Goal: Task Accomplishment & Management: Use online tool/utility

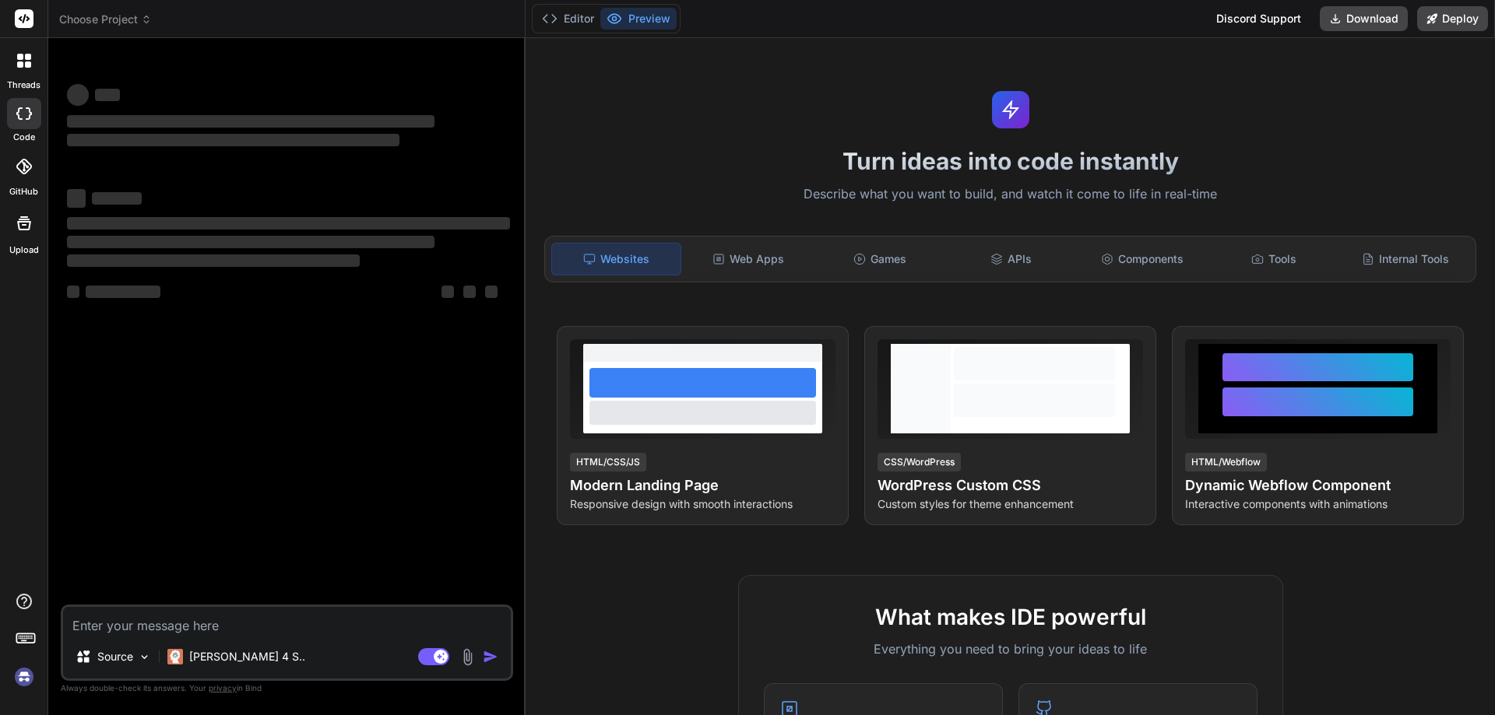
click at [20, 680] on img at bounding box center [24, 677] width 26 height 26
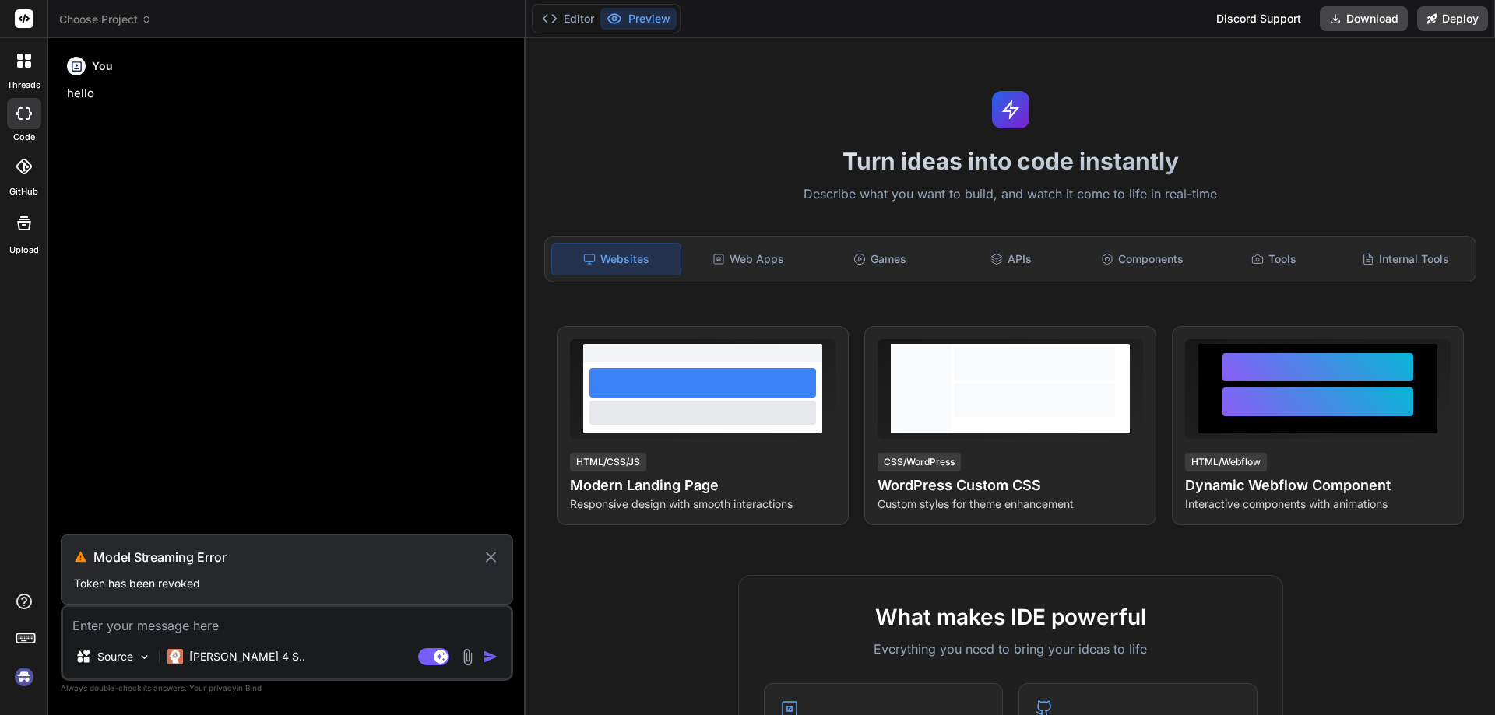
click at [491, 553] on icon at bounding box center [491, 557] width 18 height 19
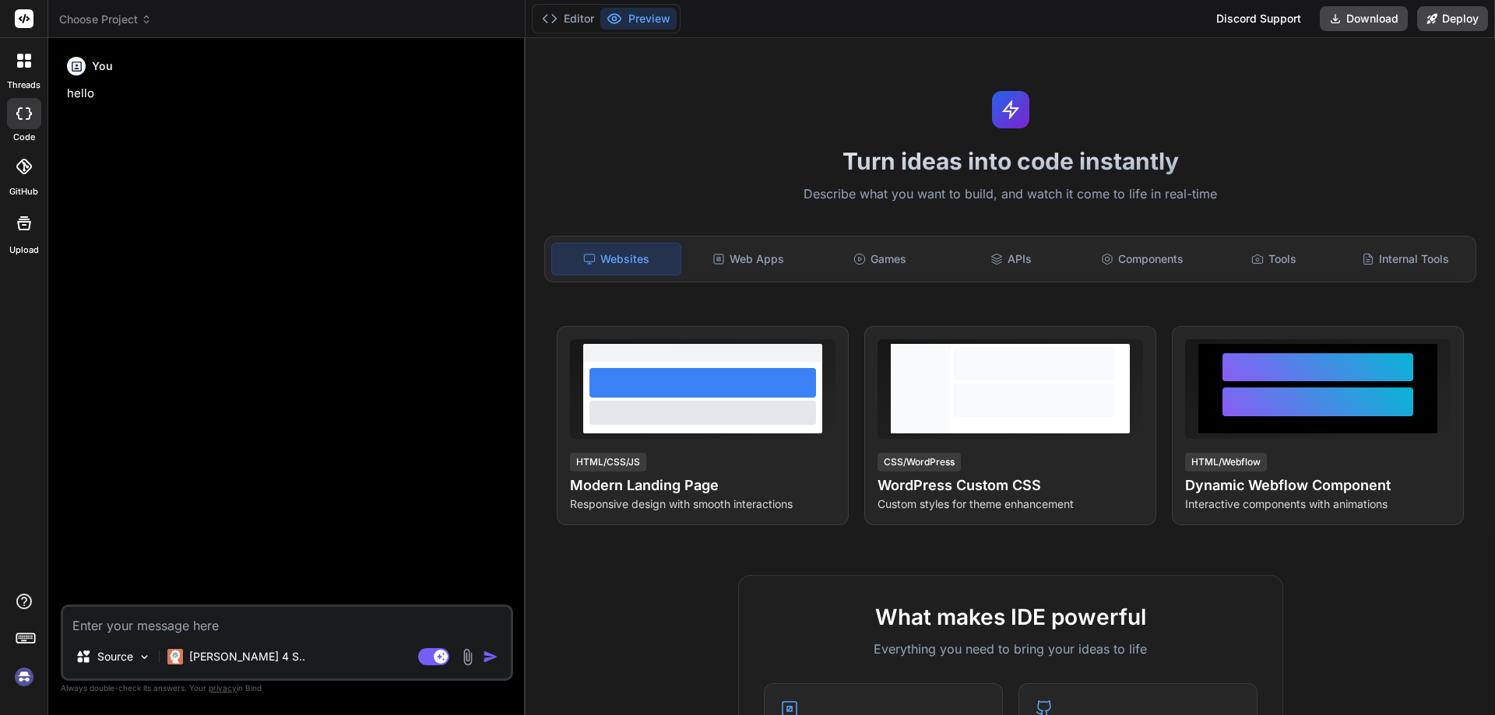
click at [17, 678] on img at bounding box center [24, 677] width 26 height 26
click at [28, 676] on img at bounding box center [24, 677] width 26 height 26
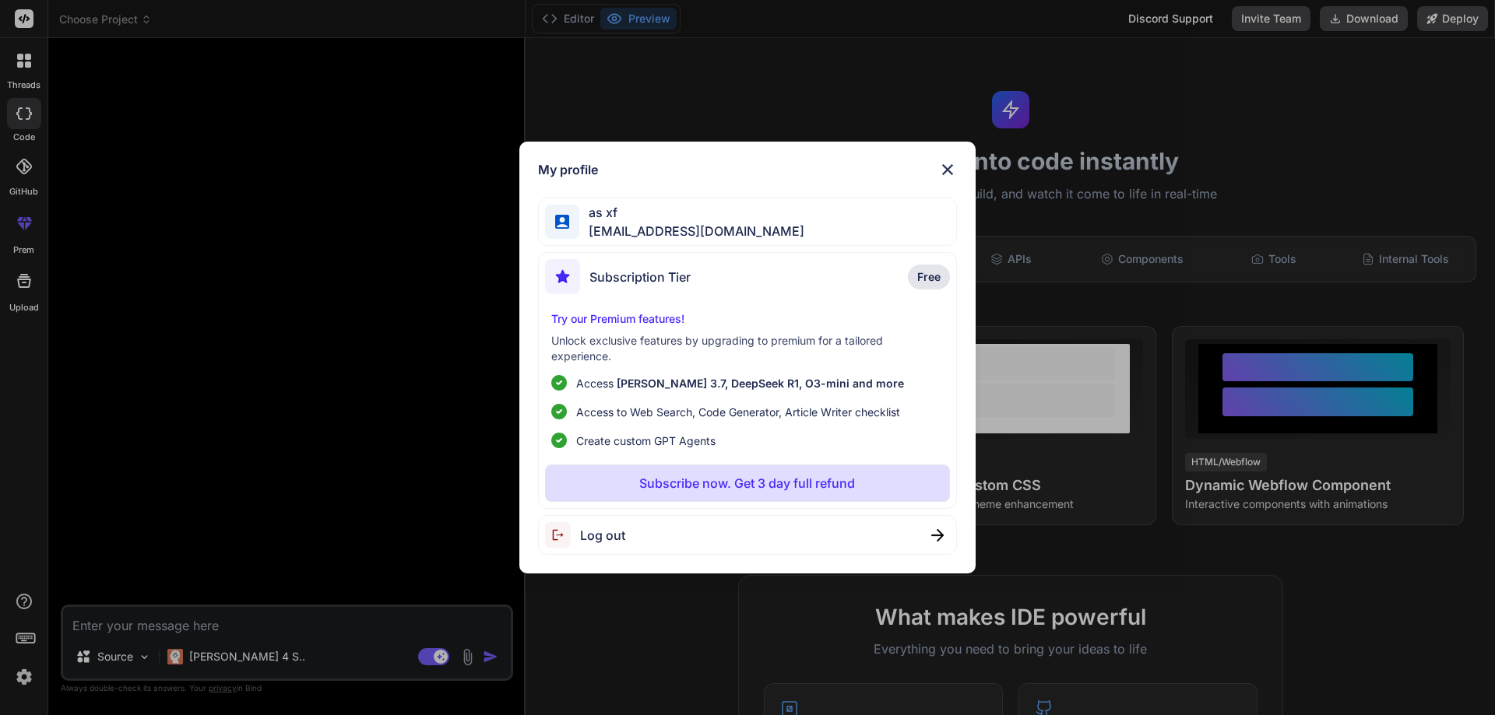
click at [447, 532] on div "My profile as xf alt.d4-15d0616@yopmail.com Subscription Tier Free Try our Prem…" at bounding box center [747, 357] width 1495 height 715
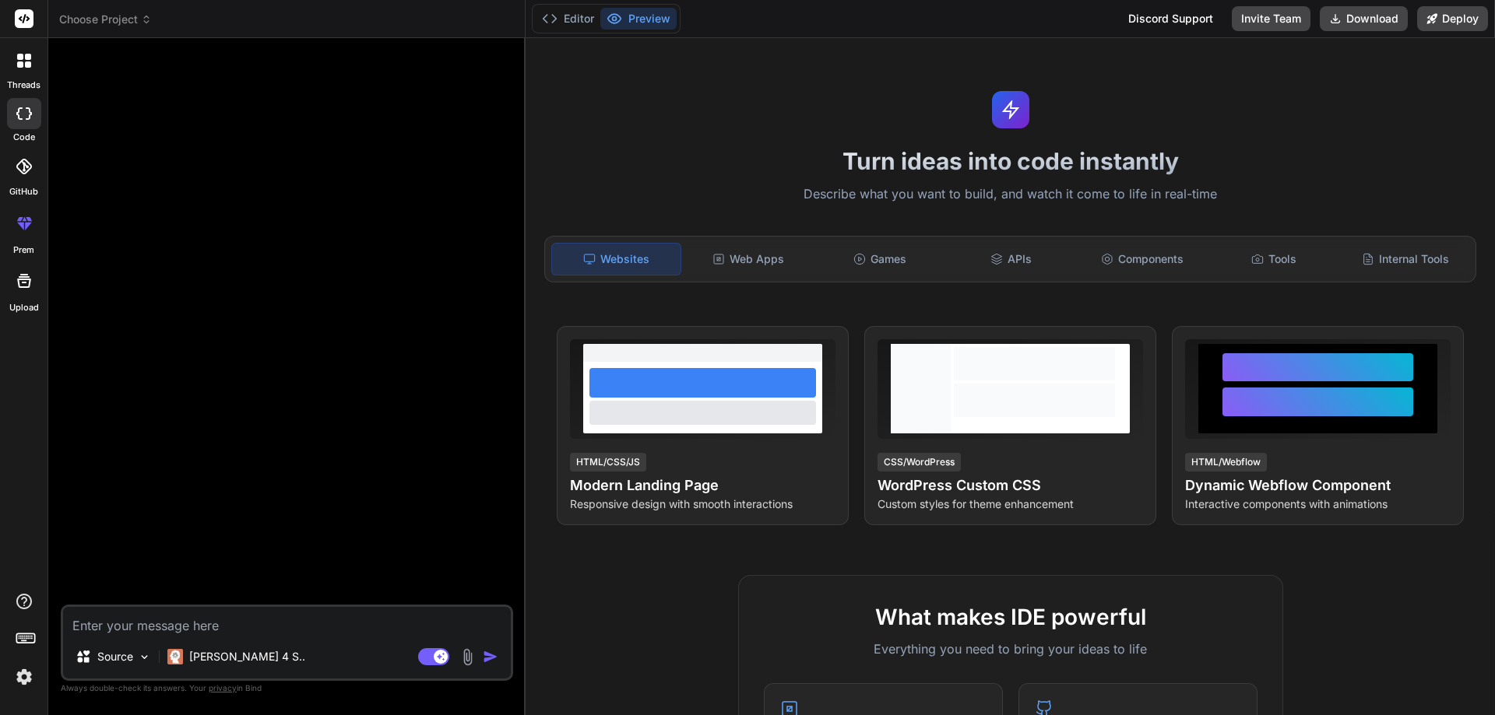
type textarea "x"
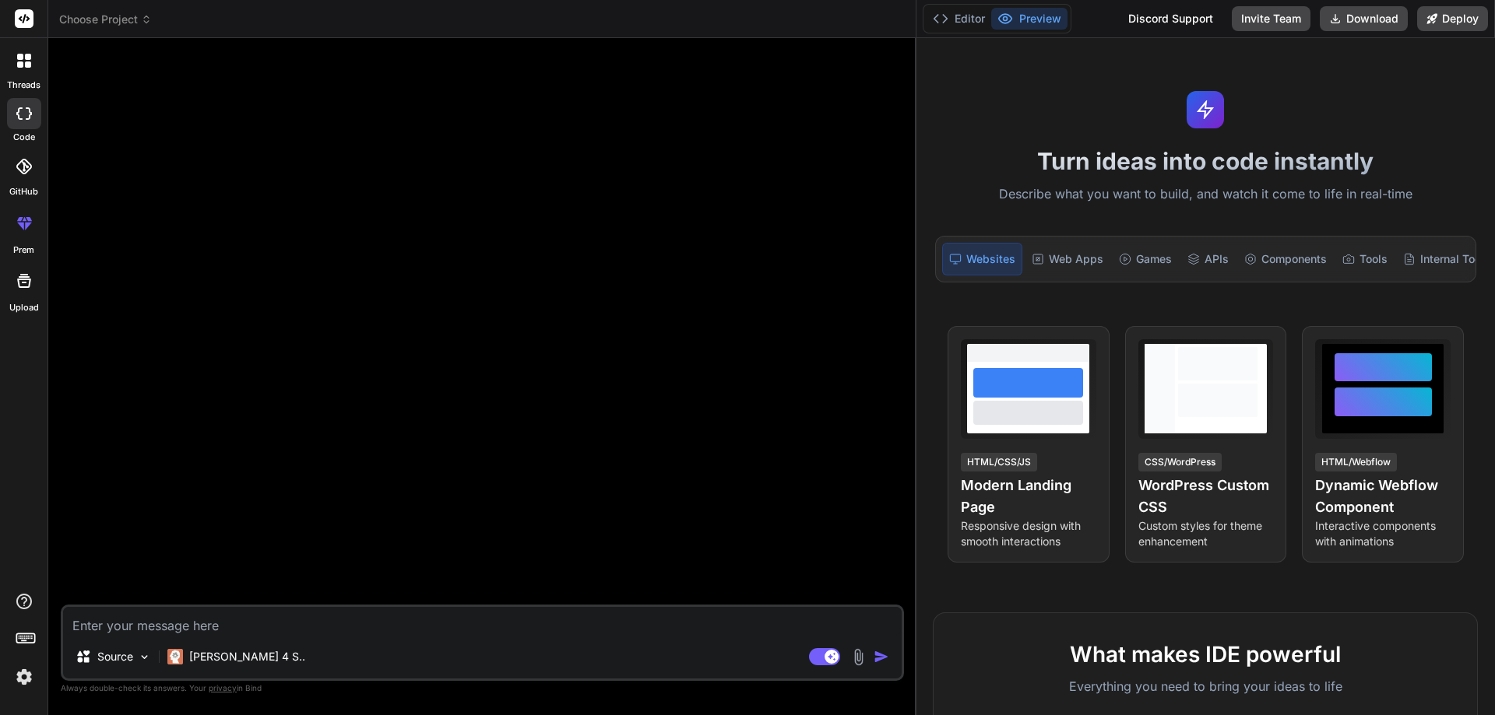
drag, startPoint x: 525, startPoint y: 194, endPoint x: 1494, endPoint y: 200, distance: 969.2
click at [1494, 200] on div "Choose Project Created with Pixso. Bind AI Web Search Created with Pixso. Code …" at bounding box center [771, 357] width 1446 height 715
click at [236, 608] on textarea at bounding box center [482, 621] width 838 height 28
type textarea "h"
type textarea "x"
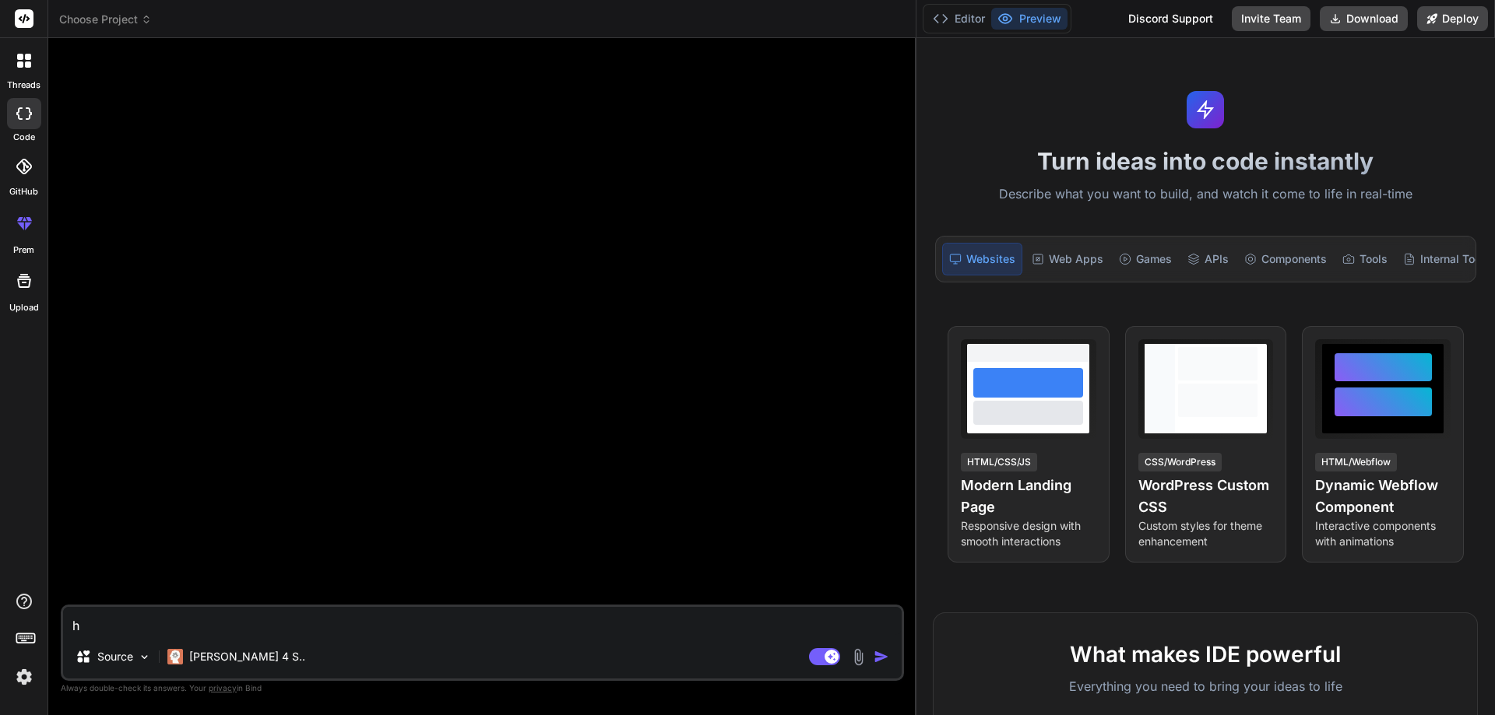
type textarea "hi"
type textarea "x"
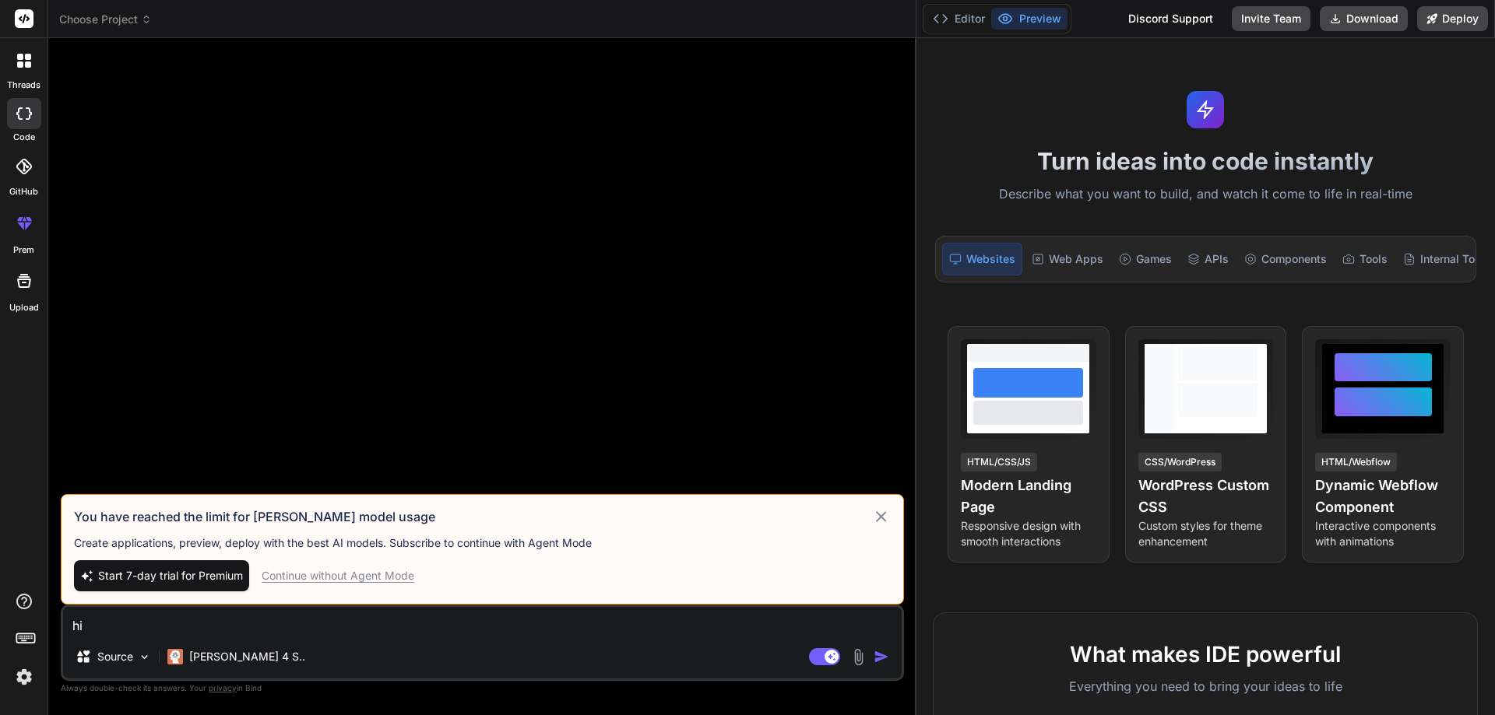
type textarea "hi"
click at [317, 574] on div "Continue without Agent Mode" at bounding box center [338, 576] width 153 height 16
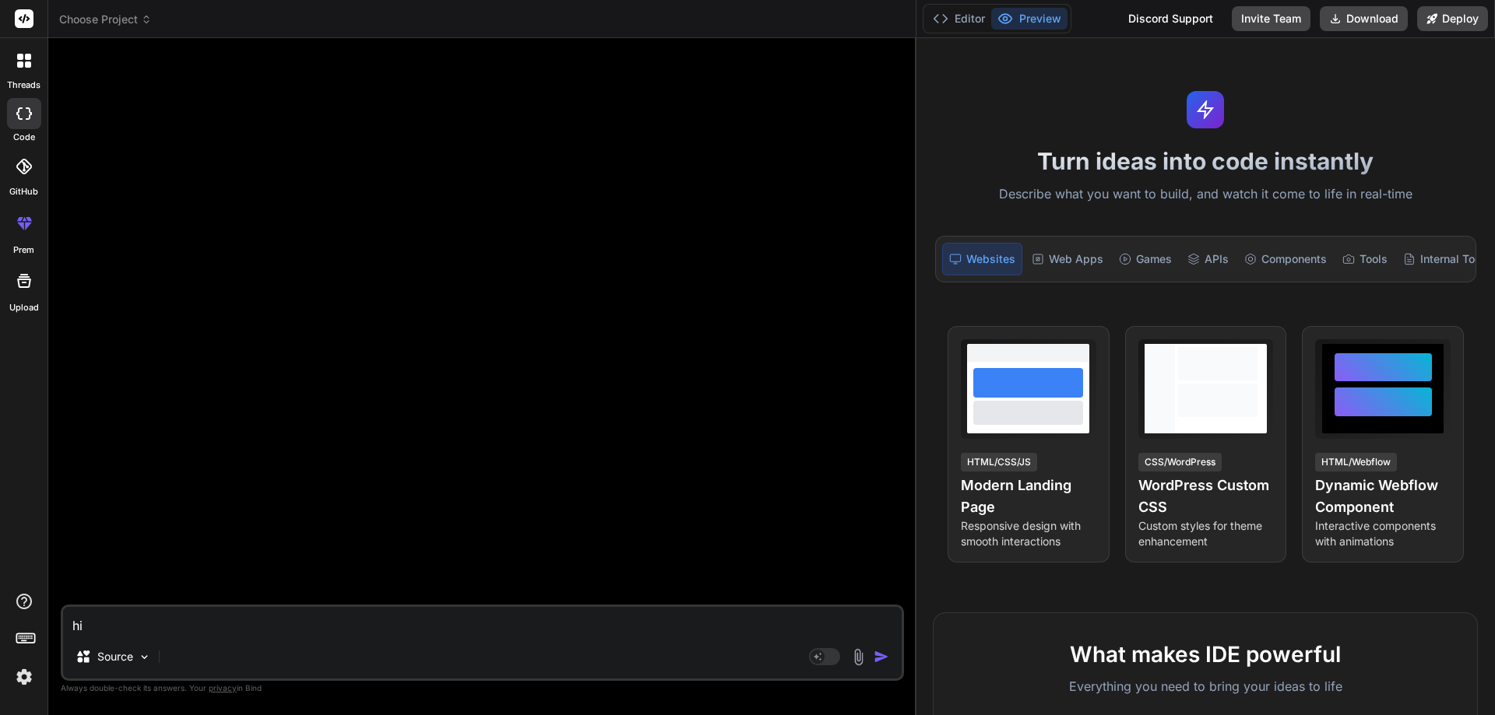
click at [881, 652] on img "button" at bounding box center [881, 657] width 16 height 16
type textarea "x"
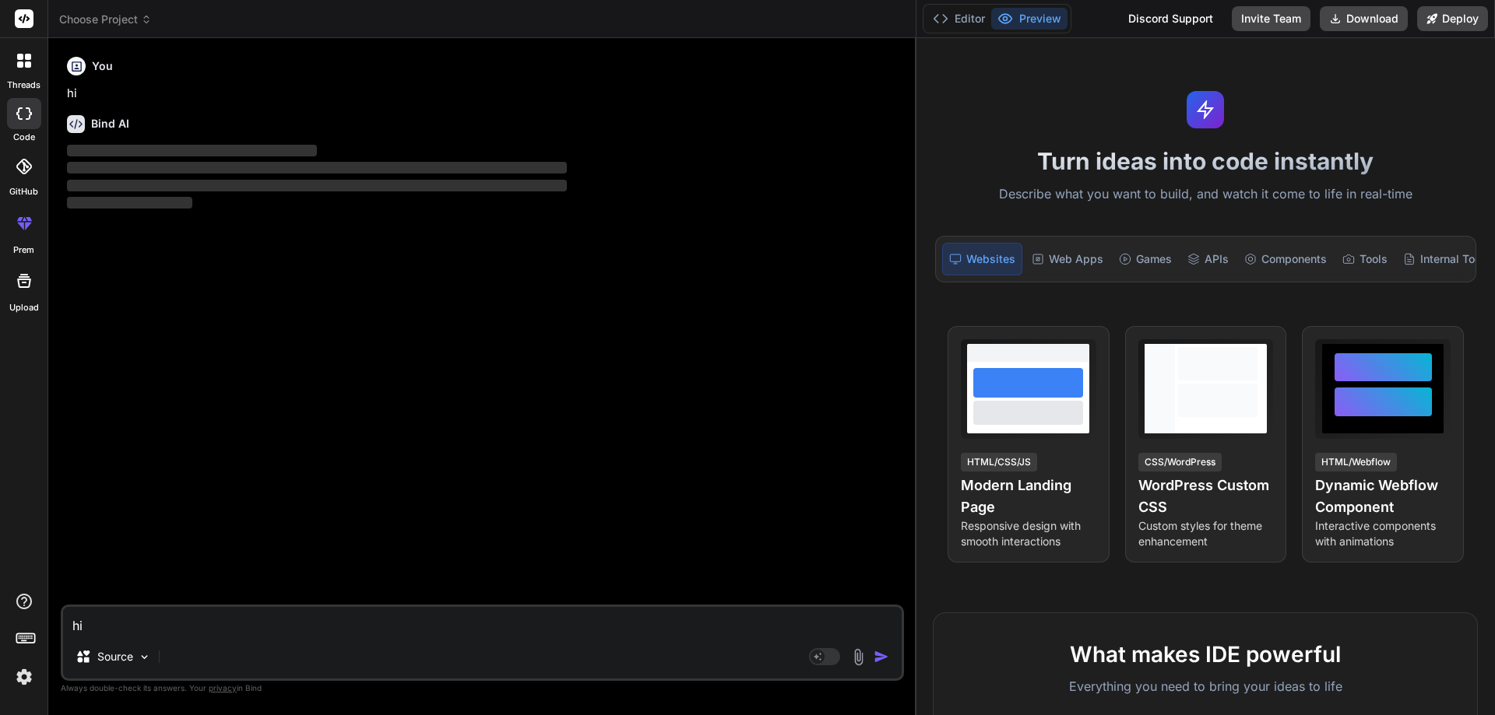
type textarea "x"
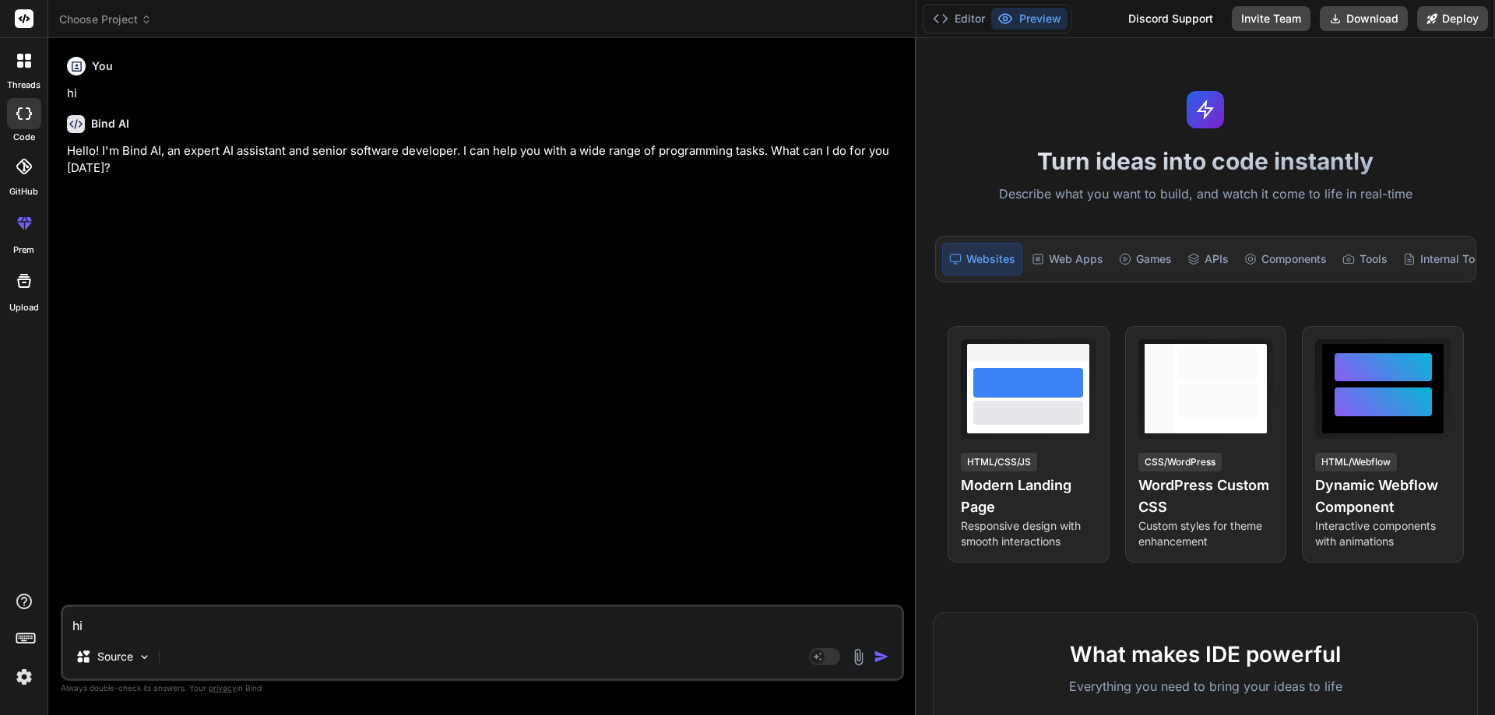
click at [222, 625] on textarea "hi" at bounding box center [482, 621] width 838 height 28
type textarea "w"
type textarea "x"
type textarea "we"
type textarea "x"
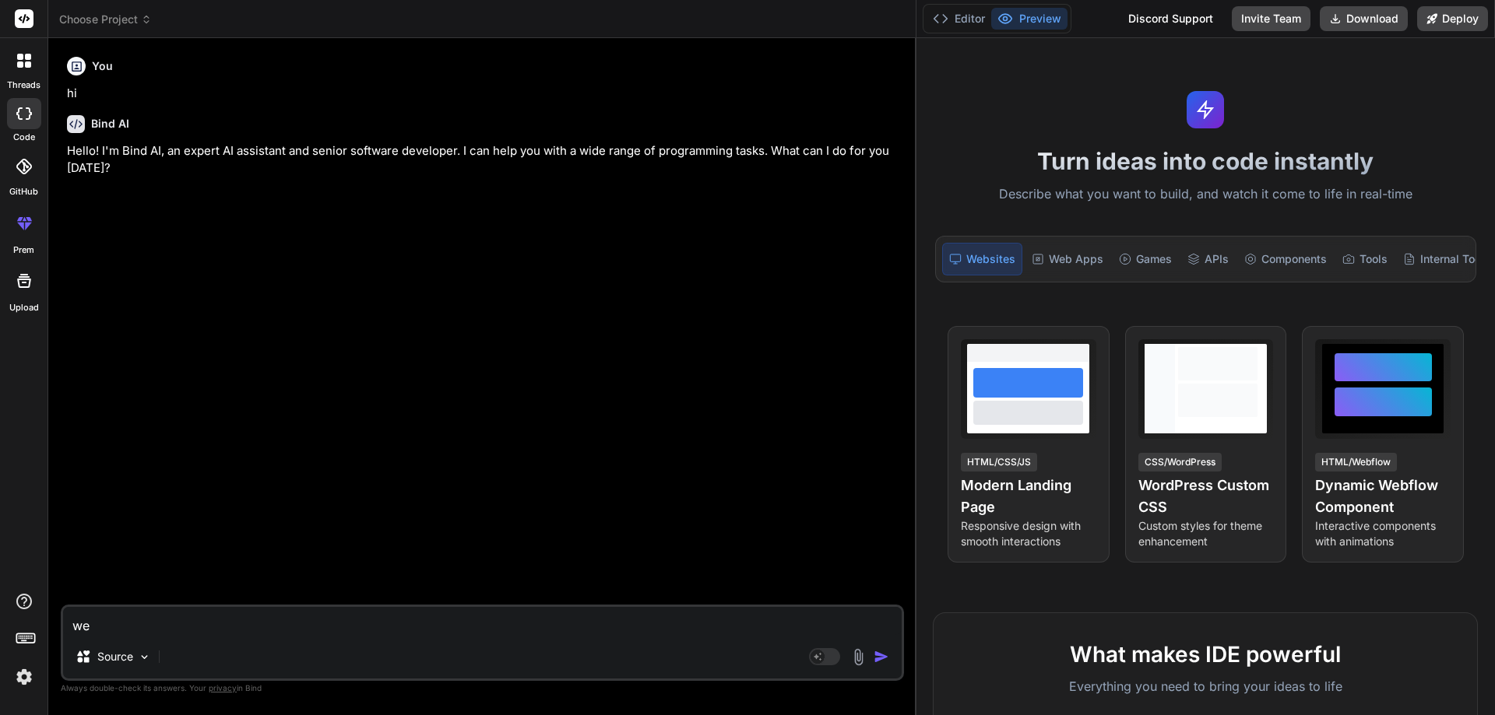
type textarea "we"
type textarea "x"
type textarea "we h"
type textarea "x"
type textarea "we ha"
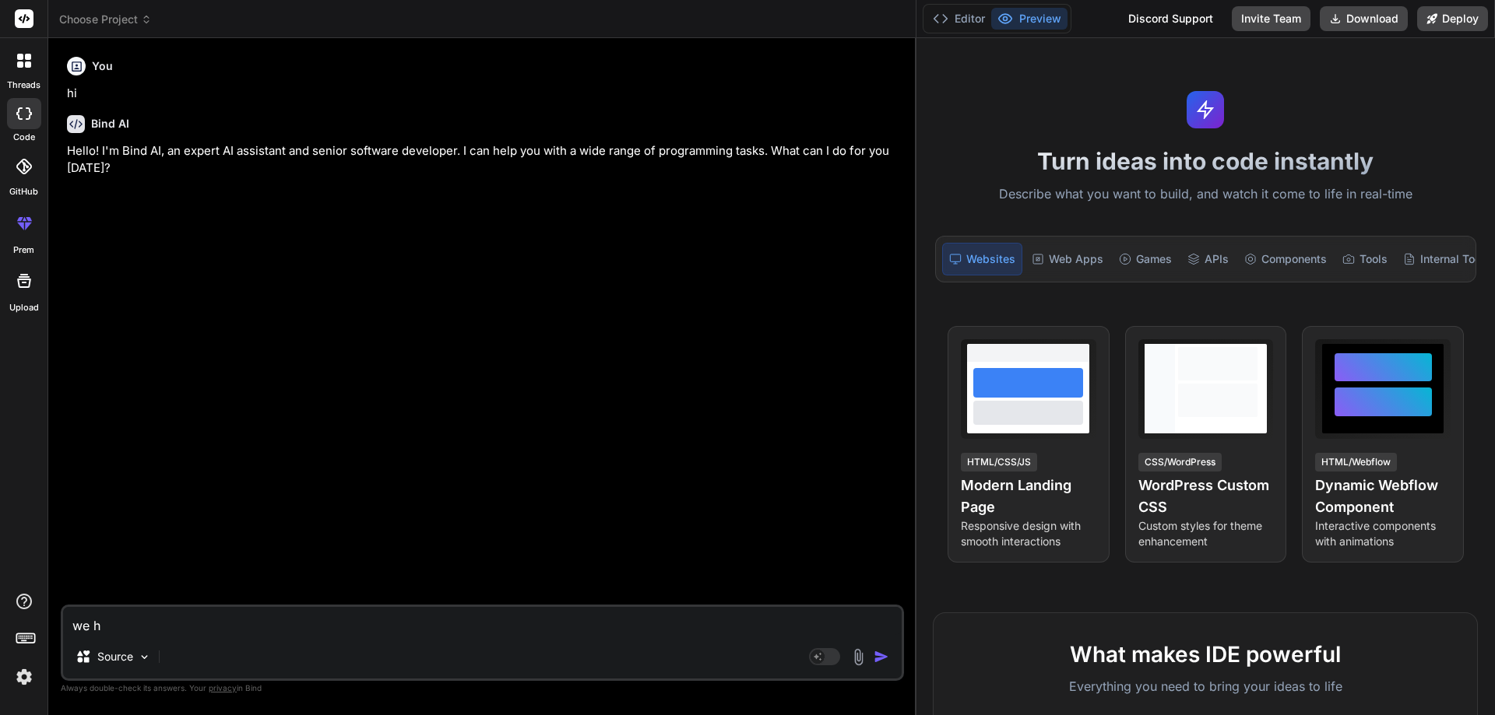
type textarea "x"
type textarea "we hav"
type textarea "x"
type textarea "we have"
type textarea "x"
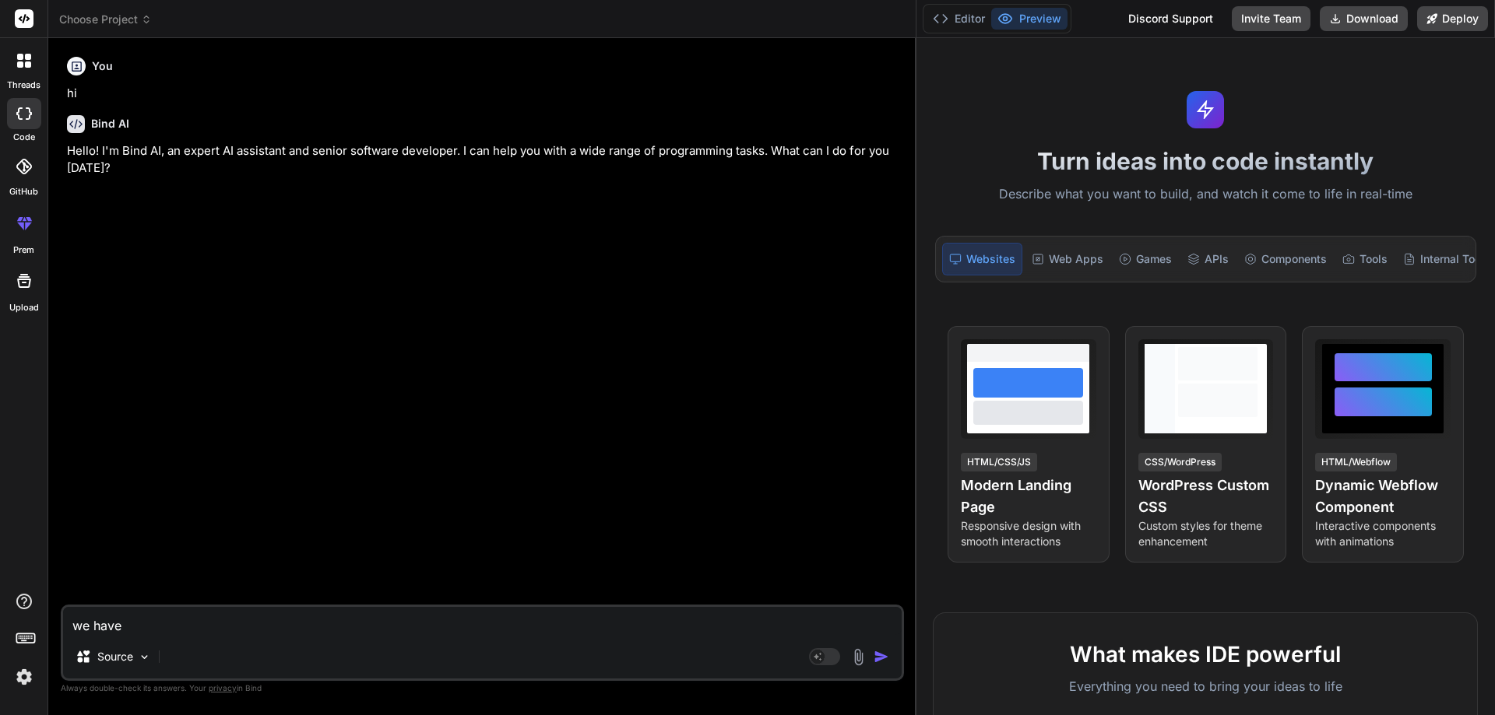
type textarea "we have"
type textarea "x"
type textarea "we have t"
type textarea "x"
type textarea "we have to"
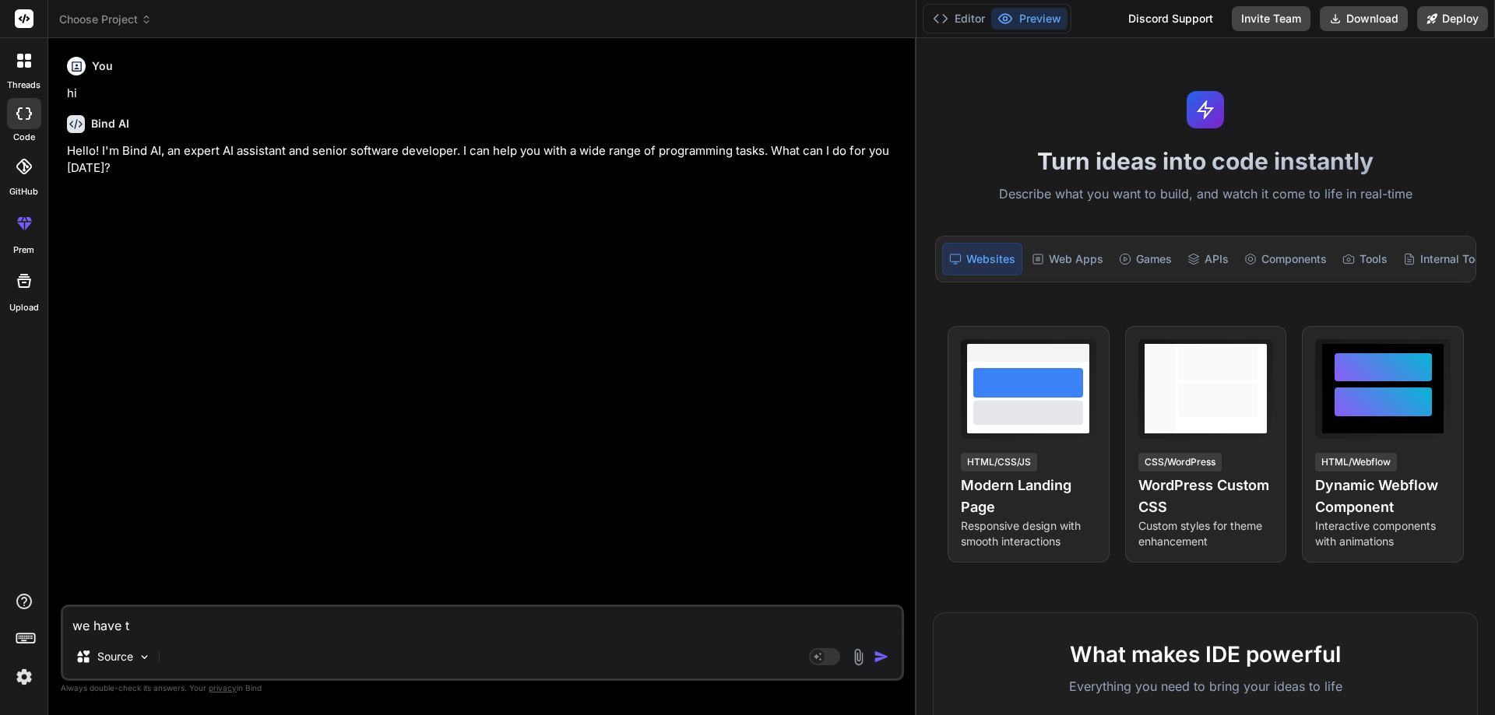
type textarea "x"
type textarea "we have to"
type textarea "x"
type textarea "we have to i"
type textarea "x"
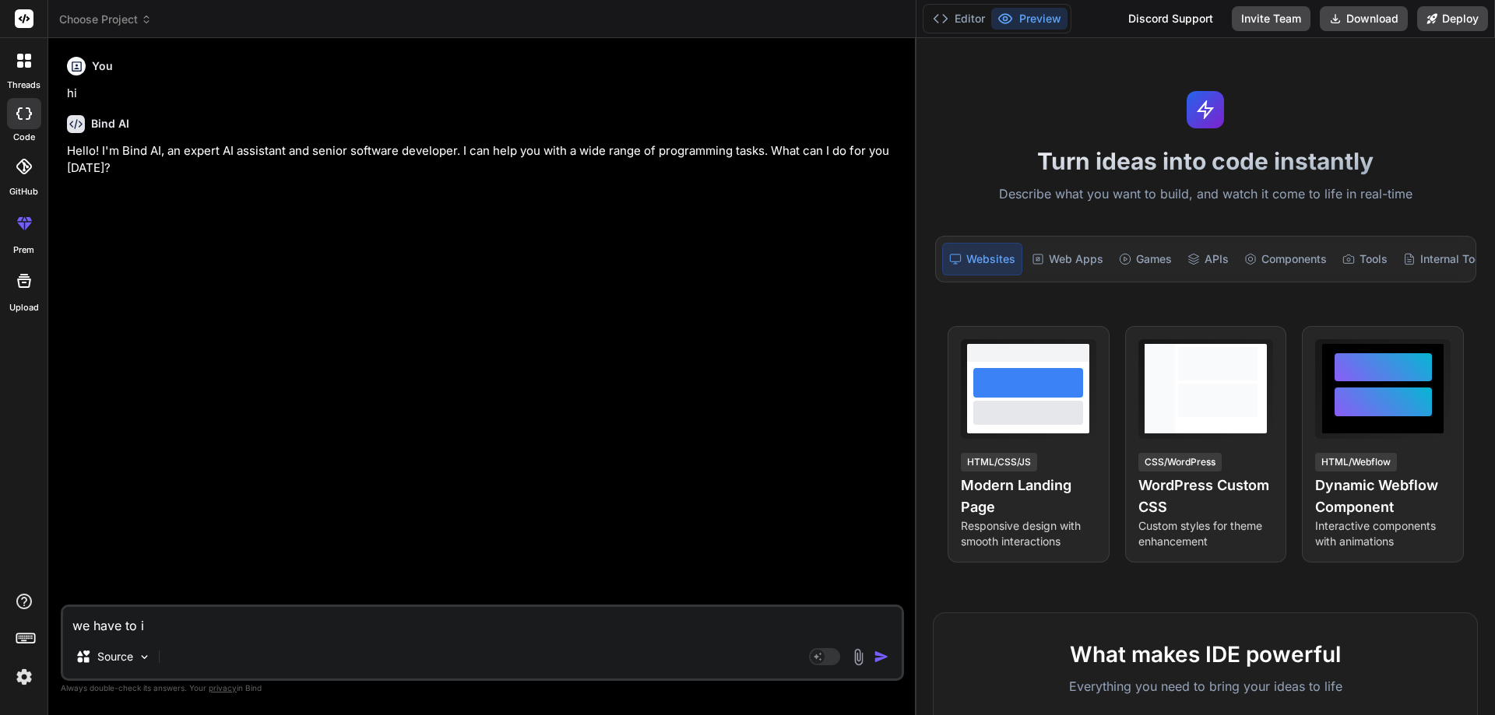
type textarea "we have to in"
type textarea "x"
type textarea "we have to int"
type textarea "x"
type textarea "we have to inte"
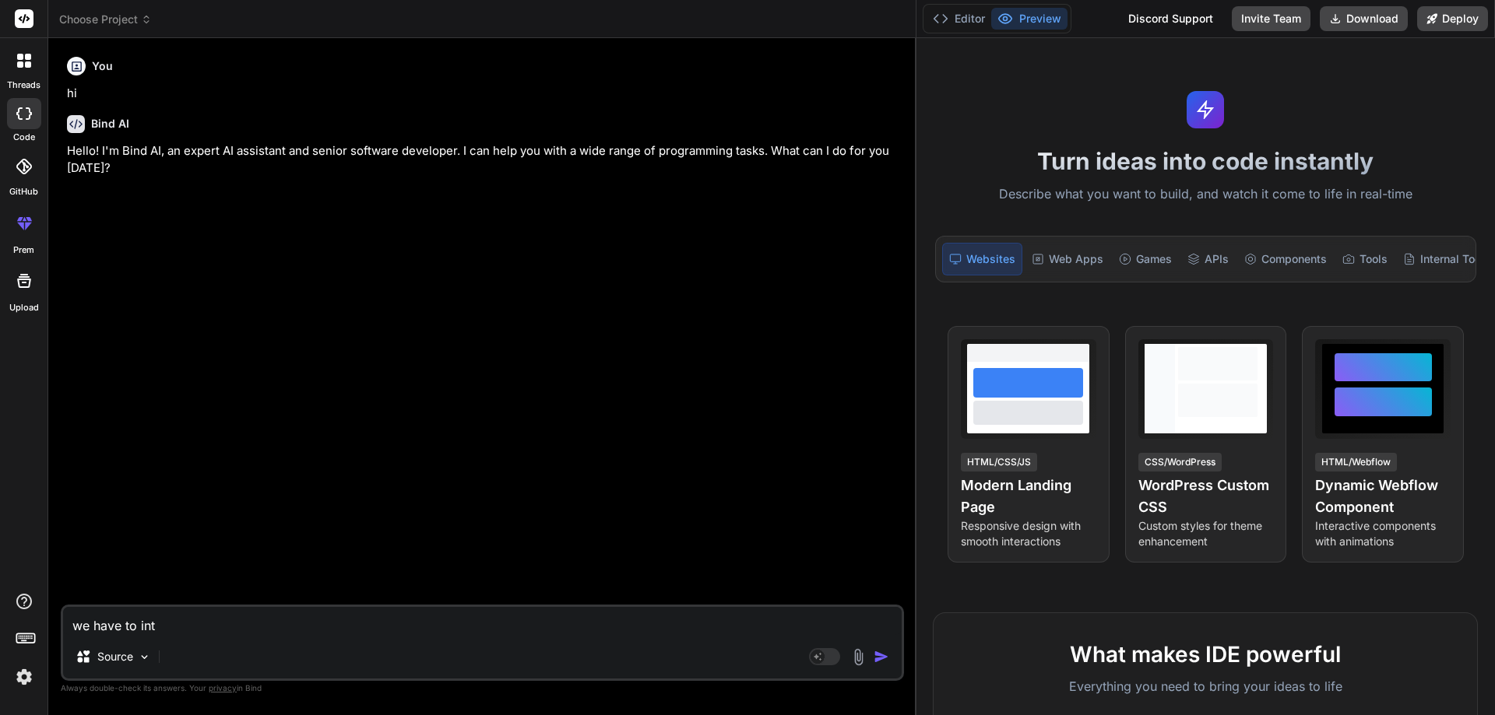
type textarea "x"
type textarea "we have to integ"
type textarea "x"
type textarea "we have to integr"
type textarea "x"
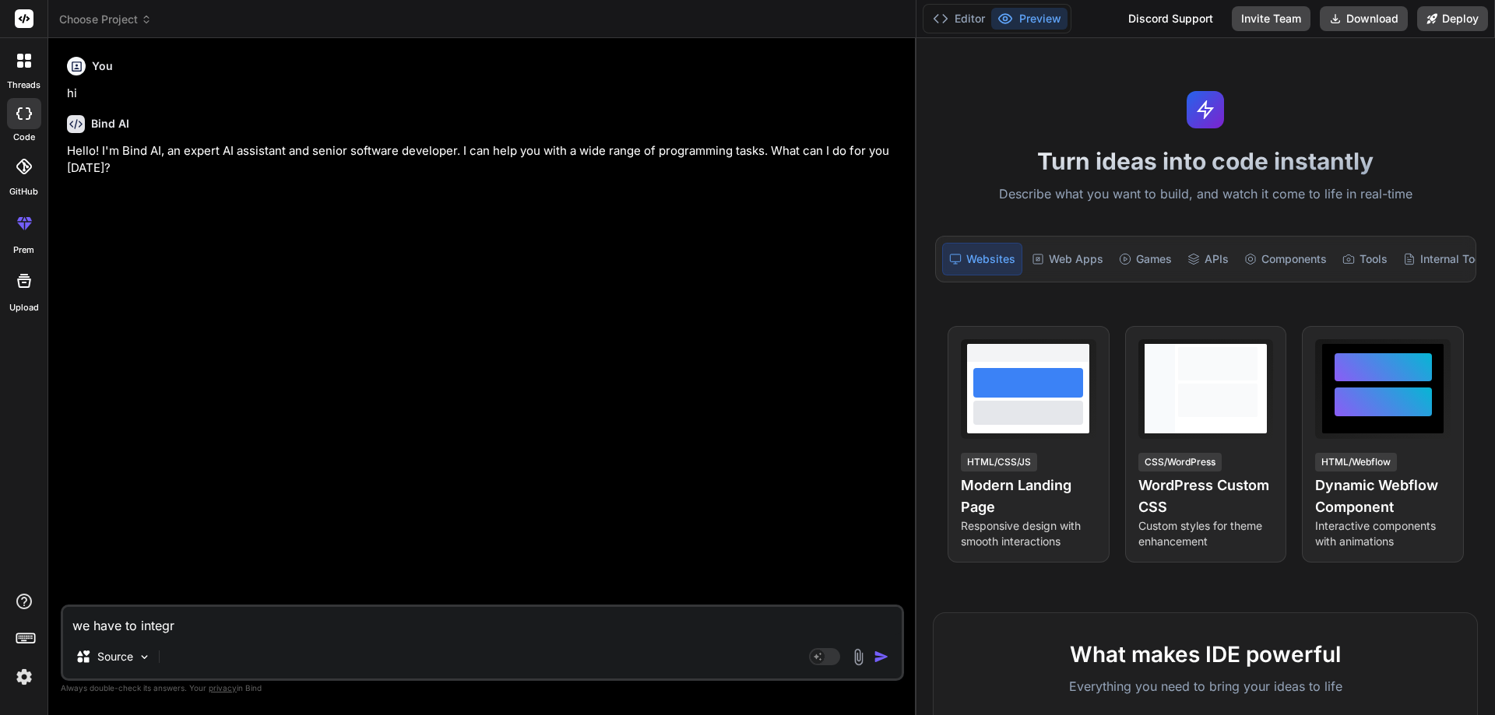
type textarea "we have to integra"
type textarea "x"
type textarea "we have to integrat"
type textarea "x"
type textarea "we have to integrate"
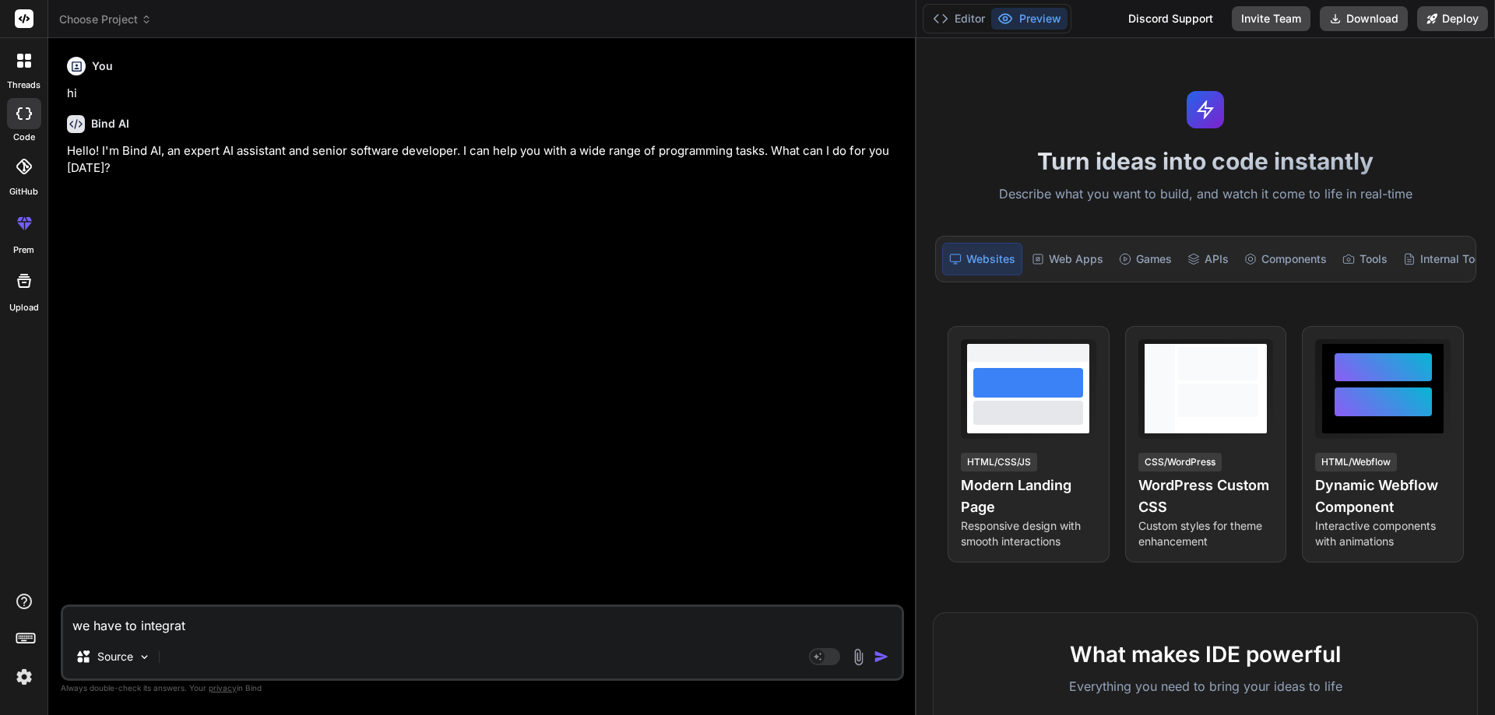
type textarea "x"
type textarea "we have to integrate"
type textarea "x"
type textarea "we have to integrate f"
type textarea "x"
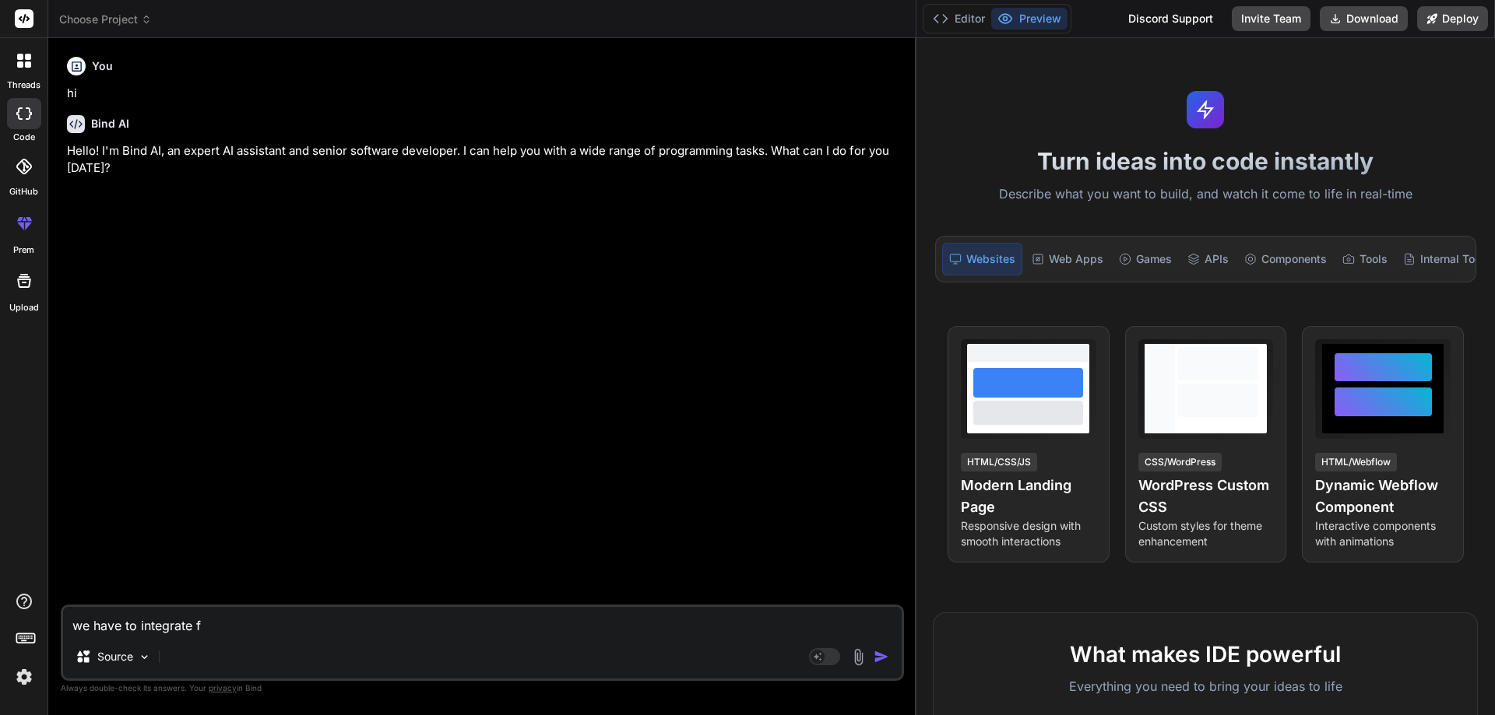
type textarea "we have to integrate fo"
type textarea "x"
type textarea "we have to integrate fot"
type textarea "x"
type textarea "we have to integrate fot"
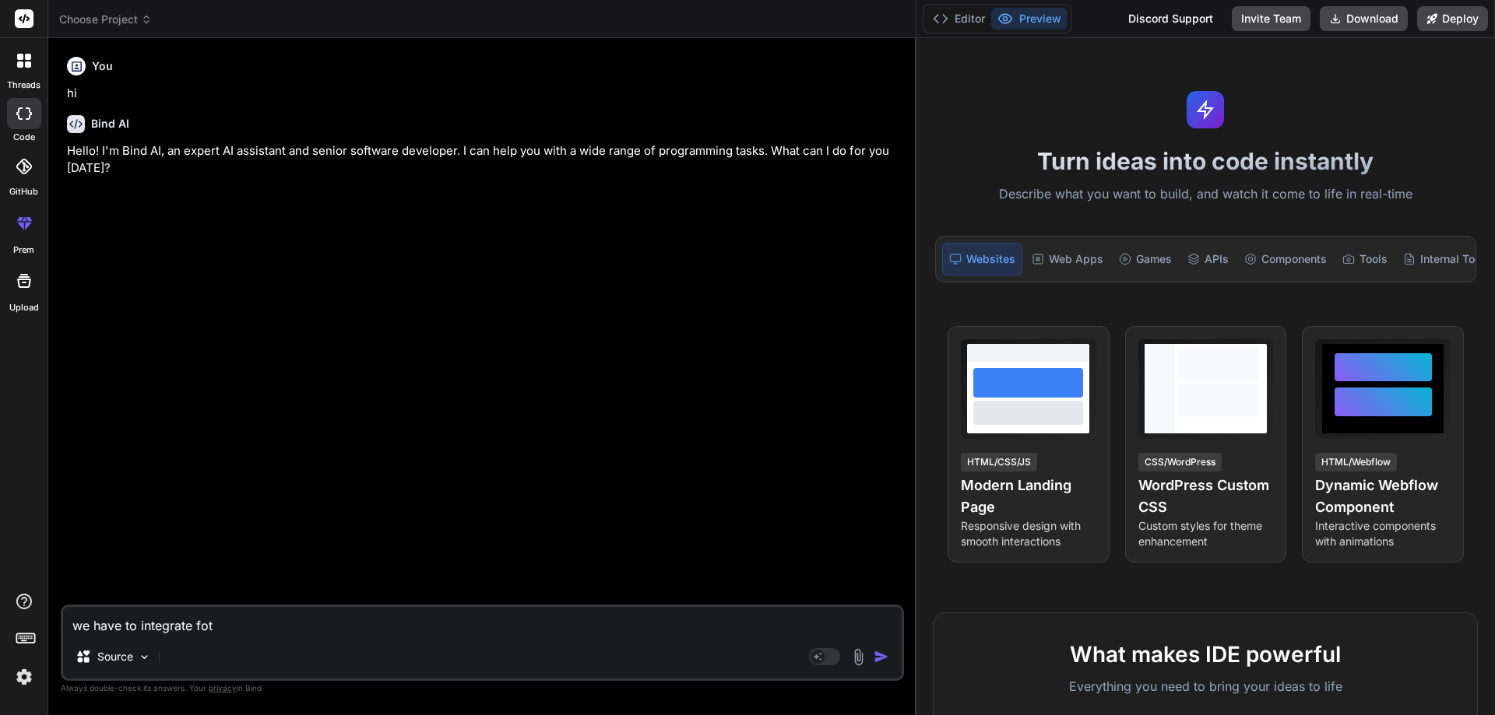
type textarea "x"
type textarea "we have to integrate fot"
type textarea "x"
type textarea "we have to integrate fo"
type textarea "x"
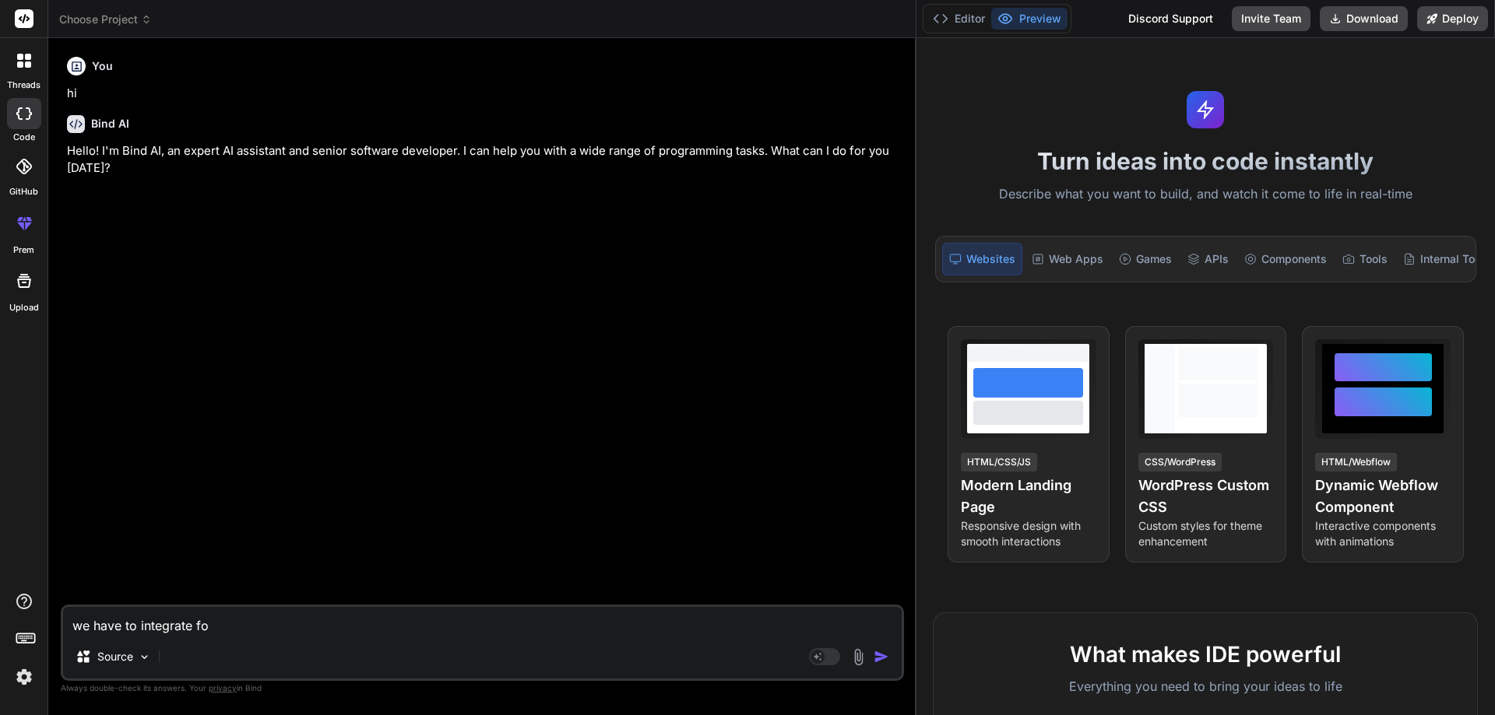
type textarea "we have to integrate fon"
type textarea "x"
type textarea "we have to integrate font"
type textarea "x"
type textarea "we have to integrate font"
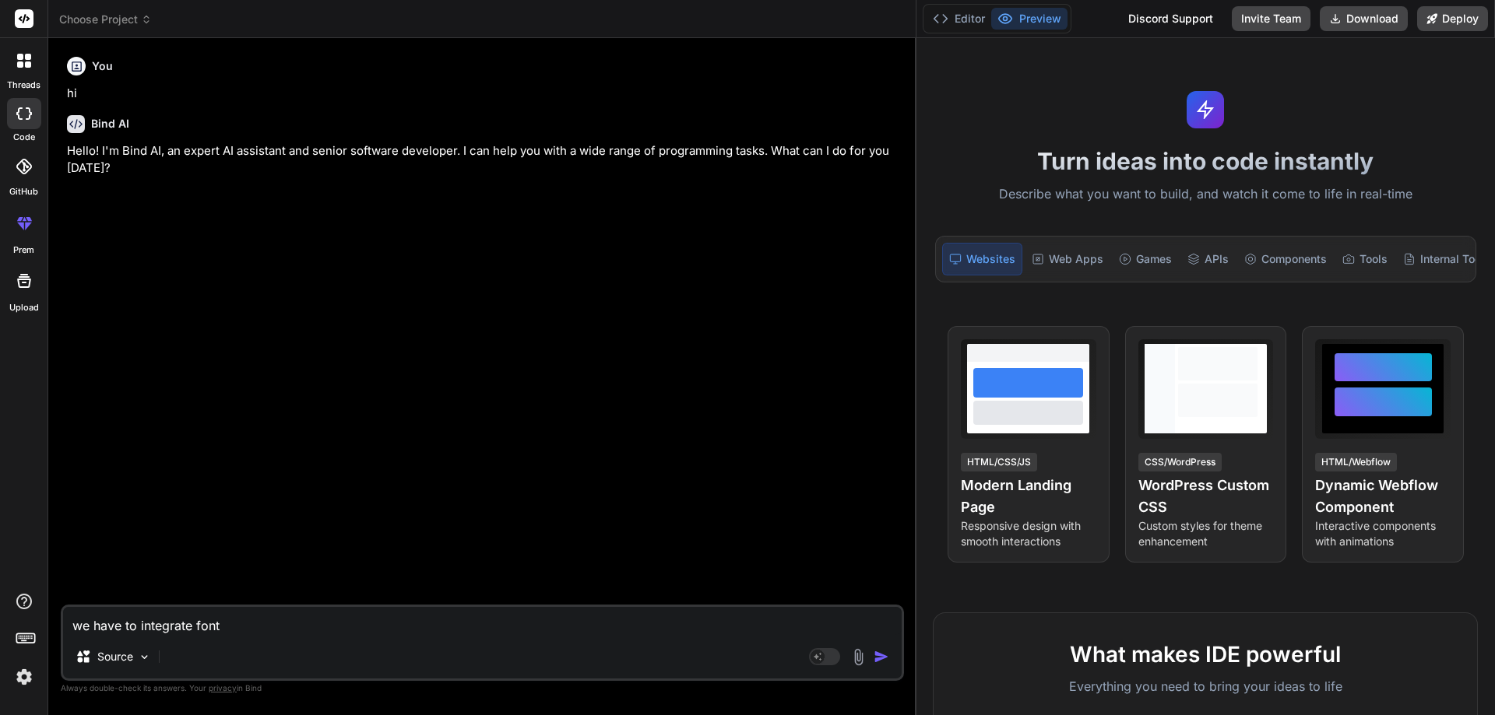
type textarea "x"
type textarea "we have to integrate font o"
type textarea "x"
type textarea "we have to integrate font or"
type textarea "x"
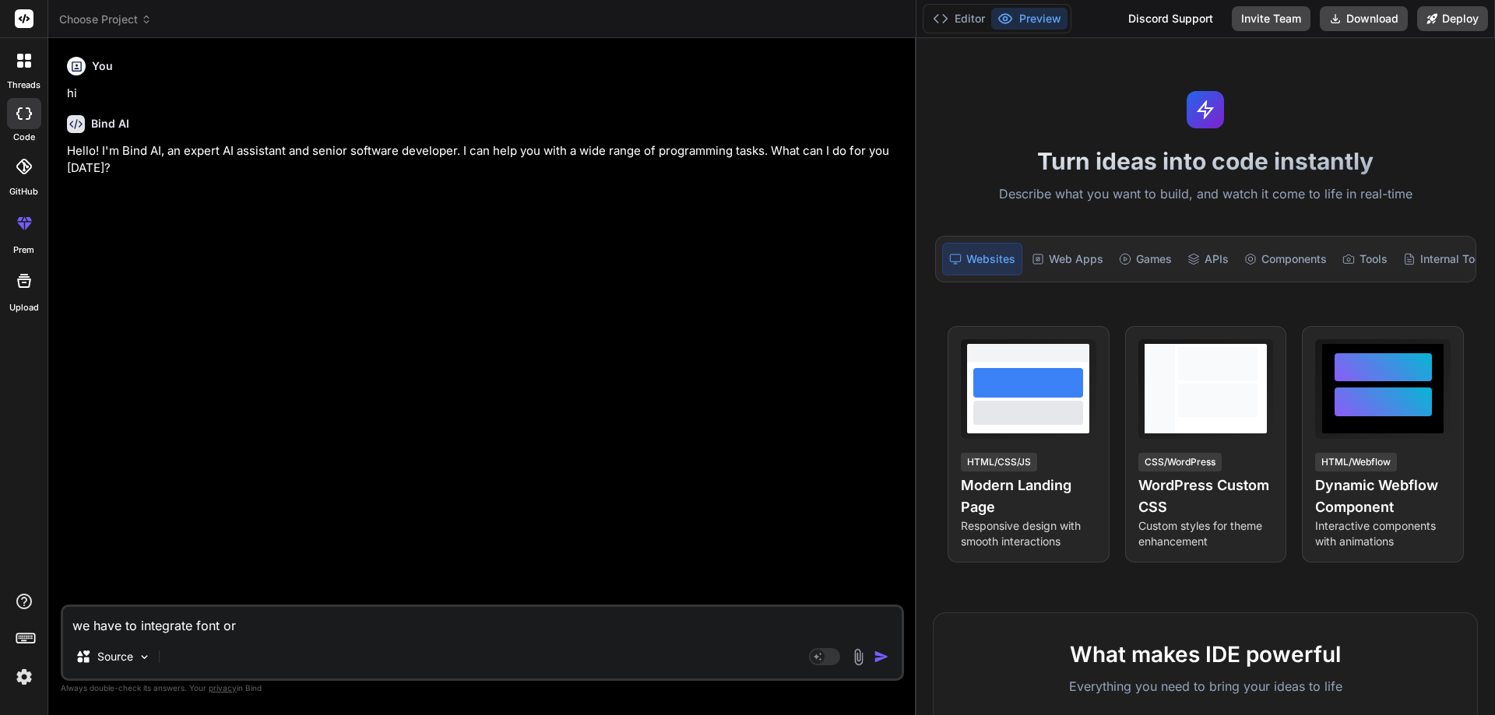
type textarea "we have to integrate font or"
type textarea "x"
type textarea "we have to integrate font or"
type textarea "x"
type textarea "we have to integrate font o"
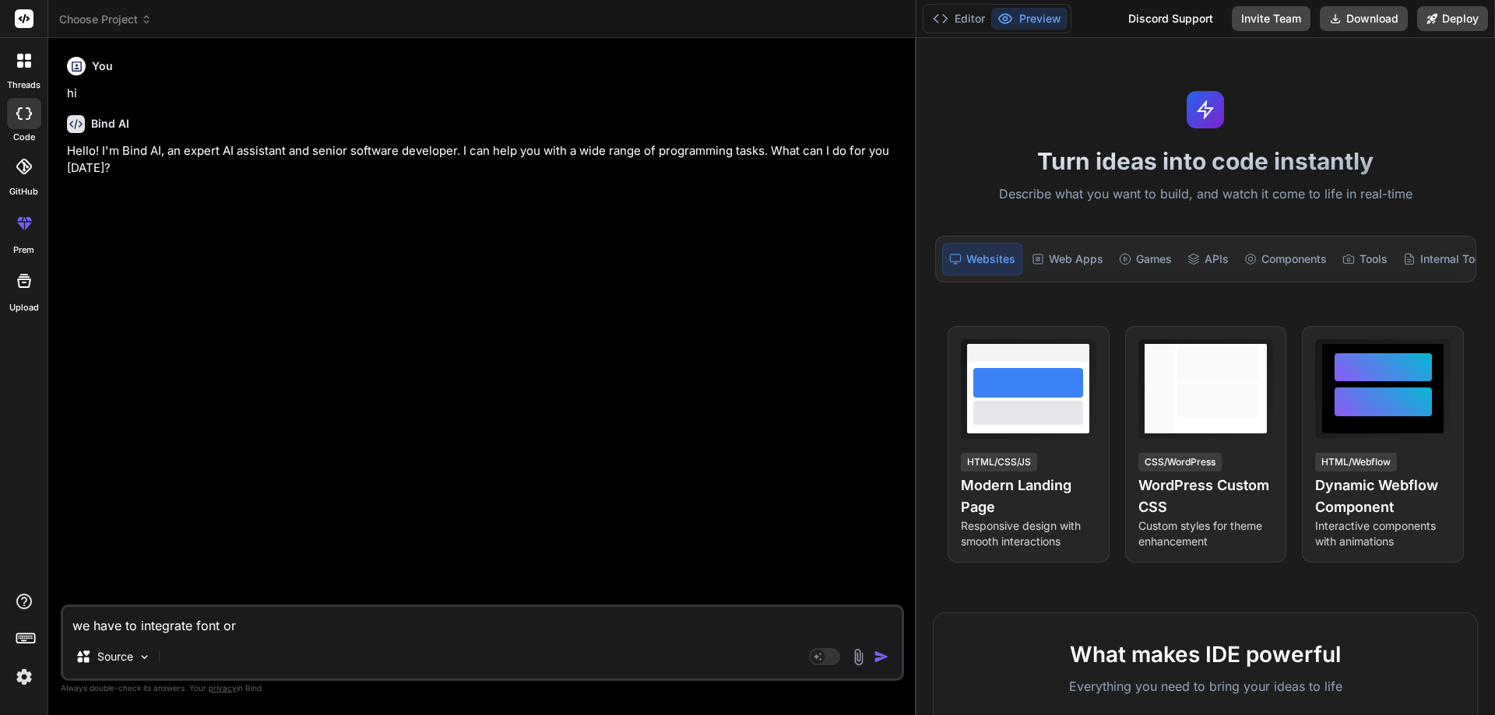
type textarea "x"
type textarea "we have to integrate font"
type textarea "x"
type textarea "we have to integrate font a"
type textarea "x"
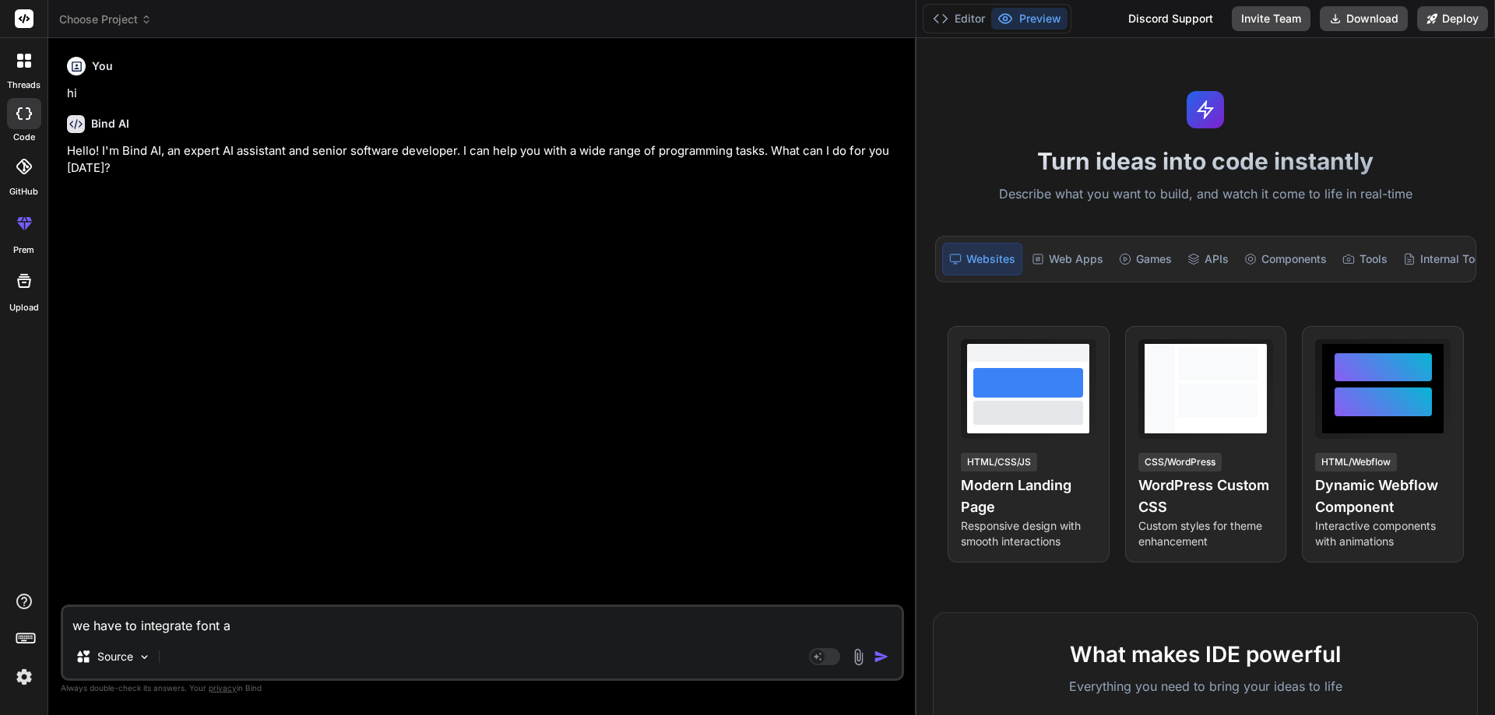
type textarea "we have to integrate font an"
type textarea "x"
type textarea "we have to integrate font and"
type textarea "x"
type textarea "we have to integrate font and"
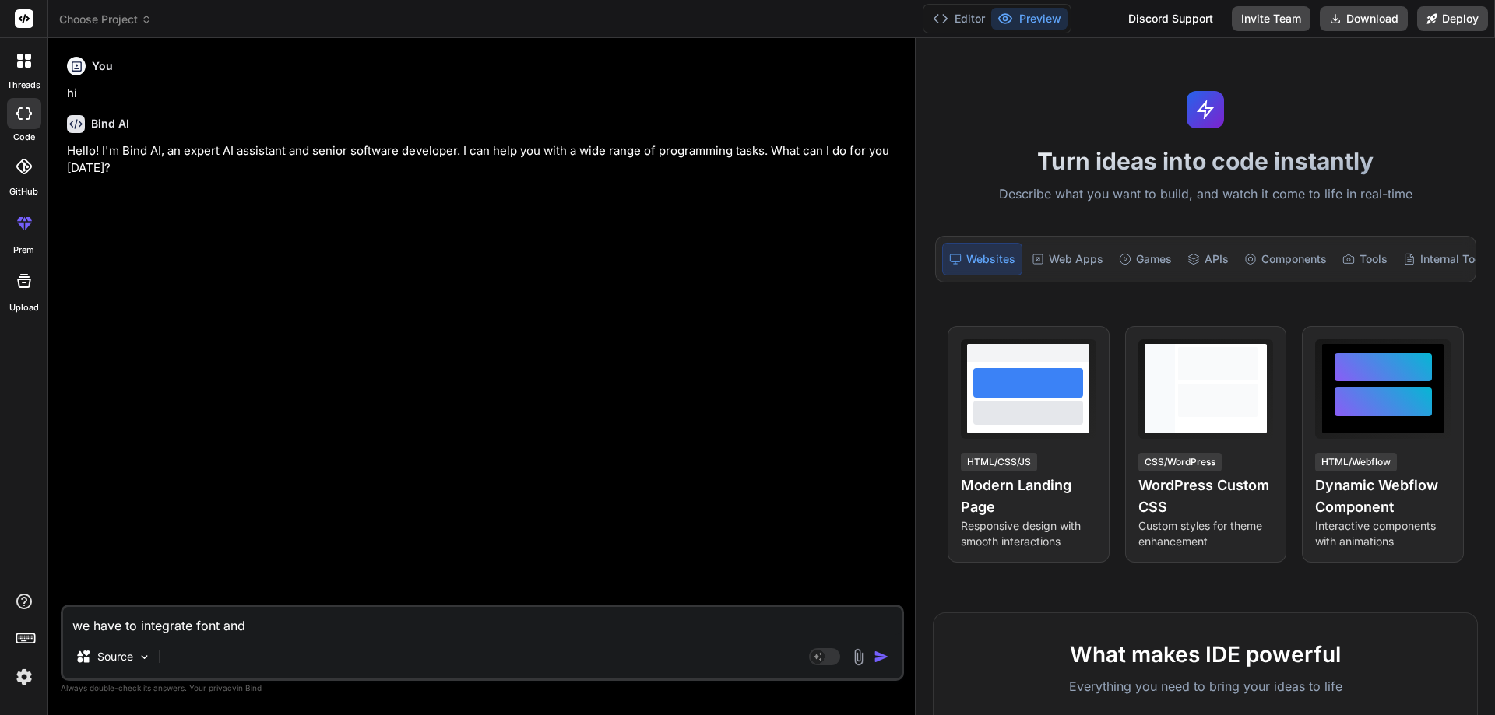
type textarea "x"
type textarea "we have to integrate font and f"
type textarea "x"
type textarea "we have to integrate font and fo"
type textarea "x"
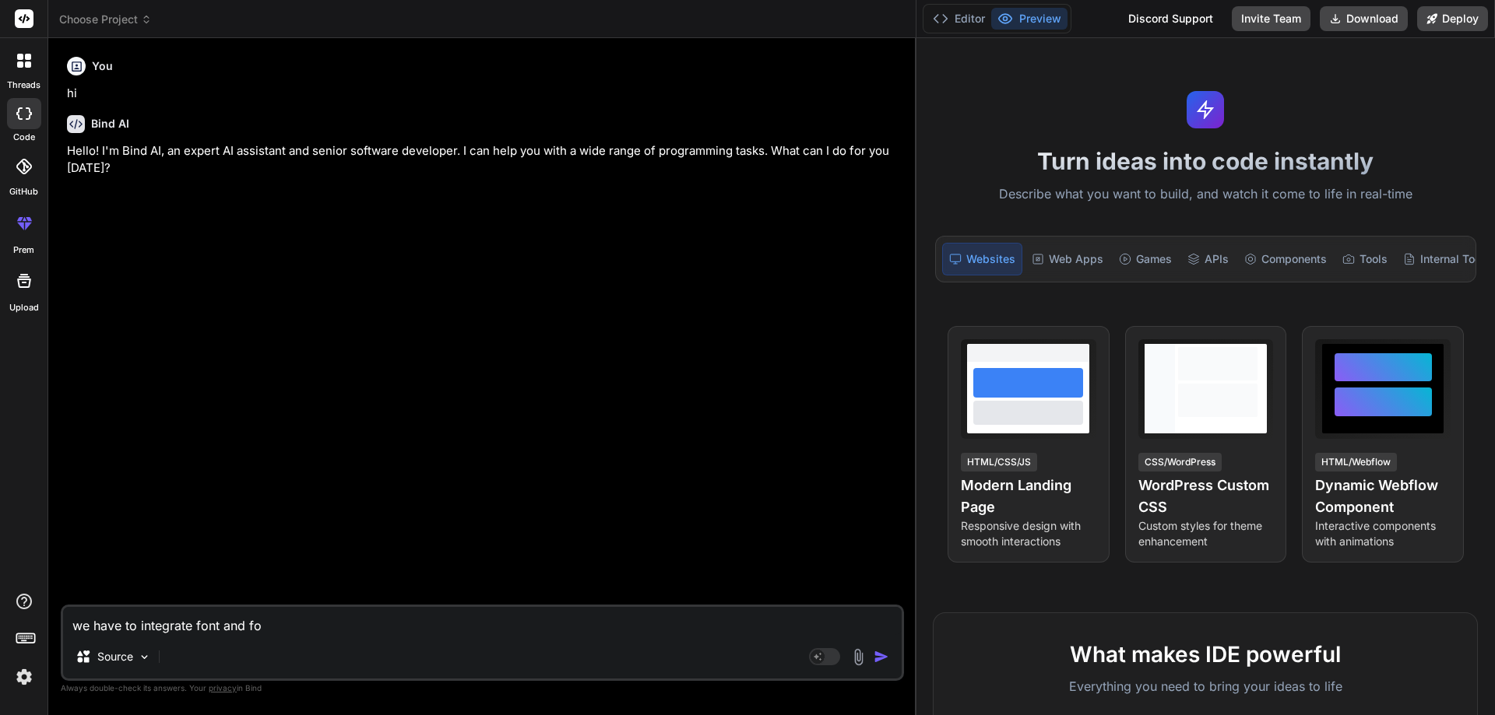
type textarea "we have to integrate font and fon"
type textarea "x"
type textarea "we have to integrate font and font"
type textarea "x"
type textarea "we have to integrate font and fonts"
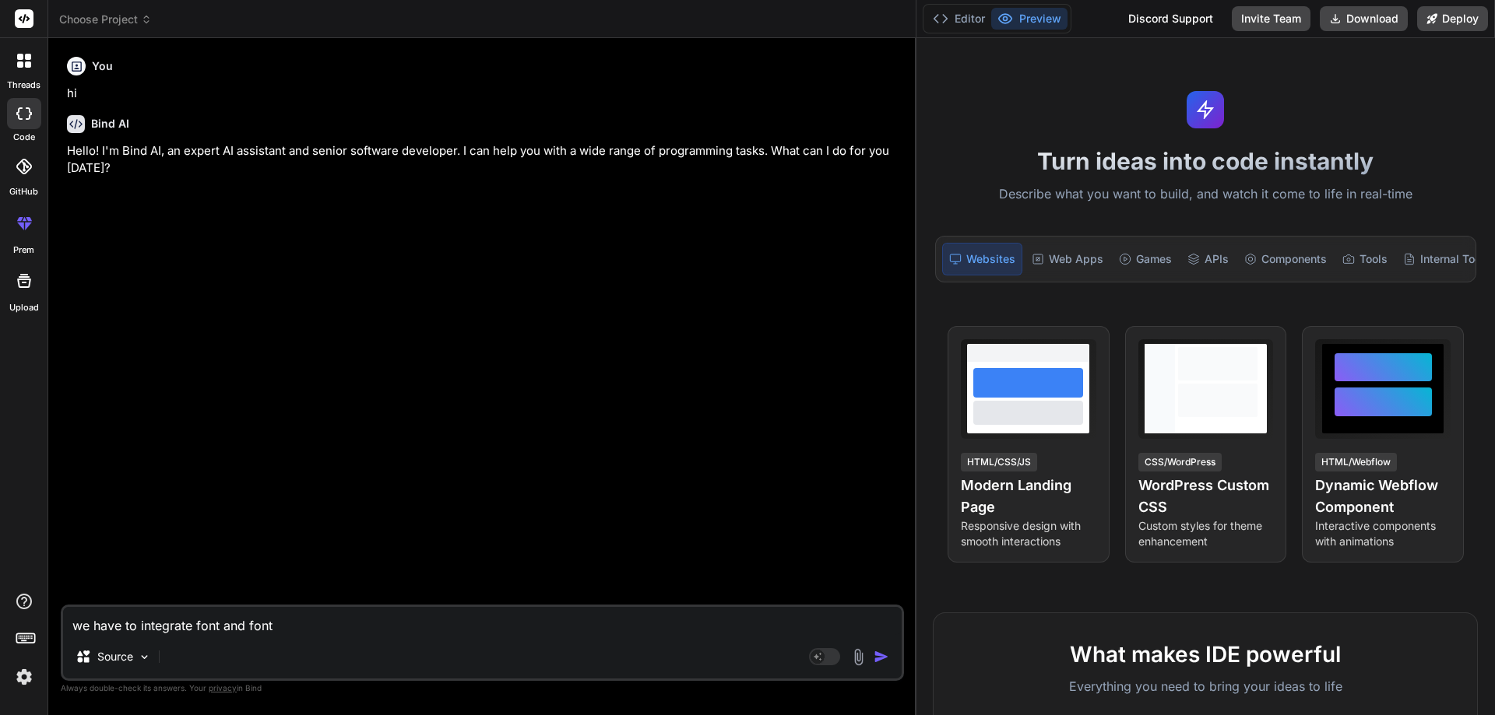
type textarea "x"
type textarea "we have to integrate font and fontsi"
type textarea "x"
type textarea "we have to integrate font and fontsiz"
type textarea "x"
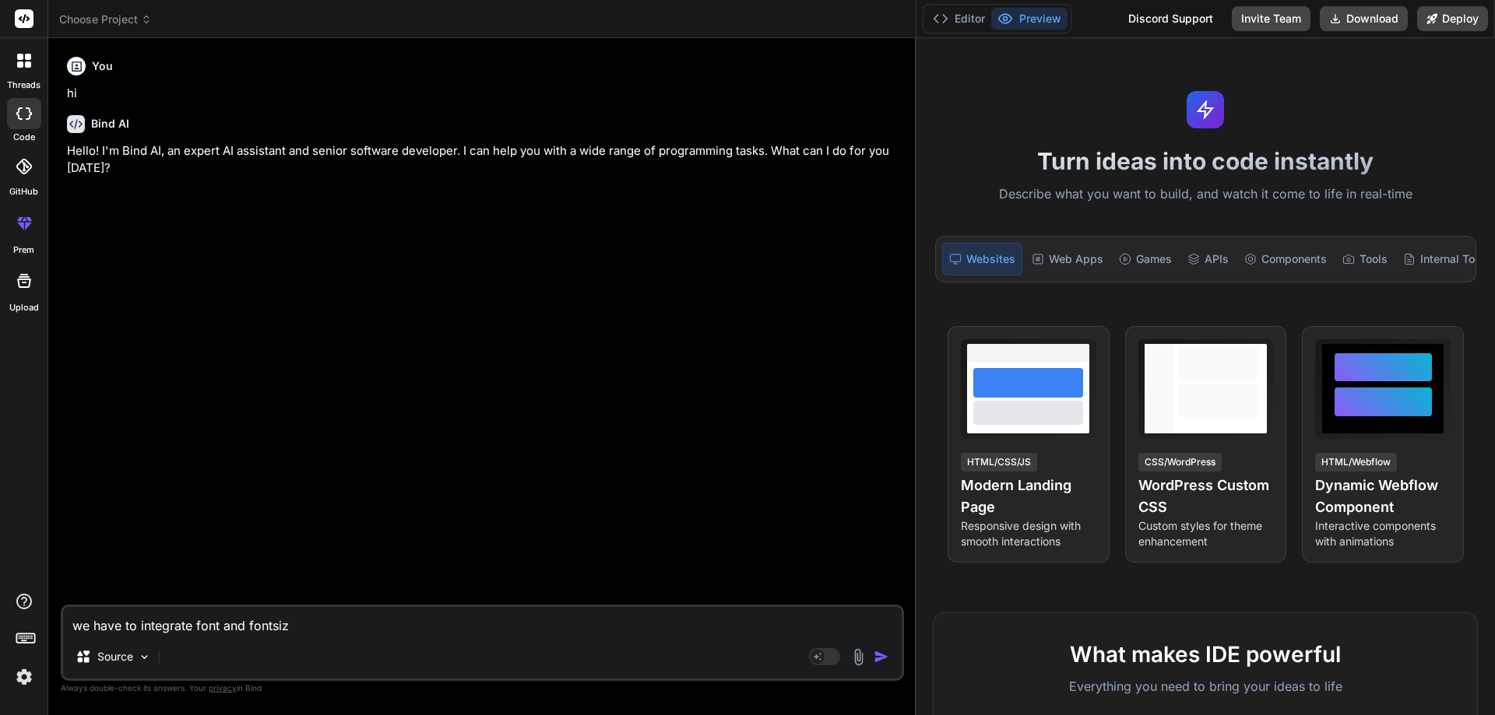
type textarea "we have to integrate font and fontsize"
type textarea "x"
type textarea "we have to integrate font and fontsize"
type textarea "x"
type textarea "we have to integrate font and fontsize i"
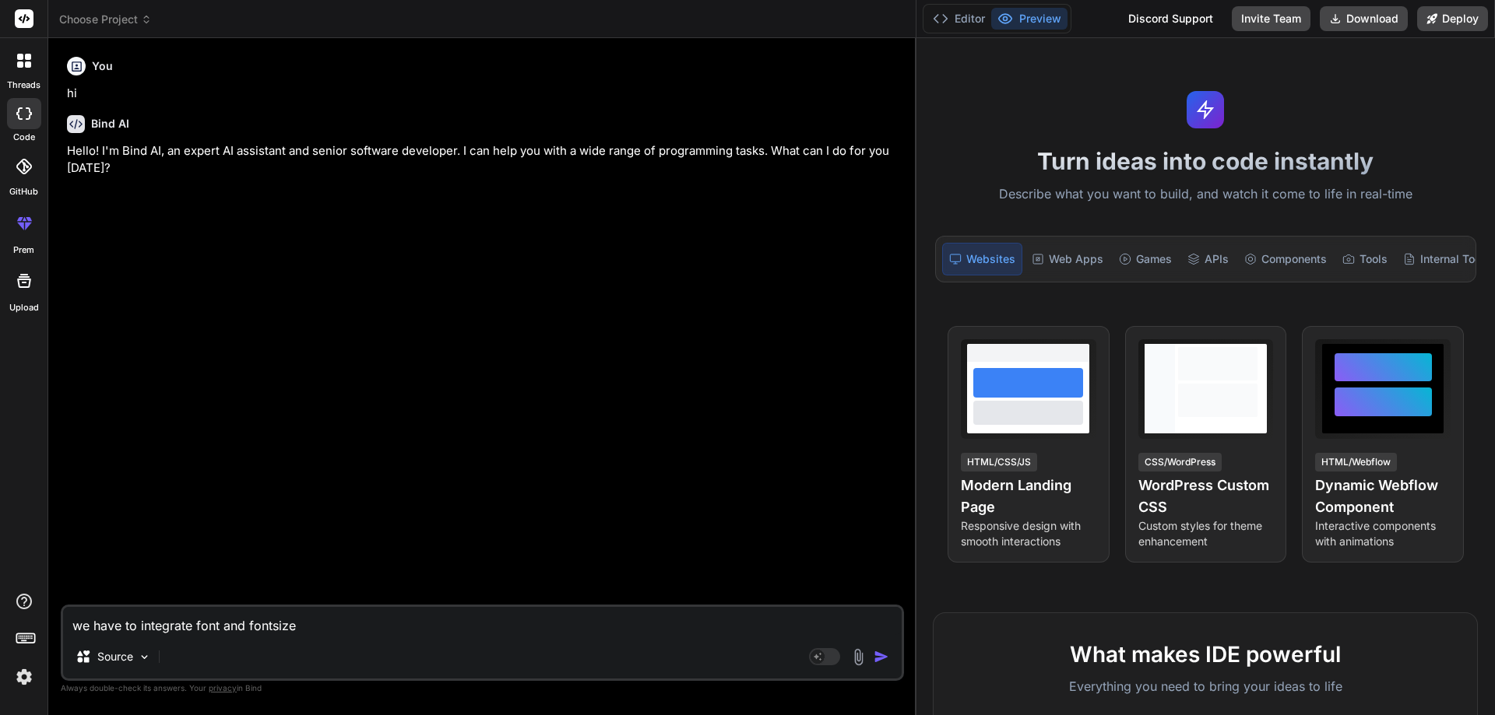
type textarea "x"
type textarea "we have to integrate font and fontsize in"
type textarea "x"
type textarea "we have to integrate font and fontsize in"
type textarea "x"
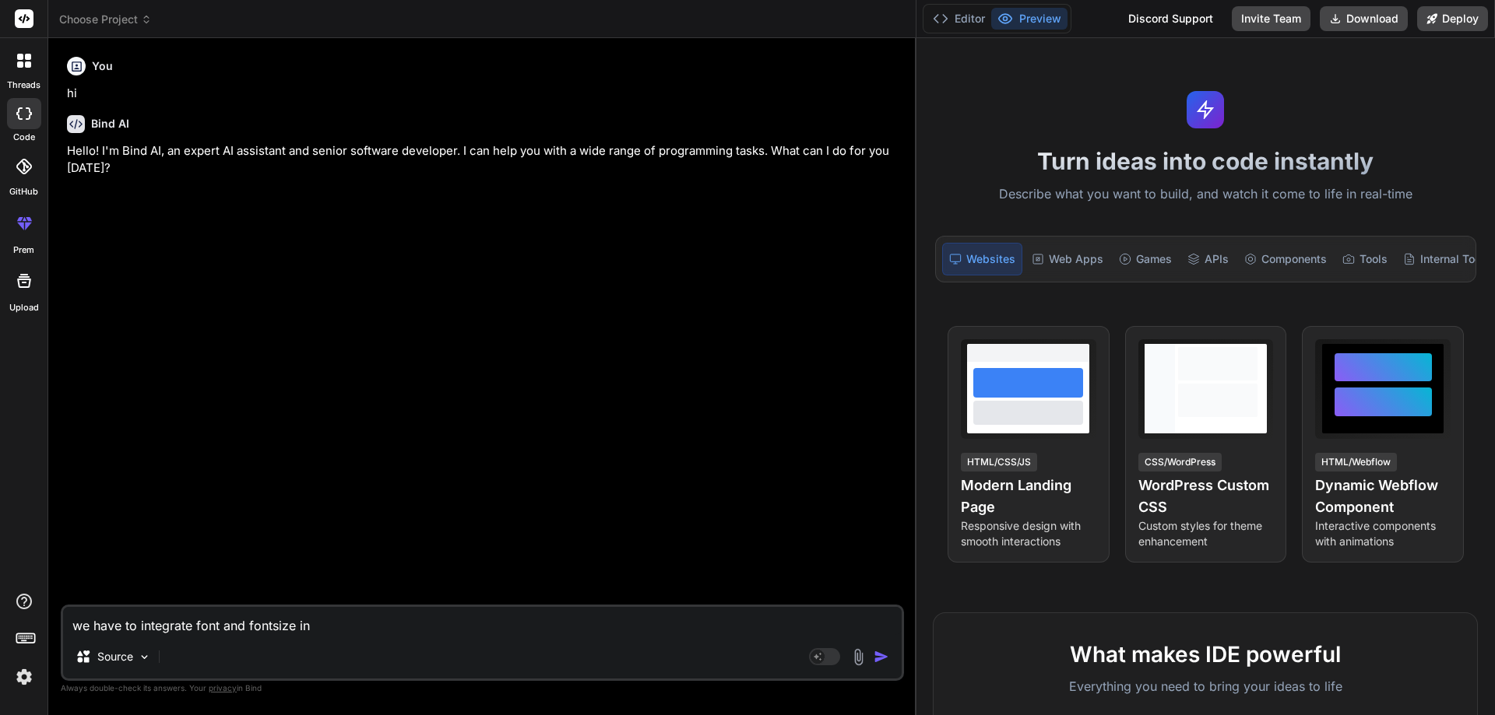
type textarea "we have to integrate font and fontsize in u"
type textarea "x"
type textarea "we have to integrate font and fontsize in ui"
type textarea "x"
type textarea "we have to integrate font and fontsize in ui"
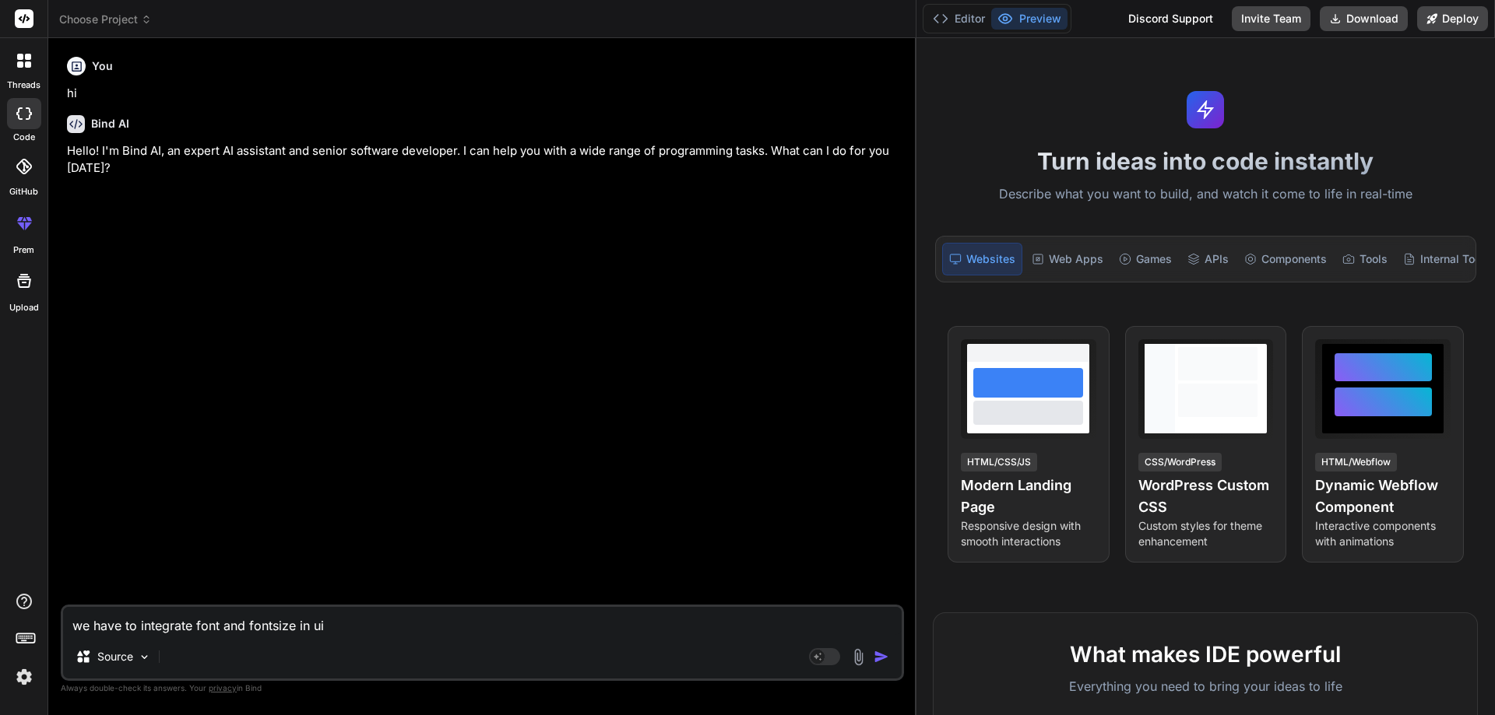
type textarea "x"
type textarea "we have to integrate font and fontsize in ui s"
type textarea "x"
type textarea "we have to integrate font and fontsize in ui sa"
type textarea "x"
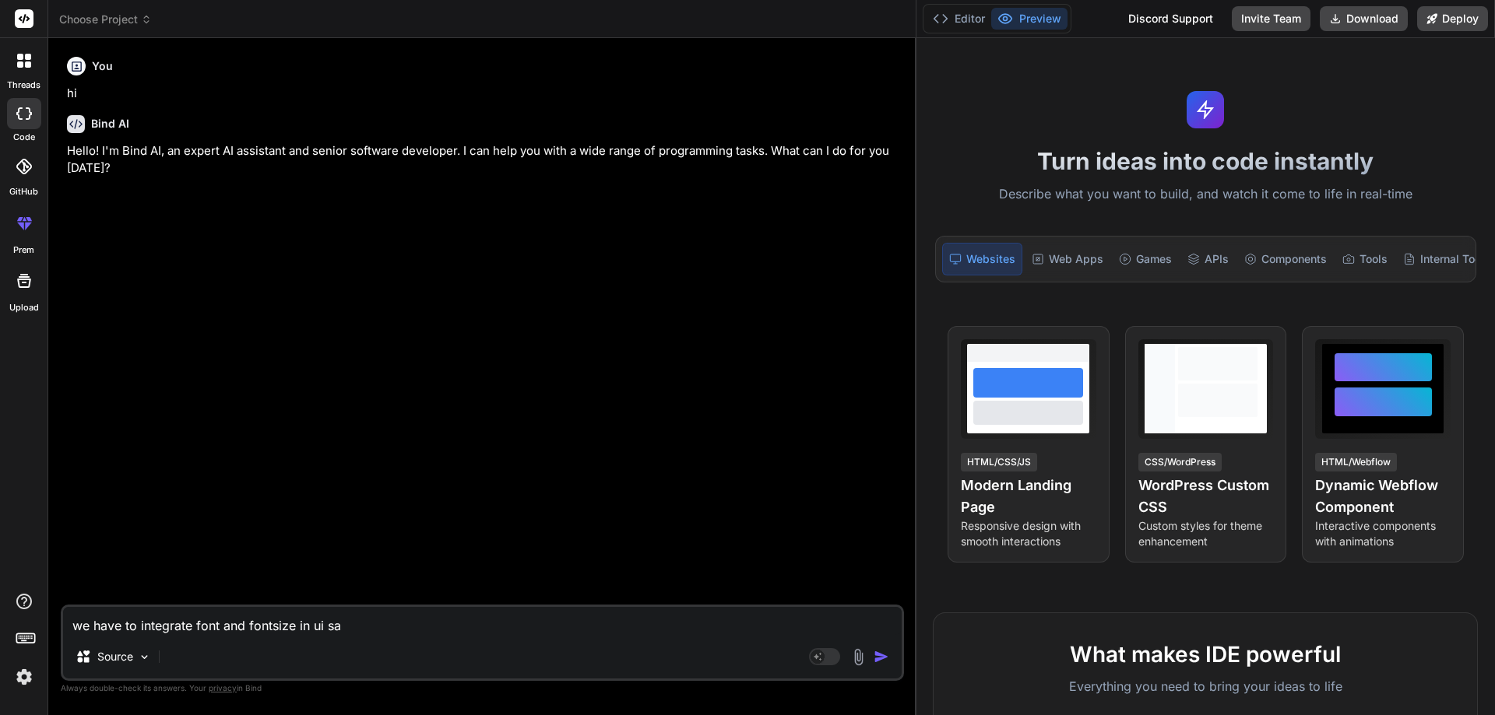
type textarea "we have to integrate font and fontsize in ui sam"
type textarea "x"
type textarea "we have to integrate font and fontsize in ui same"
type textarea "x"
type textarea "we have to integrate font and fontsize in ui same"
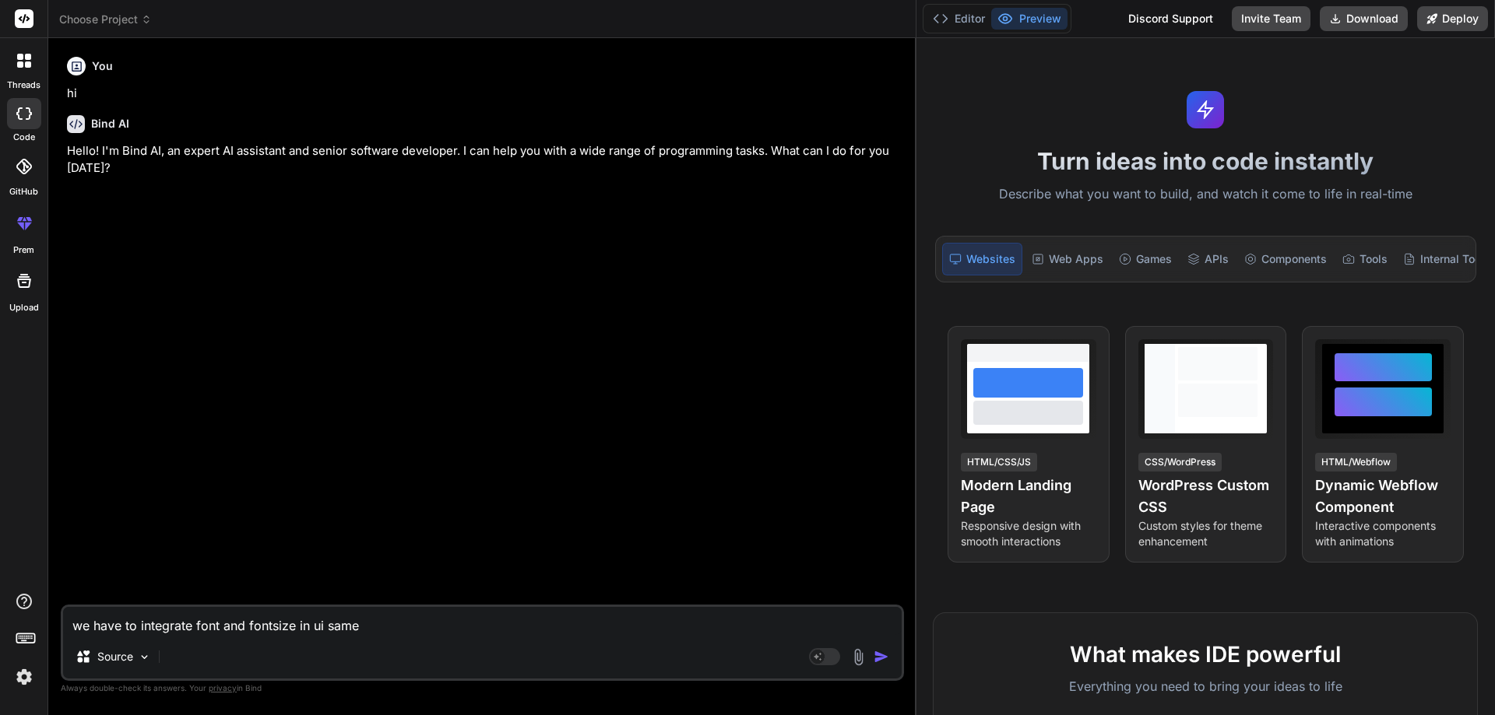
type textarea "x"
type textarea "we have to integrate font and fontsize in ui same a"
type textarea "x"
type textarea "we have to integrate font and fontsize in ui same as"
type textarea "x"
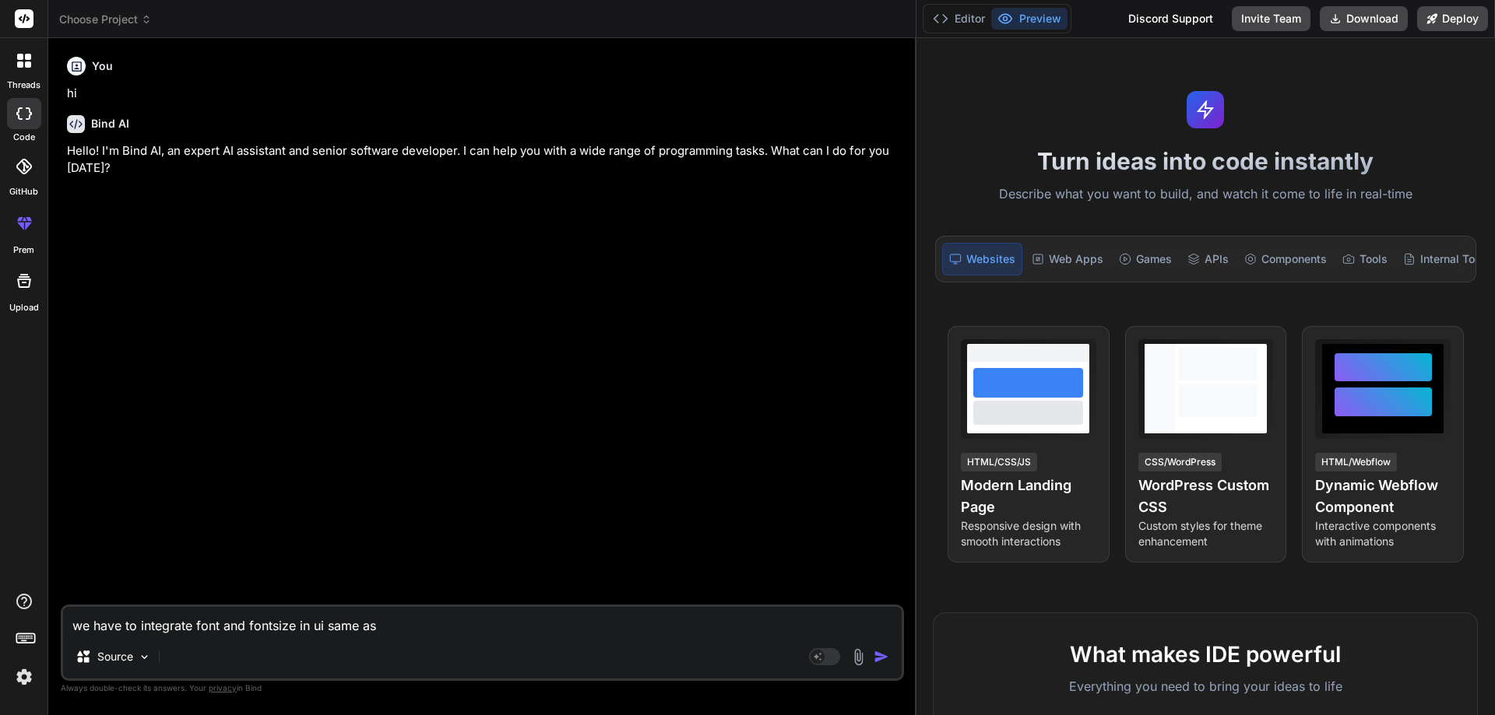
type textarea "we have to integrate font and fontsize in ui same as"
type textarea "x"
type textarea "we have to integrate font and fontsize in ui same as i"
type textarea "x"
type textarea "we have to integrate font and fontsize in ui same as in"
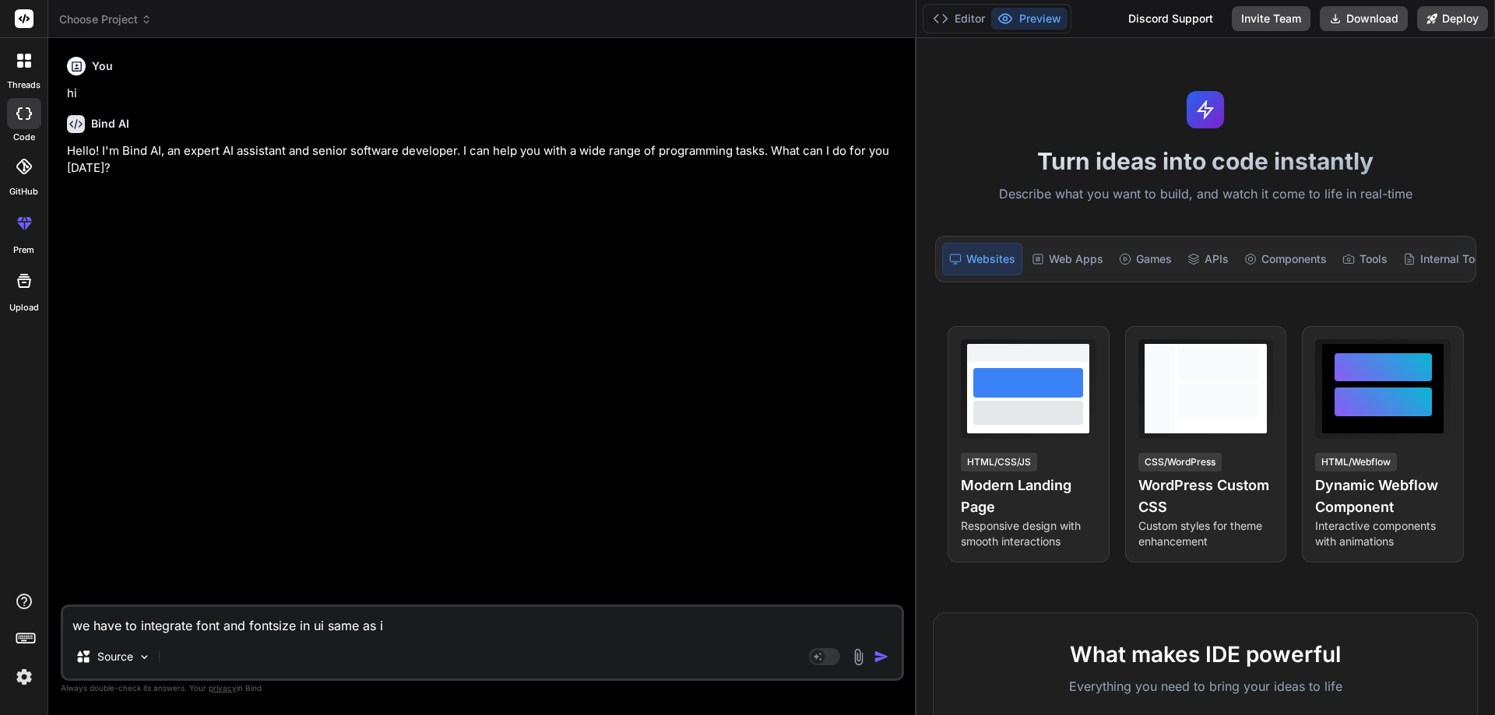
type textarea "x"
type textarea "we have to integrate font and fontsize in ui same as int"
type textarea "x"
type textarea "we have to integrate font and fontsize in ui same as inte"
type textarea "x"
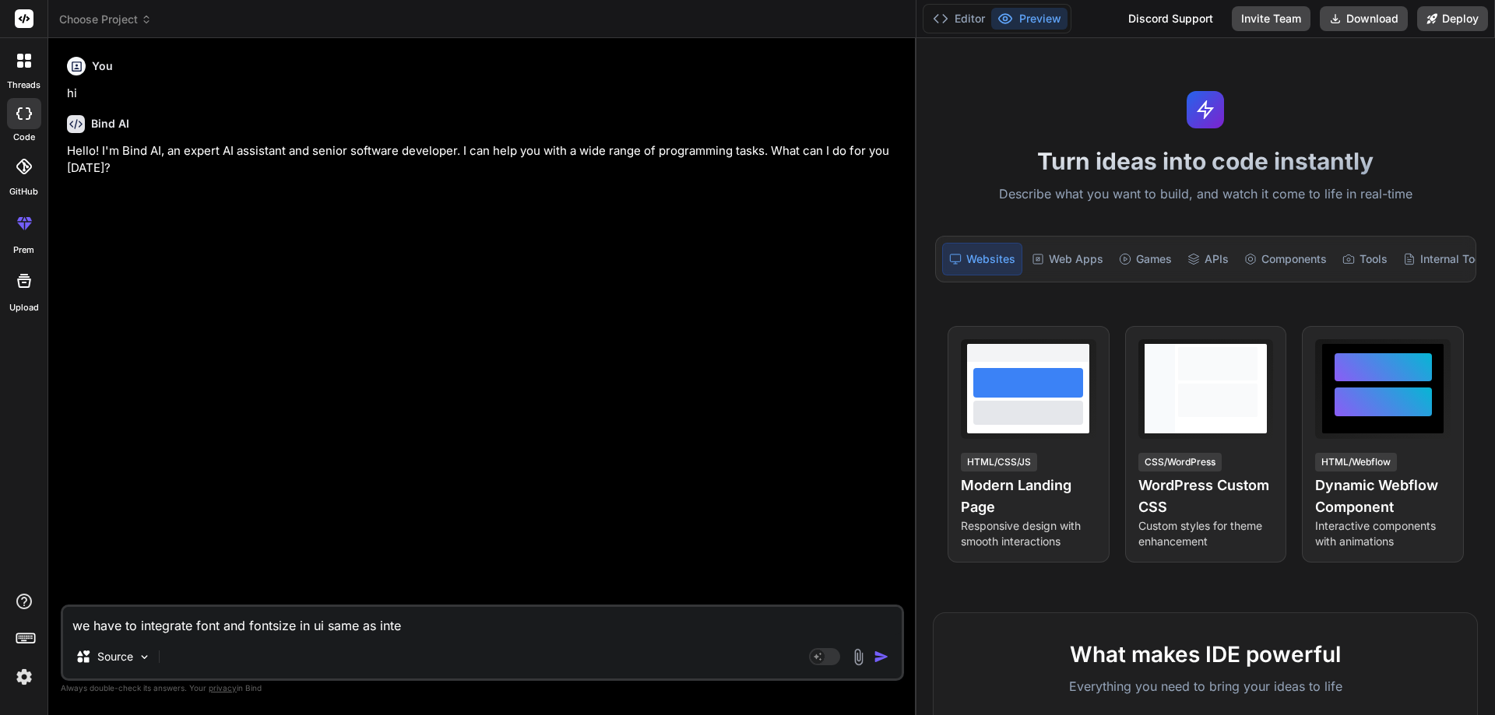
type textarea "we have to integrate font and fontsize in ui same as integ"
type textarea "x"
type textarea "we have to integrate font and fontsize in ui same as integr"
type textarea "x"
type textarea "we have to integrate font and fontsize in ui same as integra"
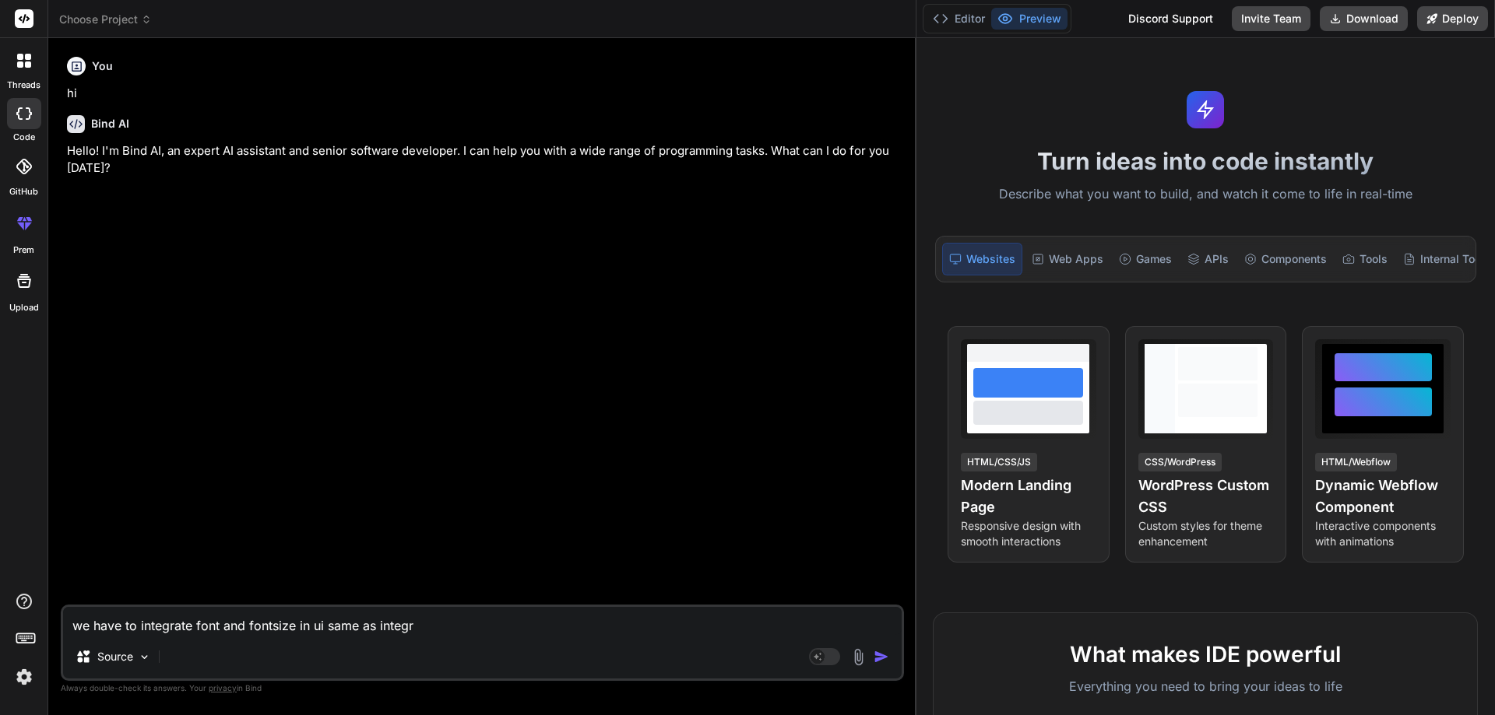
type textarea "x"
type textarea "we have to integrate font and fontsize in ui same as integrat"
type textarea "x"
type textarea "we have to integrate font and fontsize in ui same as integrate"
type textarea "x"
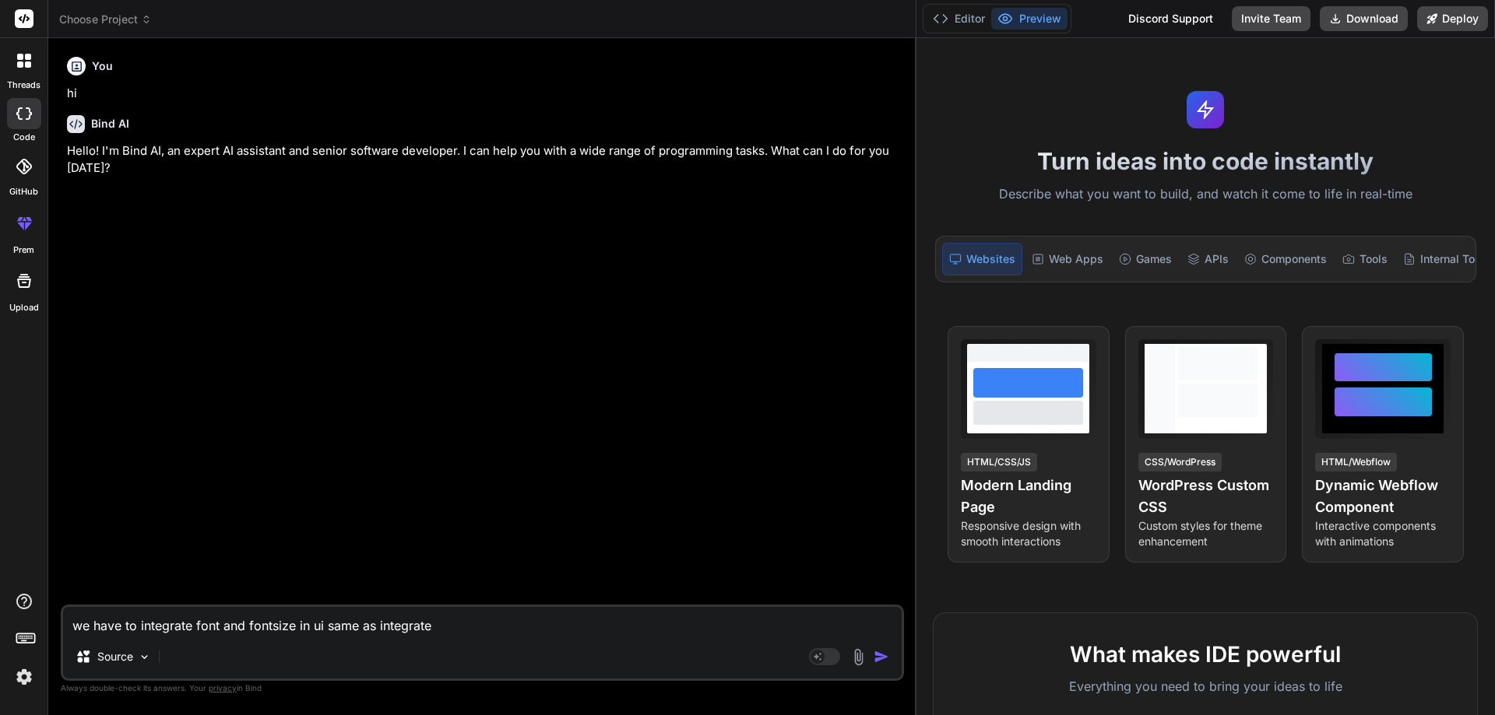
type textarea "we have to integrate font and fontsize in ui same as integrate"
type textarea "x"
type textarea "we have to integrate font and fontsize in ui same as integrate f"
type textarea "x"
type textarea "we have to integrate font and fontsize in ui same as integrate fo"
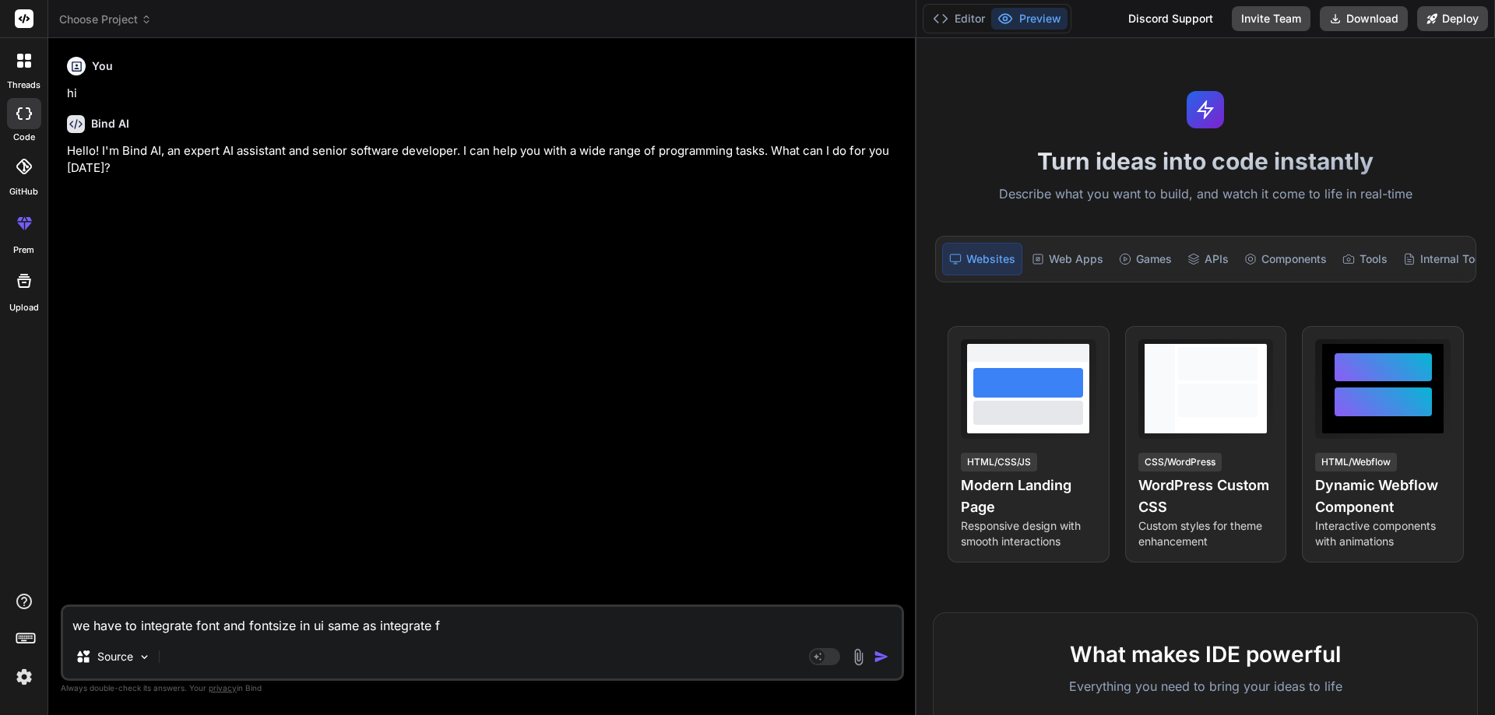
type textarea "x"
type textarea "we have to integrate font and fontsize in ui same as integrate fon"
type textarea "x"
type textarea "we have to integrate font and fontsize in ui same as integrate font"
type textarea "x"
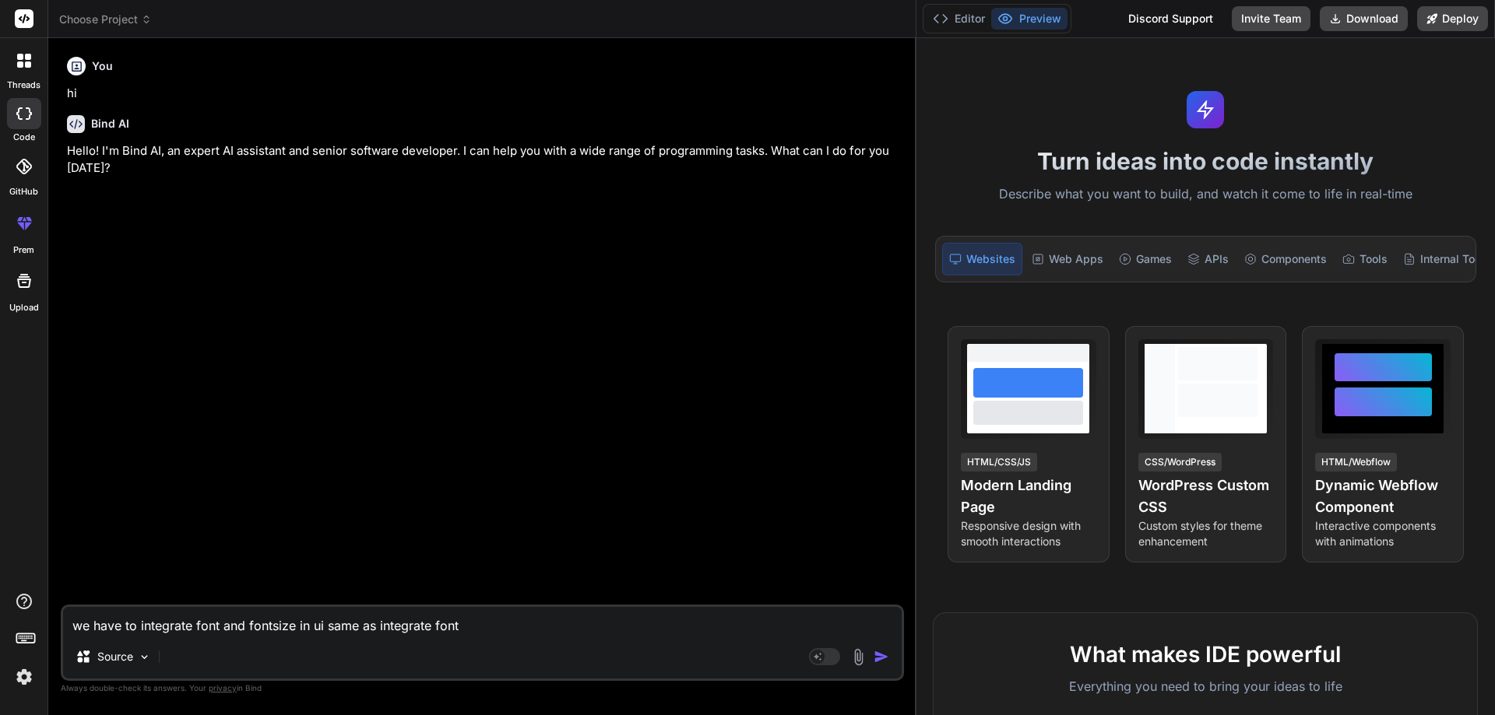
type textarea "we have to integrate font and fontsize in ui same as integrate font"
type textarea "x"
type textarea "we have to integrate font and fontsize in ui same as integrate font a"
type textarea "x"
type textarea "we have to integrate font and fontsize in ui same as integrate font an"
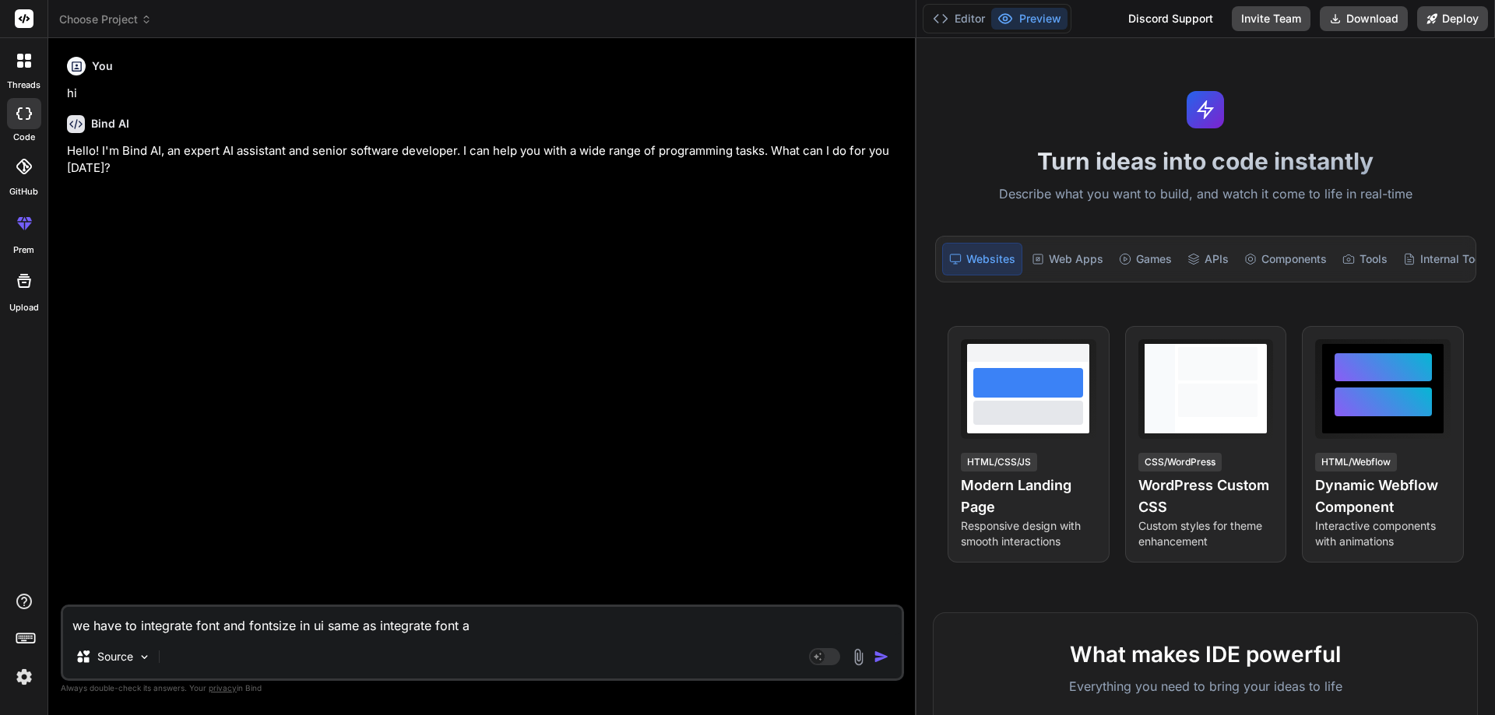
type textarea "x"
type textarea "we have to integrate font and fontsize in ui same as integrate font and"
type textarea "x"
type textarea "we have to integrate font and fontsize in ui same as integrate font and"
type textarea "x"
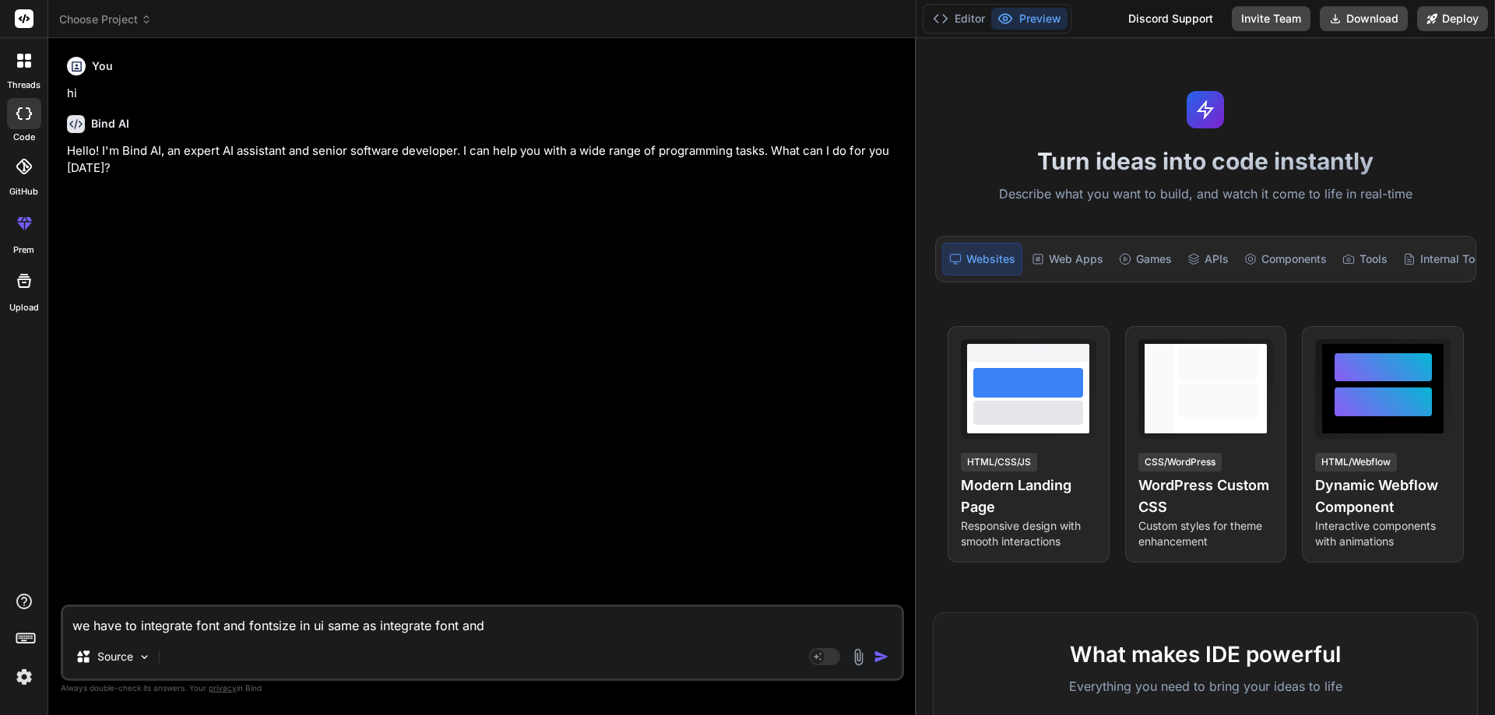
type textarea "we have to integrate font and fontsize in ui same as integrate font and f"
type textarea "x"
type textarea "we have to integrate font and fontsize in ui same as integrate font and fo"
type textarea "x"
type textarea "we have to integrate font and fontsize in ui same as integrate font and fon"
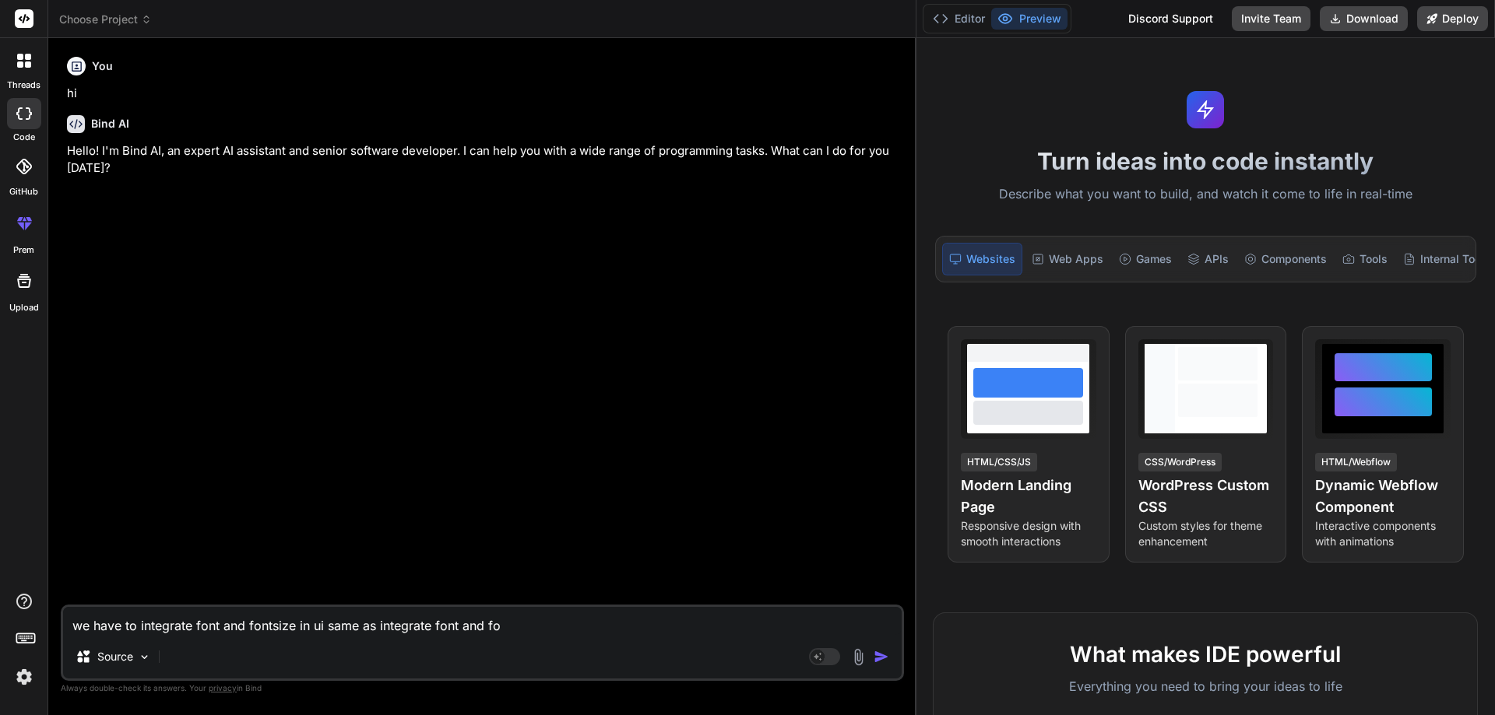
type textarea "x"
type textarea "we have to integrate font and fontsize in ui same as integrate font and font"
type textarea "x"
type textarea "we have to integrate font and fontsize in ui same as integrate font and fonts"
type textarea "x"
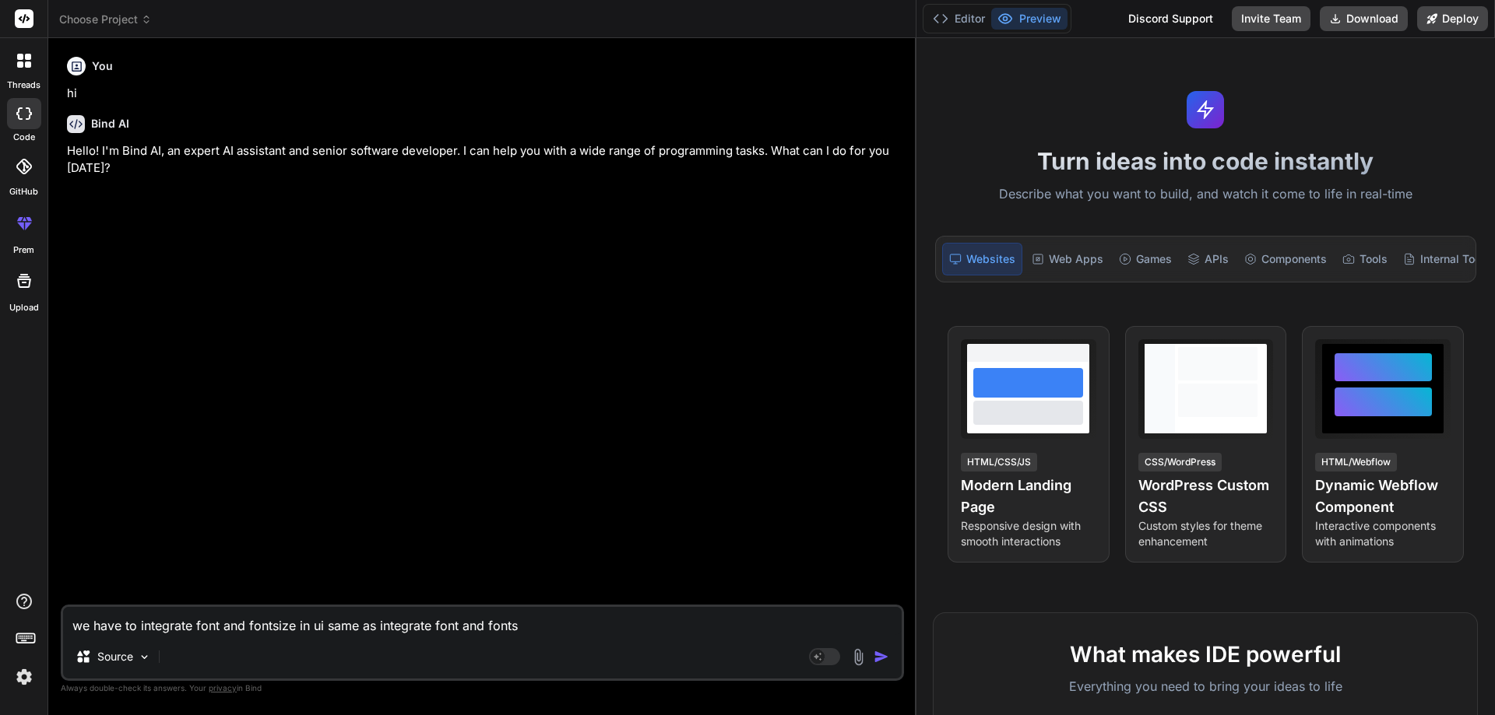
type textarea "we have to integrate font and fontsize in ui same as integrate font and fontsi"
type textarea "x"
type textarea "we have to integrate font and fontsize in ui same as integrate font and fontsiz"
type textarea "x"
type textarea "we have to integrate font and fontsize in ui same as integrate font and fontsize"
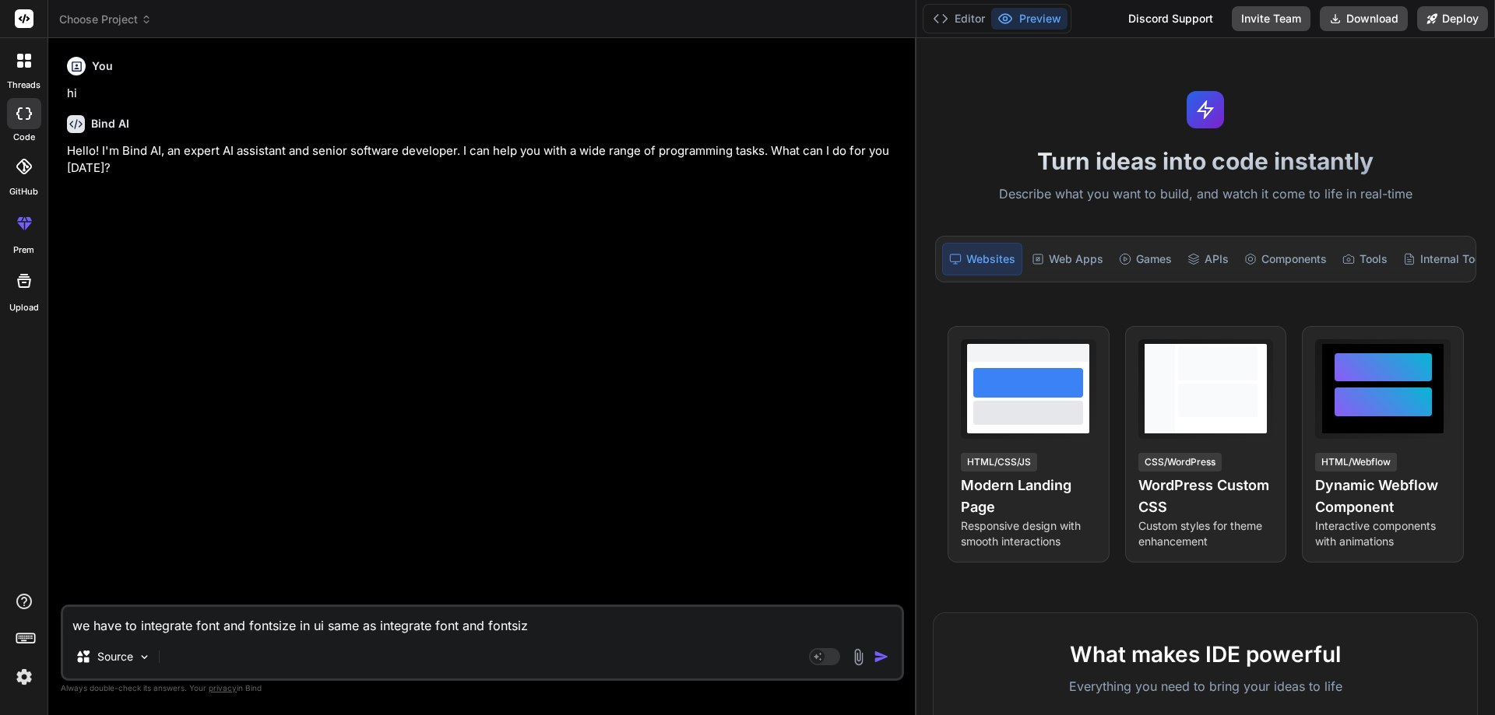
type textarea "x"
type textarea "we have to integrate font and fontsize in ui same as integrate font and fontsize"
type textarea "x"
type textarea "we have to integrate font and fontsize in ui same as integrate font and fontsiz…"
type textarea "x"
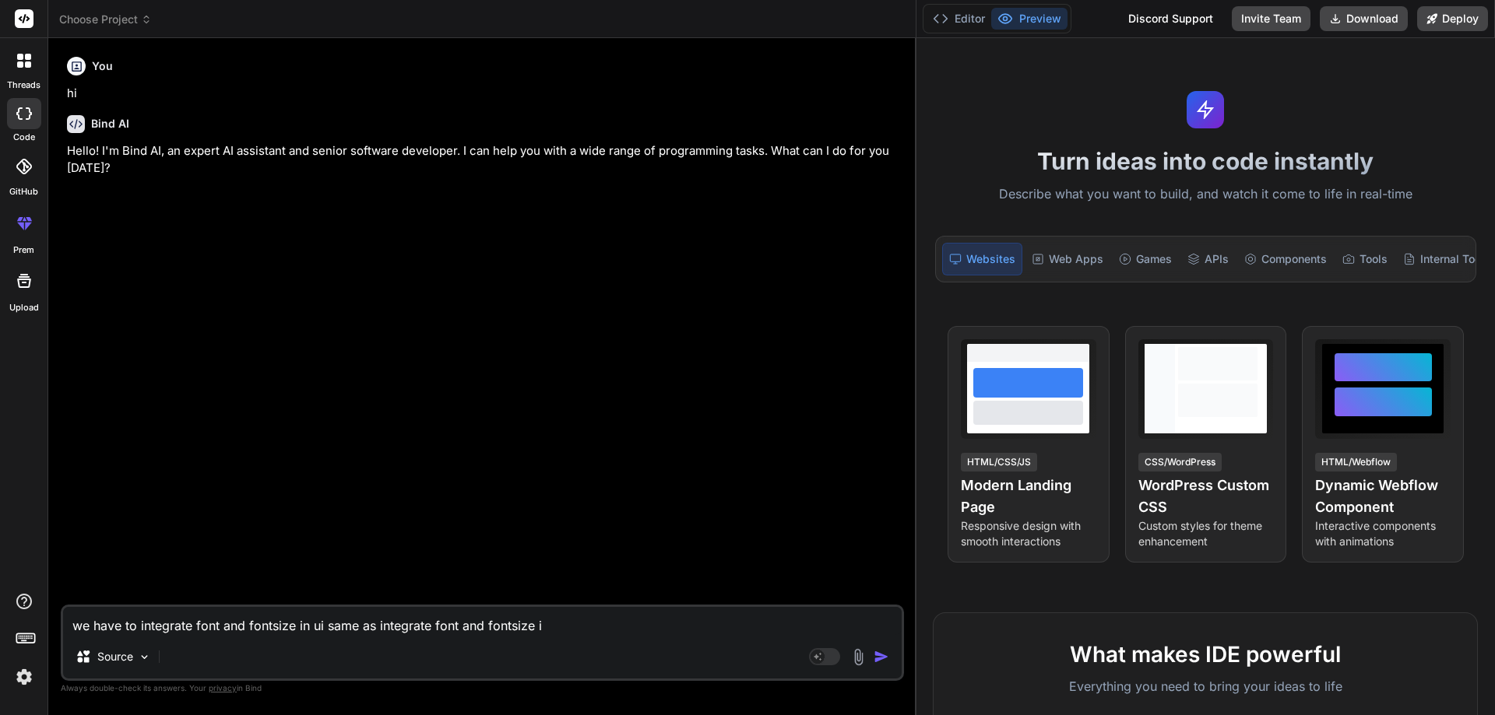
type textarea "we have to integrate font and fontsize in ui same as integrate font and fontsiz…"
type textarea "x"
type textarea "we have to integrate font and fontsize in ui same as integrate font and fontsiz…"
type textarea "x"
type textarea "we have to integrate font and fontsize in ui same as integrate font and fontsiz…"
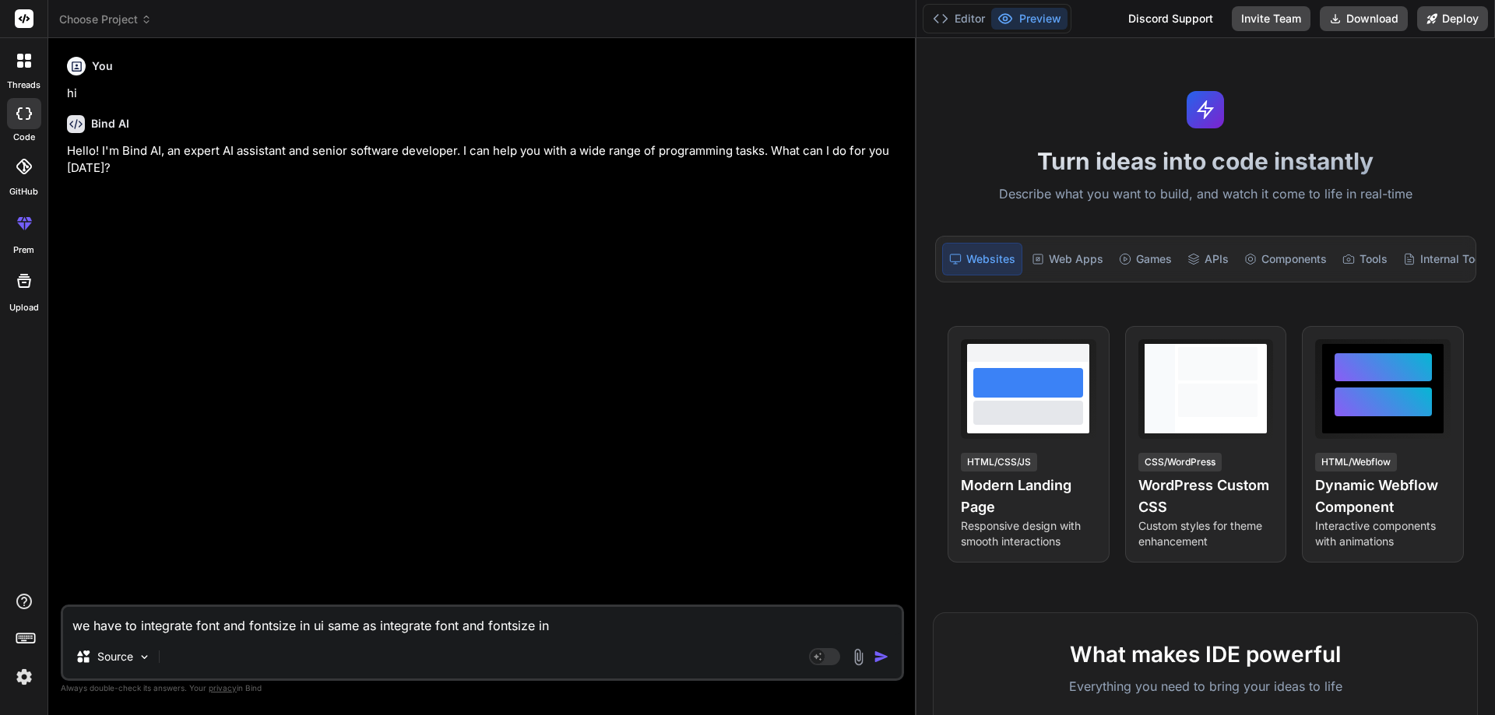
type textarea "x"
type textarea "we have to integrate font and fontsize in ui same as integrate font and fontsiz…"
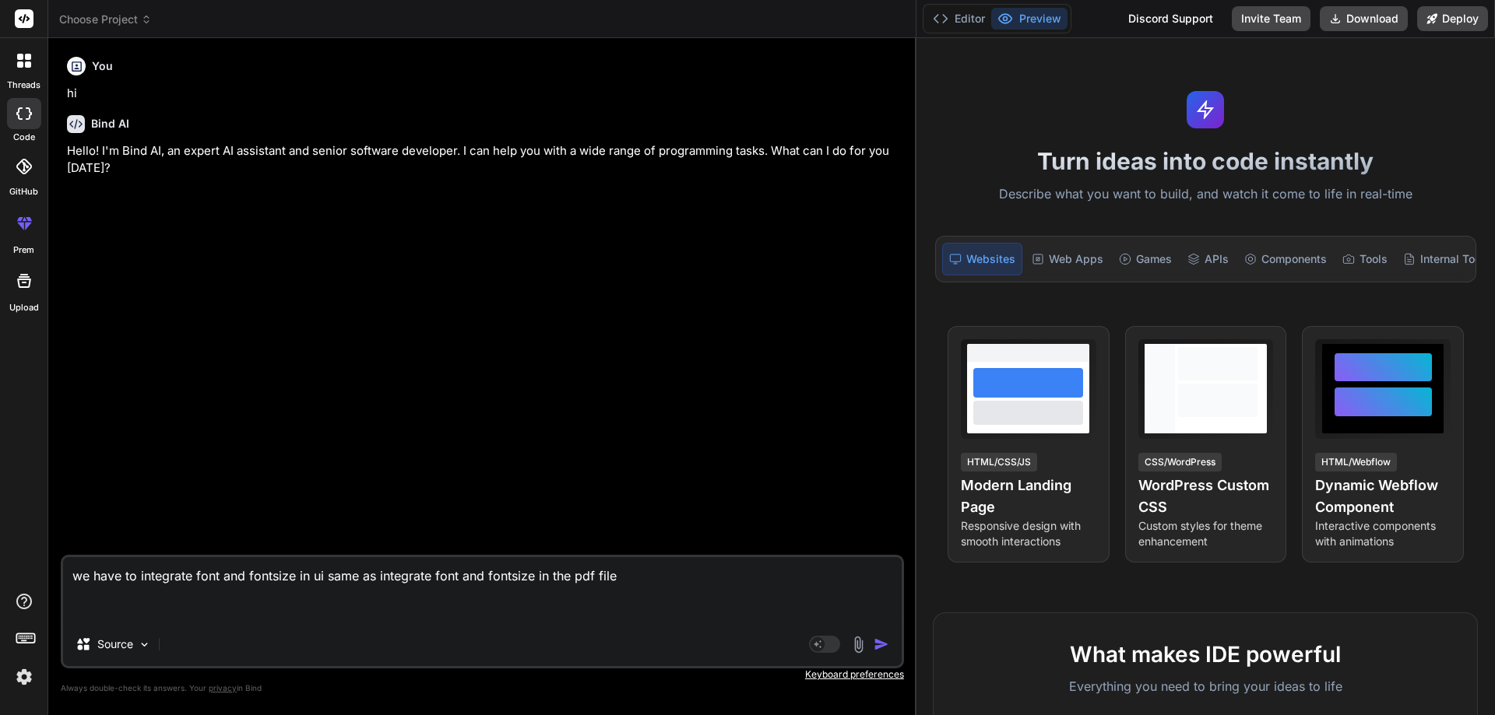
paste textarea "import { useRef, useState, useEffect, useMemo } from "react"; import { Col, Con…"
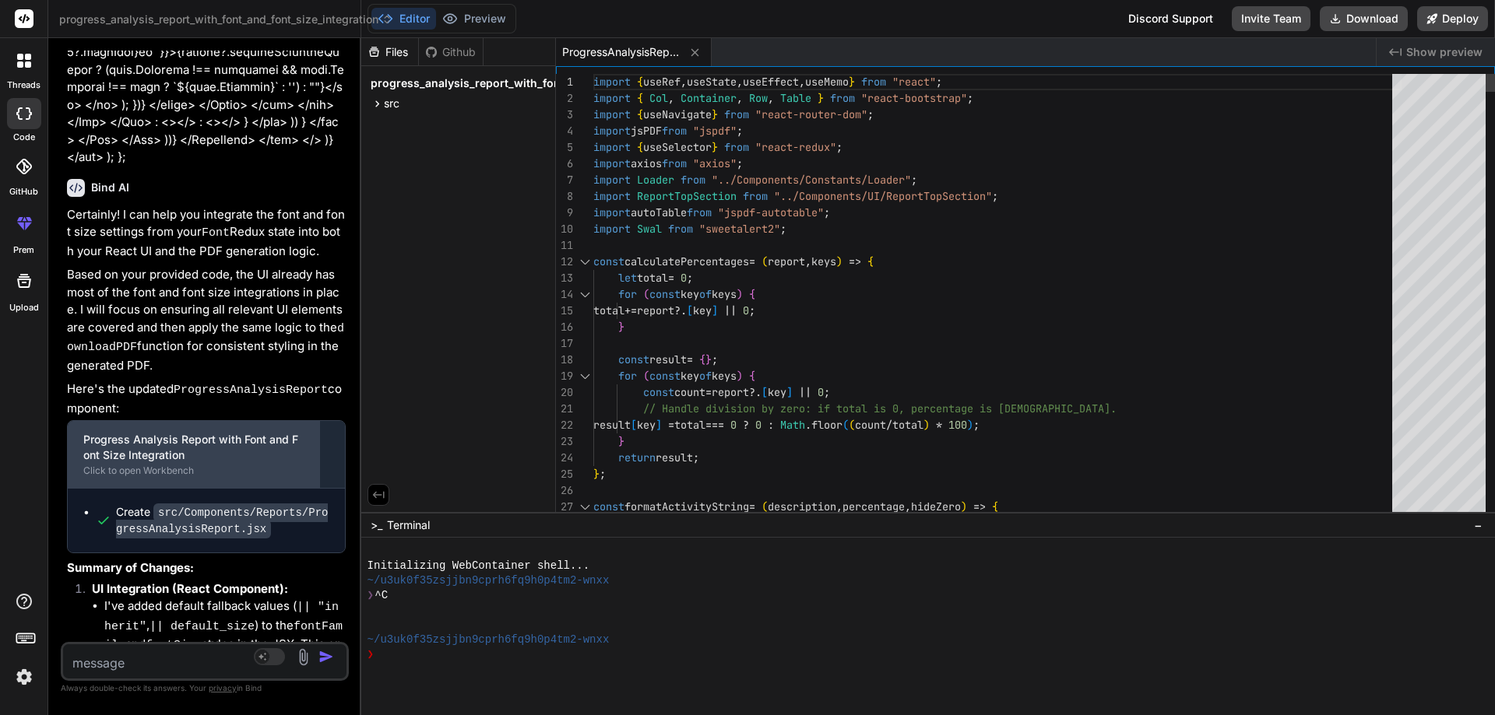
scroll to position [7965, 0]
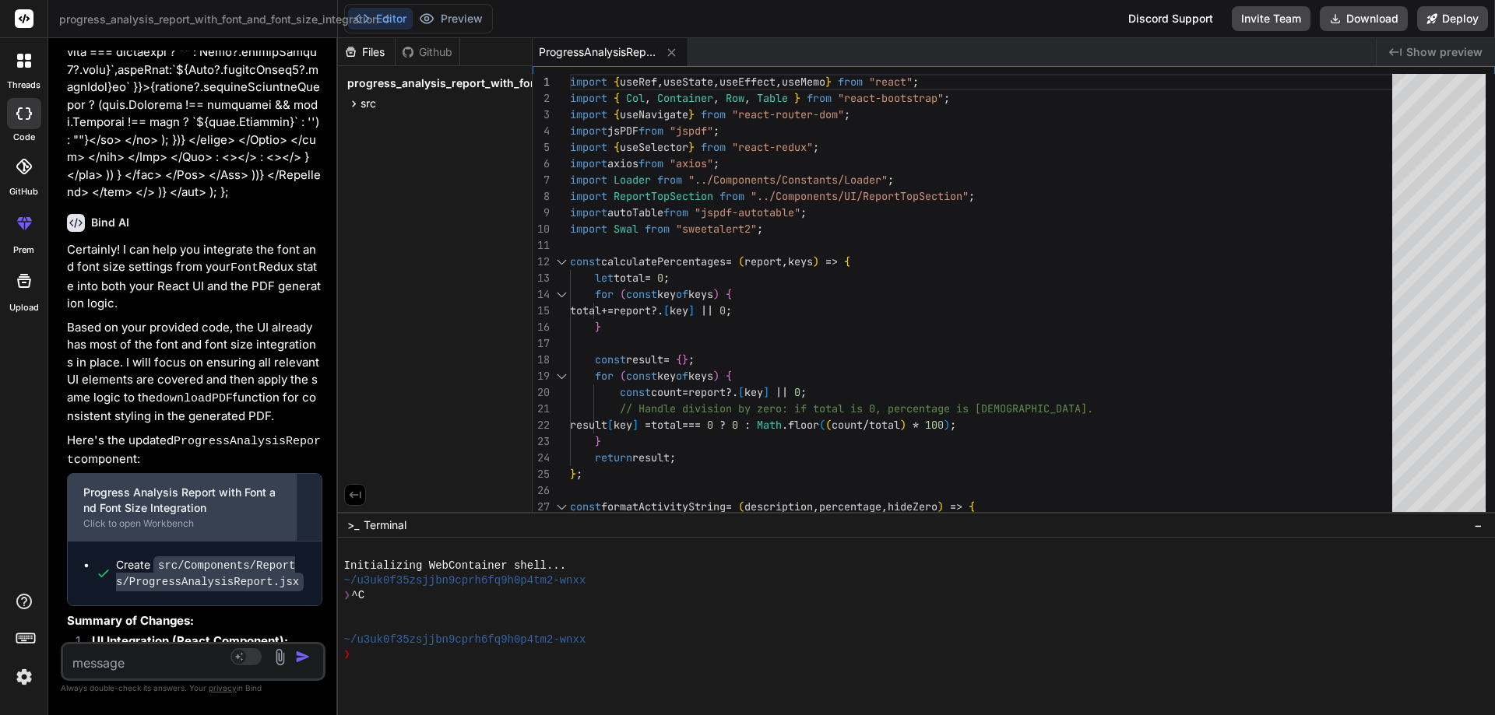
drag, startPoint x: 915, startPoint y: 339, endPoint x: 276, endPoint y: 346, distance: 638.3
click at [276, 346] on div "Bind AI Web Search Created with Pixso. Code Generator You hi Bind AI Hello! I'm…" at bounding box center [193, 376] width 290 height 677
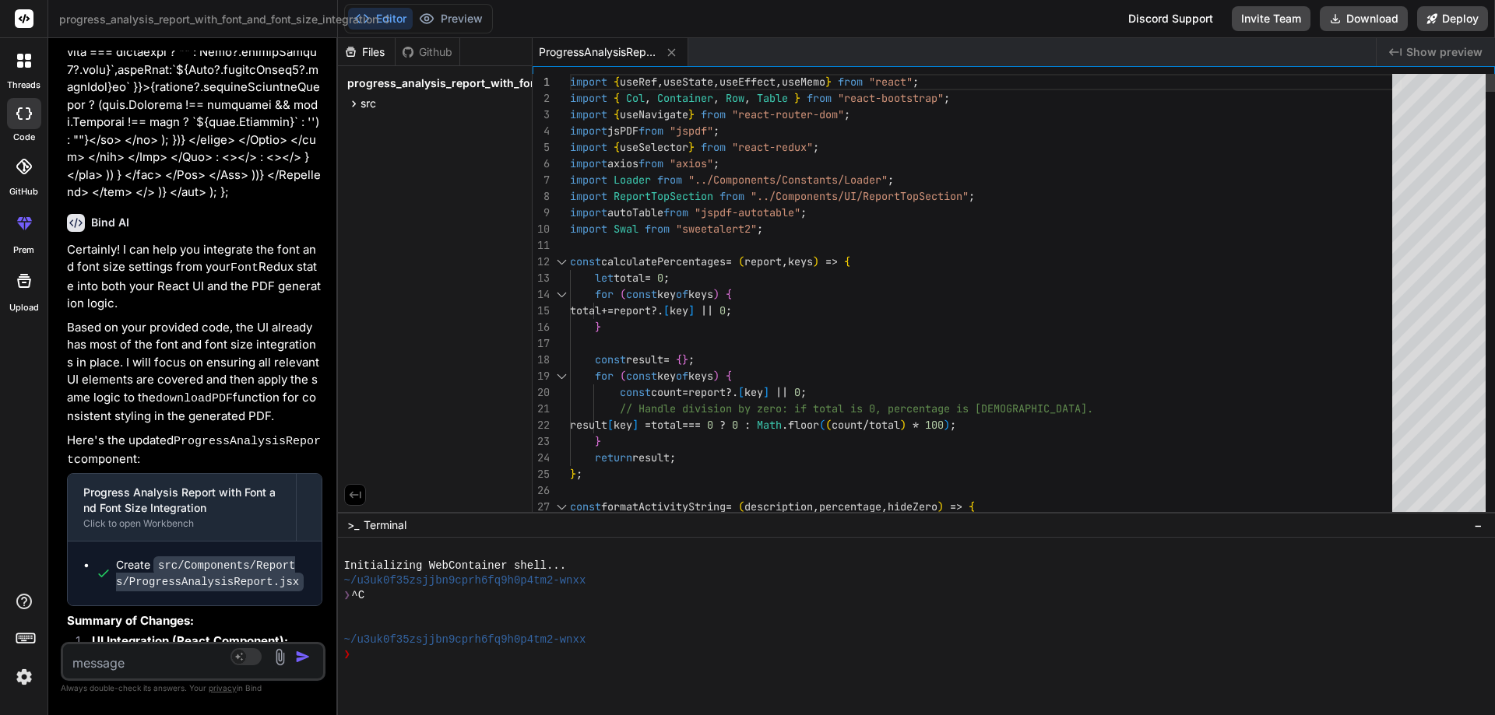
scroll to position [0, 0]
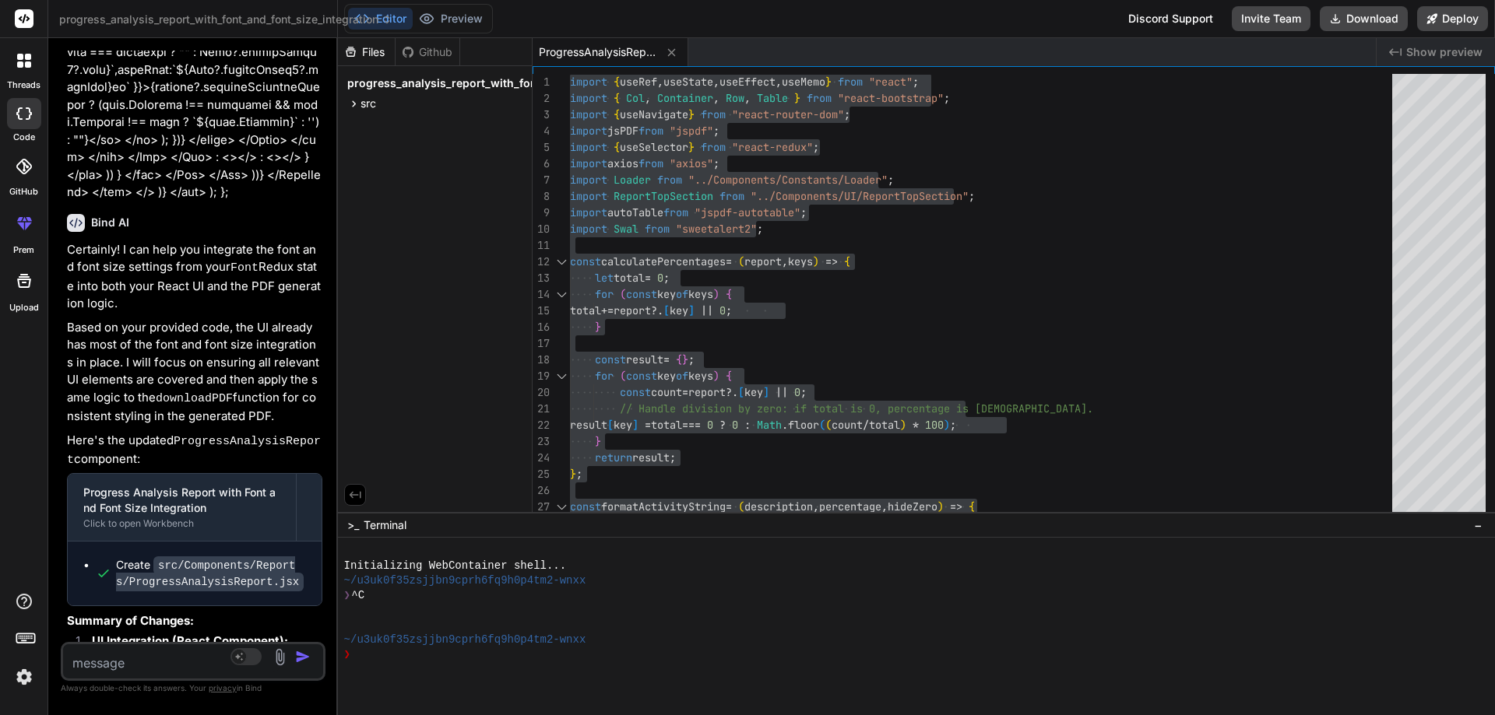
click at [174, 655] on textarea at bounding box center [171, 659] width 216 height 28
paste textarea "import { useRef, useState, useEffect, useMemo } from "react"; import { Col, Con…"
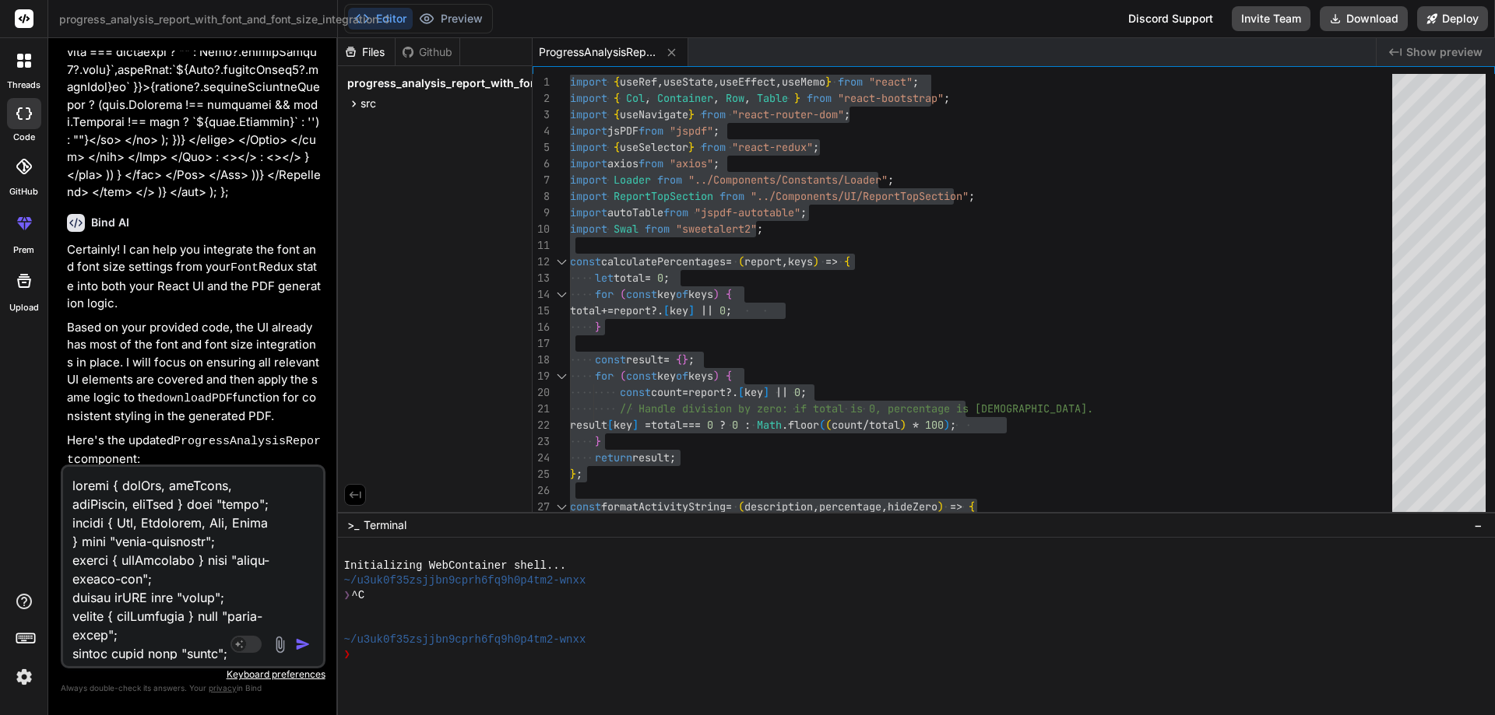
scroll to position [23111, 0]
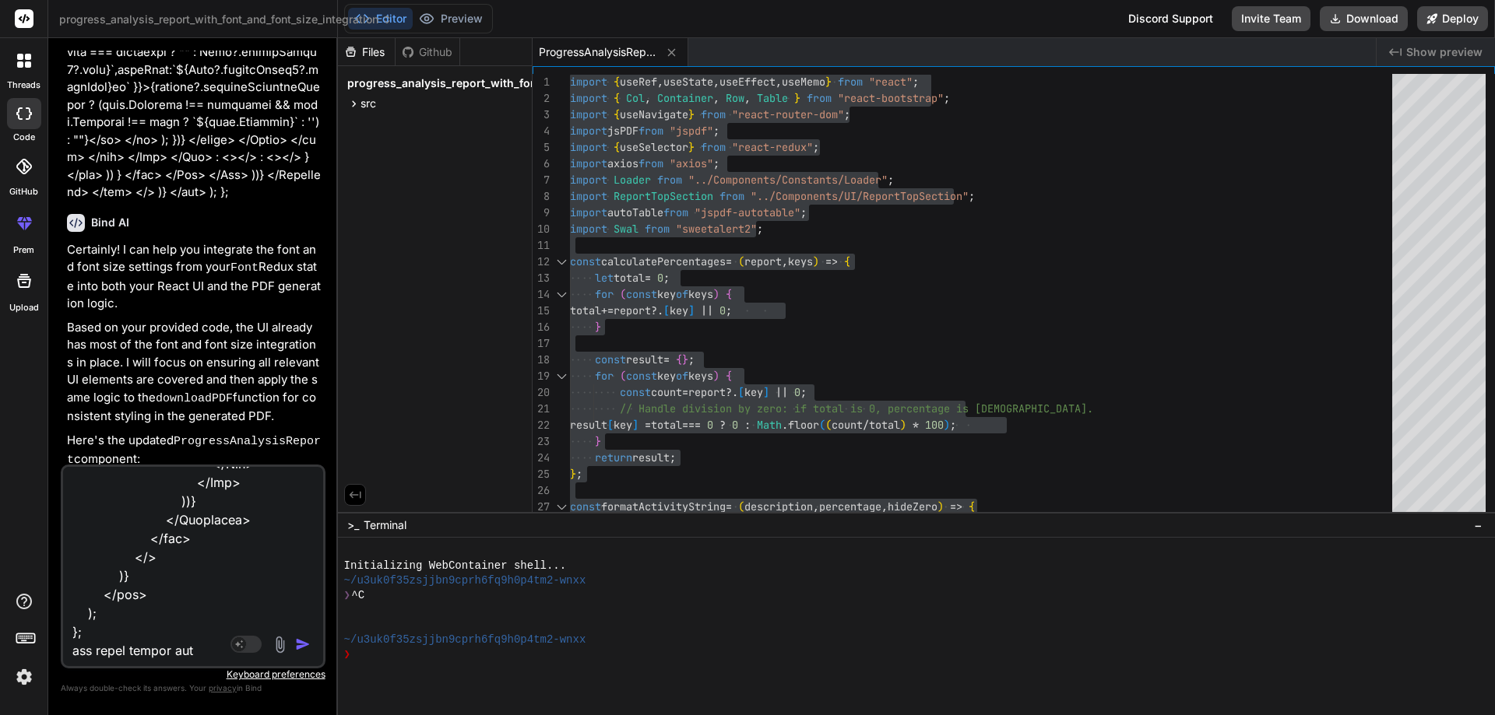
paste textarea "<Table hover size="sm" responsive className={Font?.dataTasks?.showGridLines ? "…"
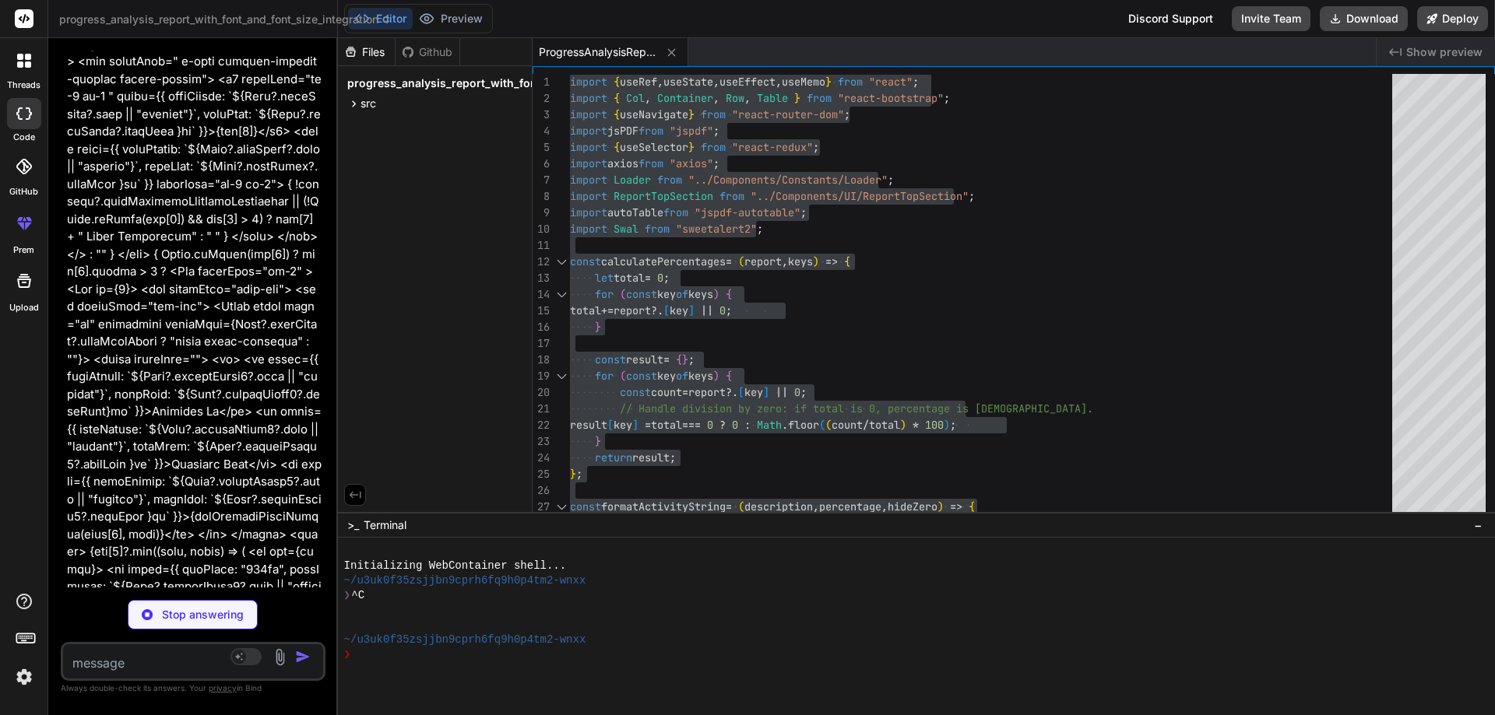
scroll to position [16316, 0]
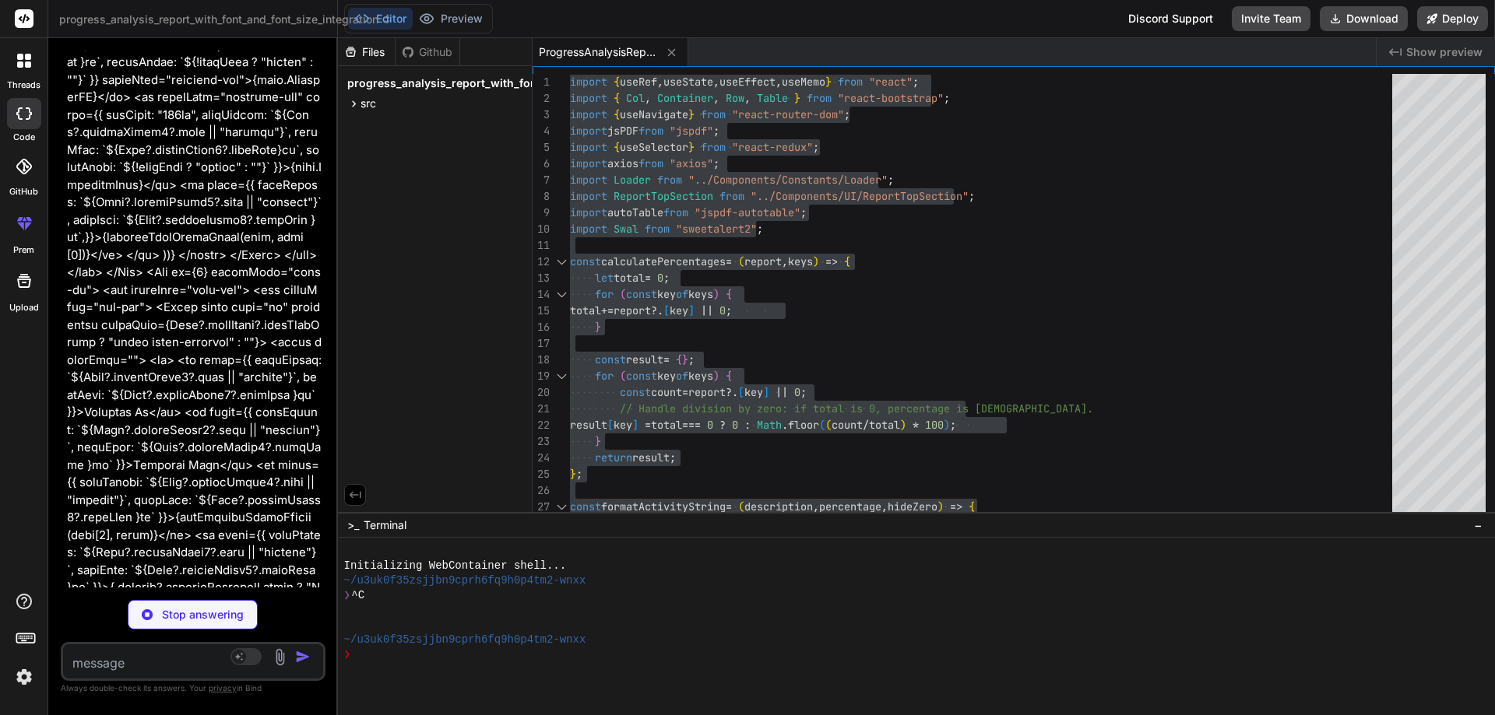
click at [334, 447] on div "Bind AI Web Search Created with Pixso. Code Generator You hi Bind AI Hello! I'm…" at bounding box center [193, 376] width 290 height 676
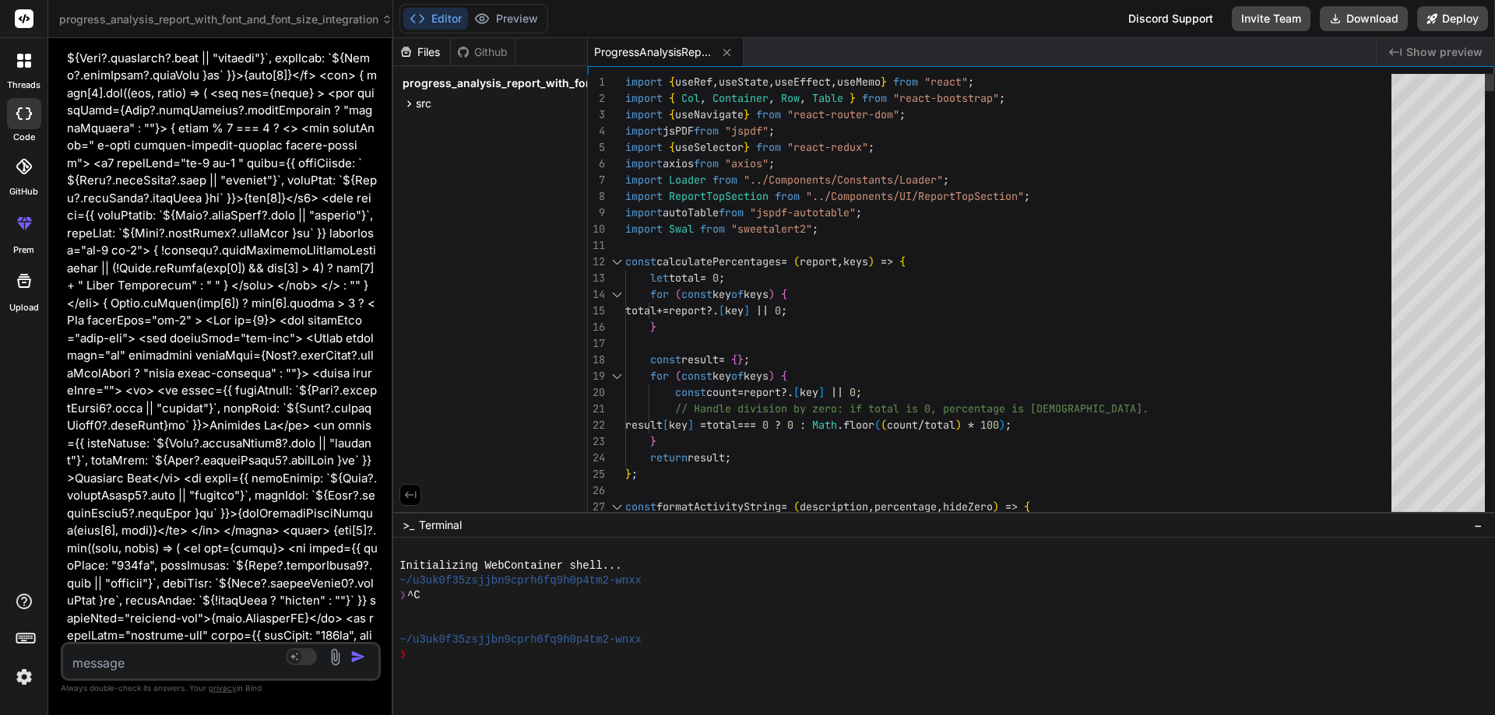
drag, startPoint x: 336, startPoint y: 446, endPoint x: 382, endPoint y: 450, distance: 46.1
click at [382, 450] on div "Bind AI Web Search Created with Pixso. Code Generator You hi Bind AI Hello! I'm…" at bounding box center [220, 376] width 345 height 677
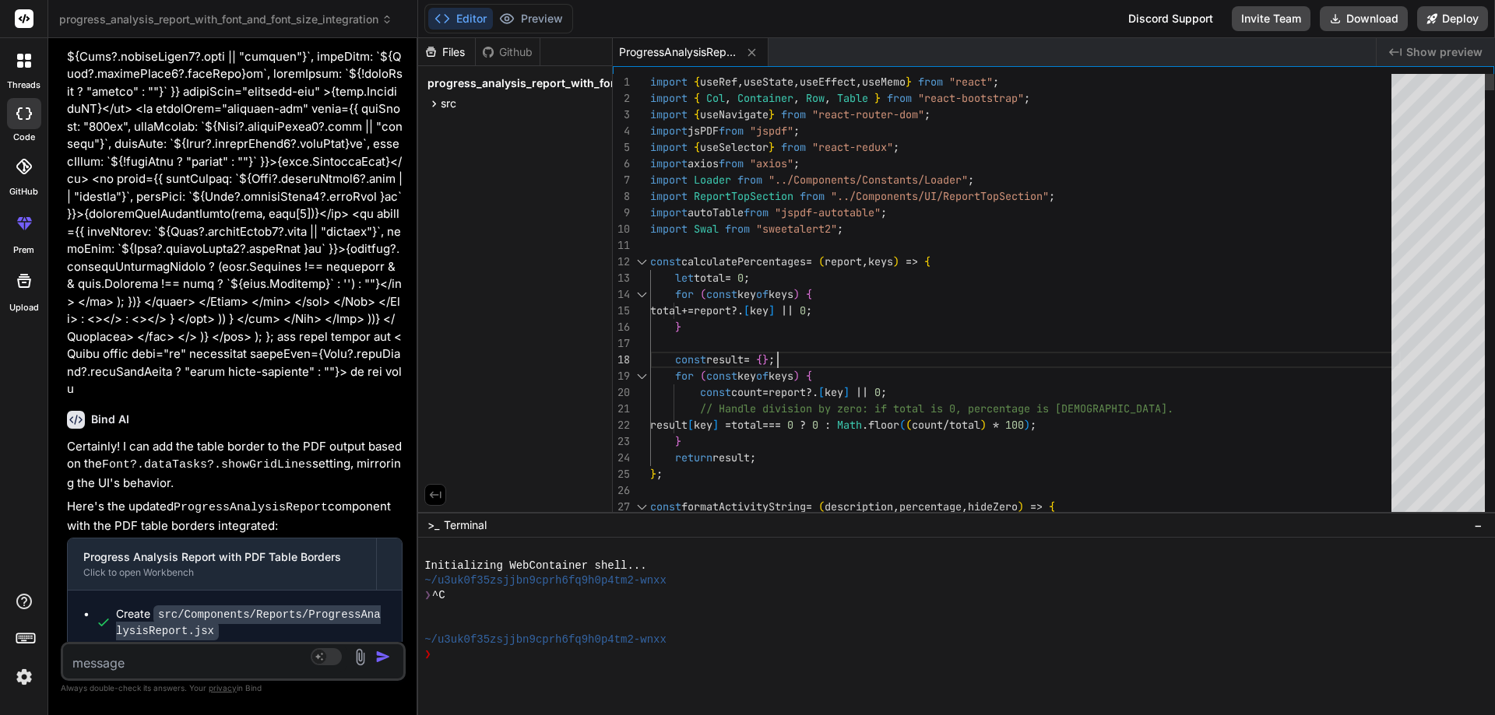
scroll to position [0, 0]
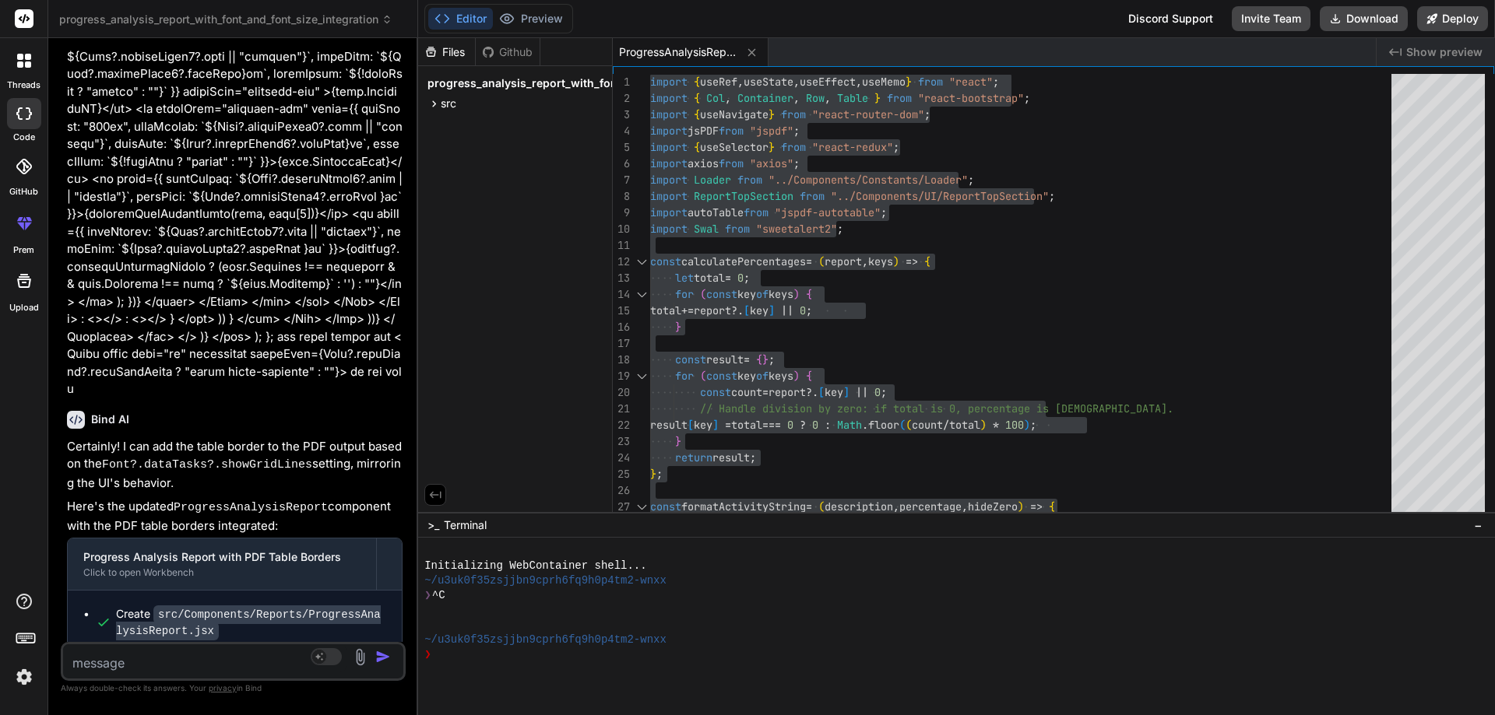
click at [231, 659] on textarea at bounding box center [204, 659] width 283 height 28
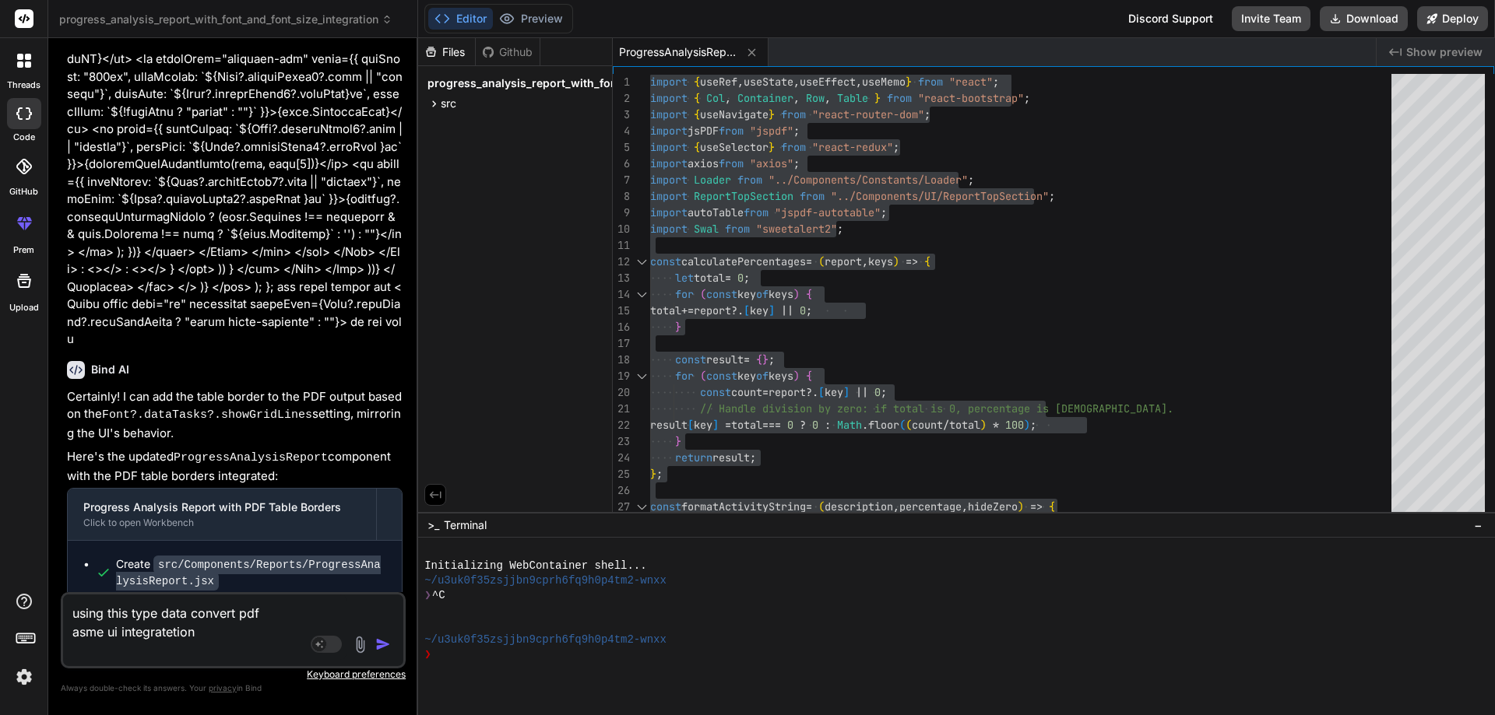
scroll to position [12965, 0]
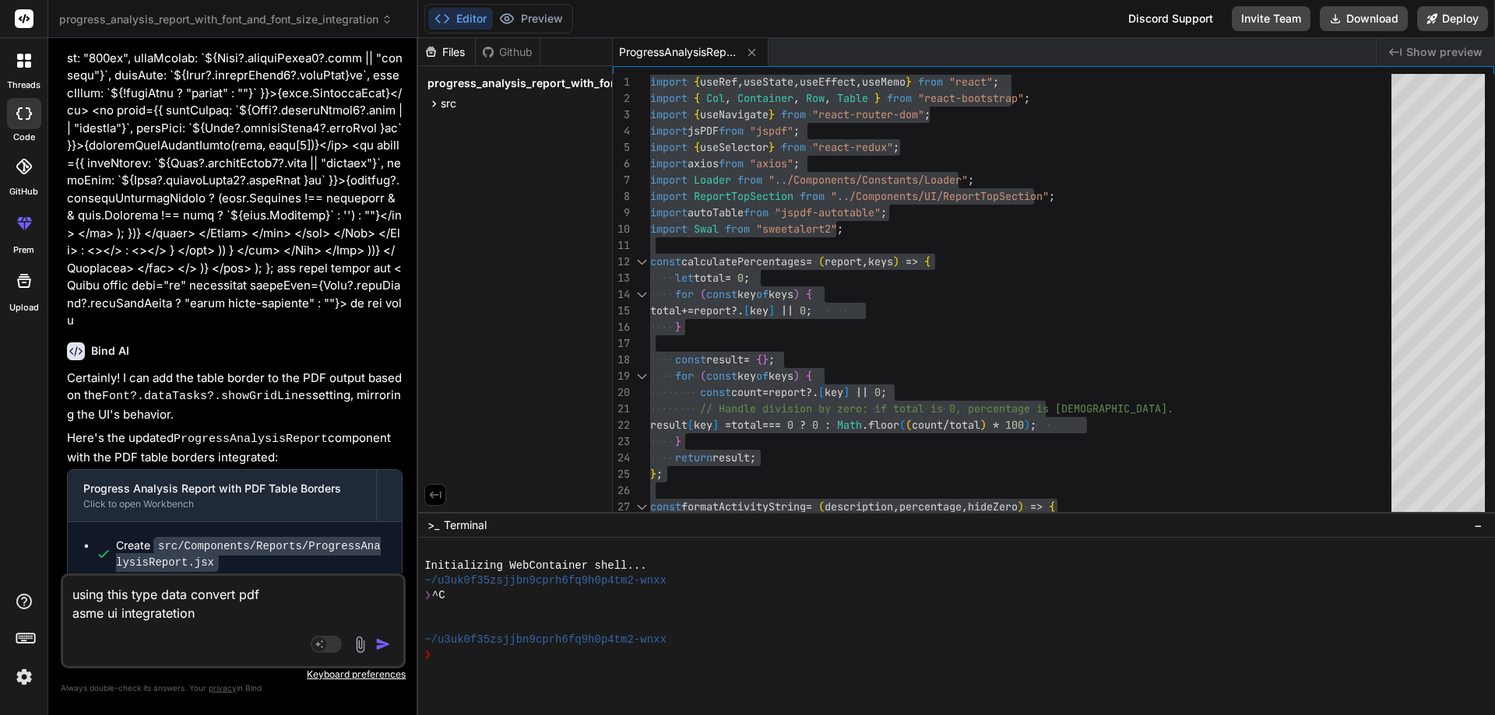
paste textarea "import { useRef, useState, useEffect, useMemo } from "react"; import { Col, Con…"
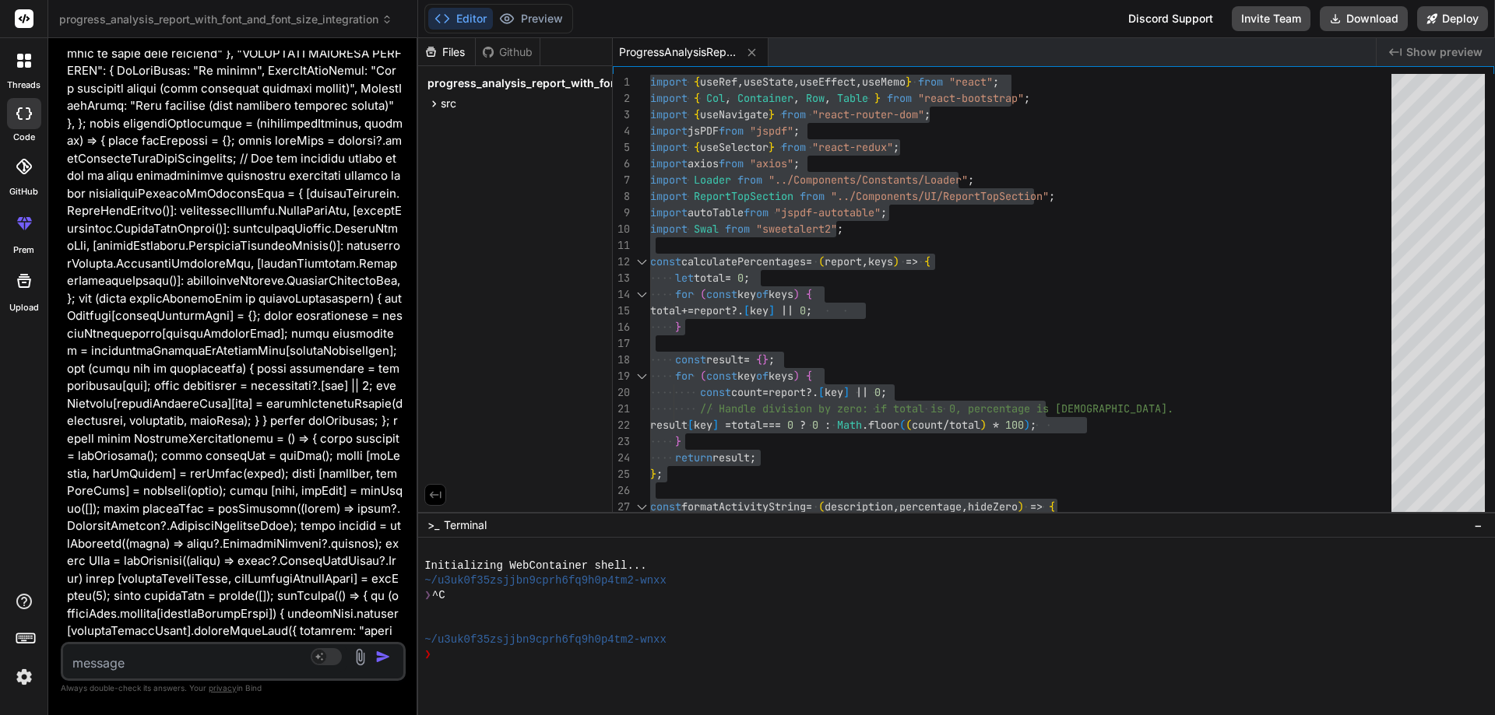
scroll to position [14500, 0]
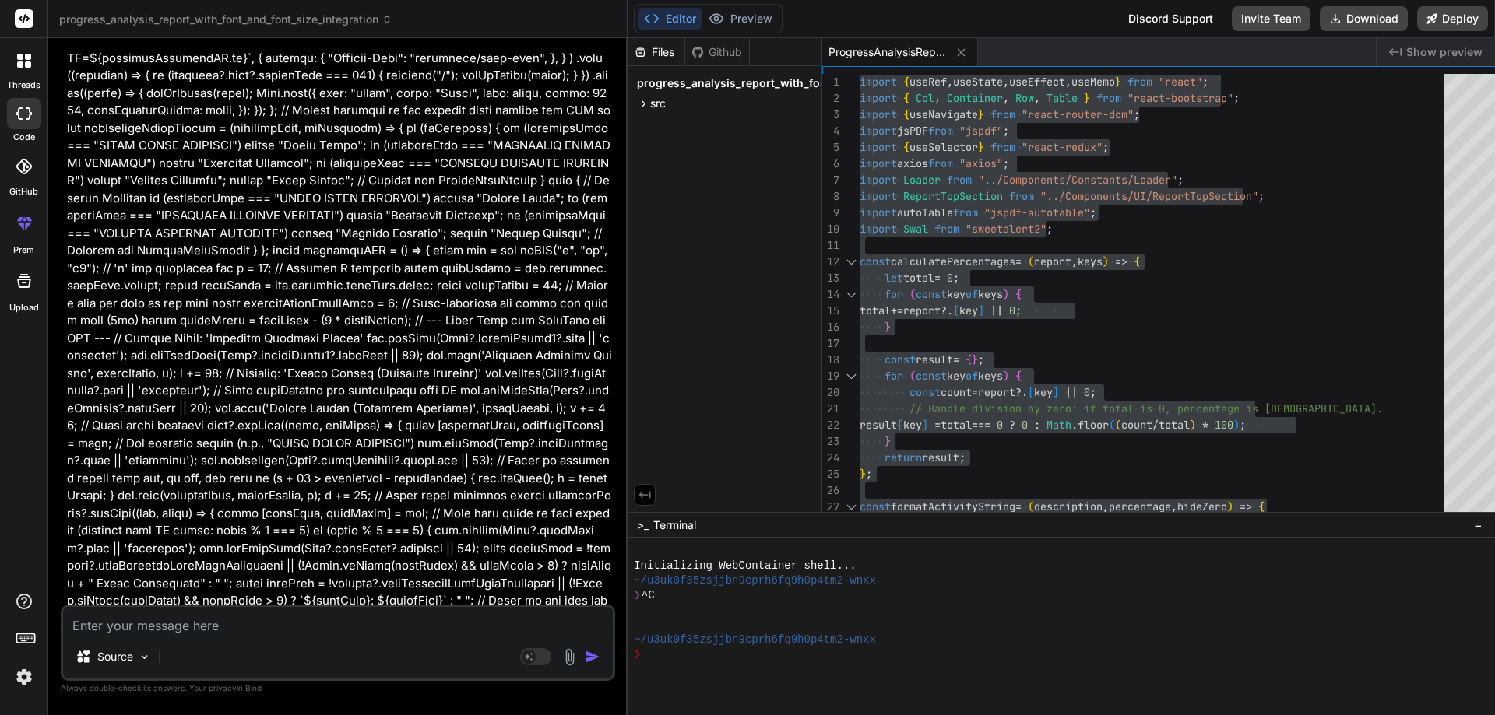
drag, startPoint x: 417, startPoint y: 420, endPoint x: 600, endPoint y: 422, distance: 182.9
click at [600, 422] on div "Bind AI Web Search Created with Pixso. Code Generator You hi Bind AI Hello! I'm…" at bounding box center [337, 376] width 579 height 677
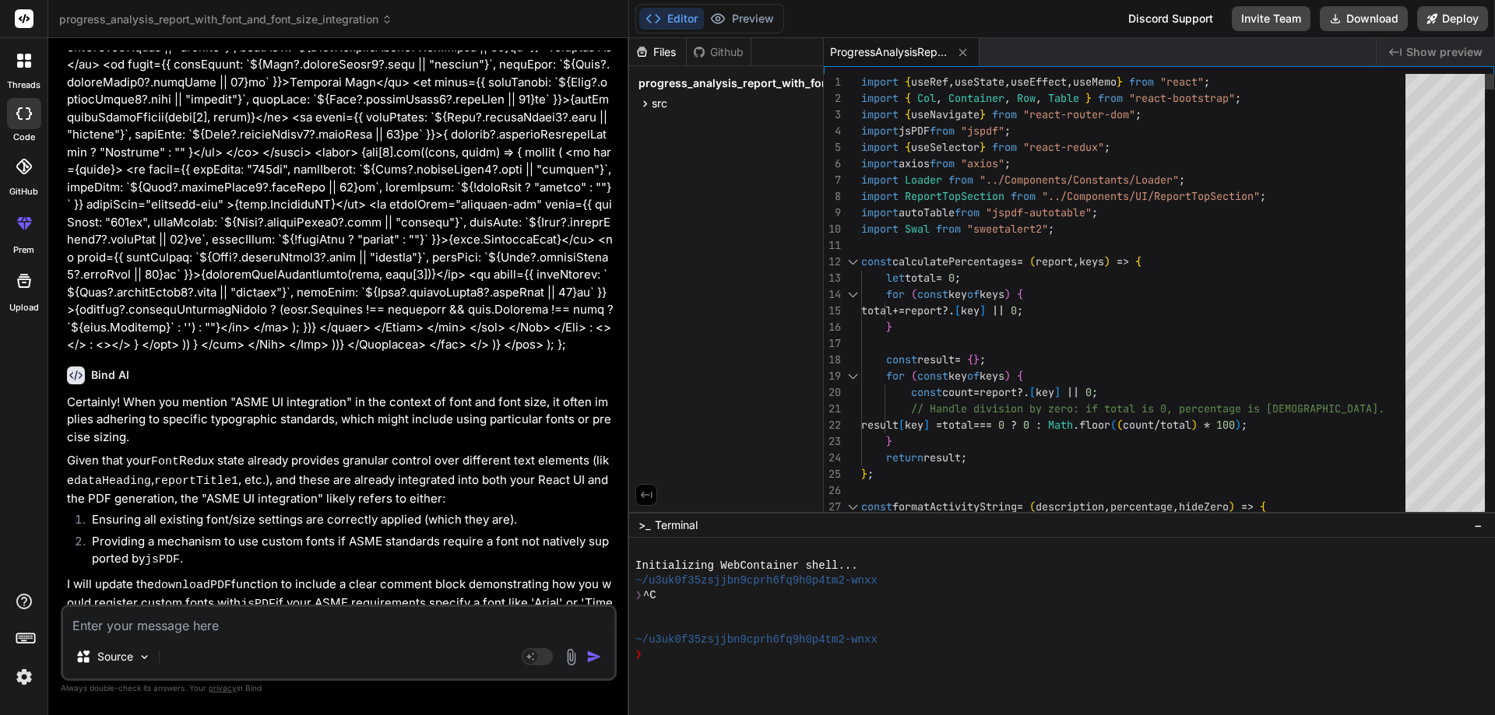
scroll to position [0, 0]
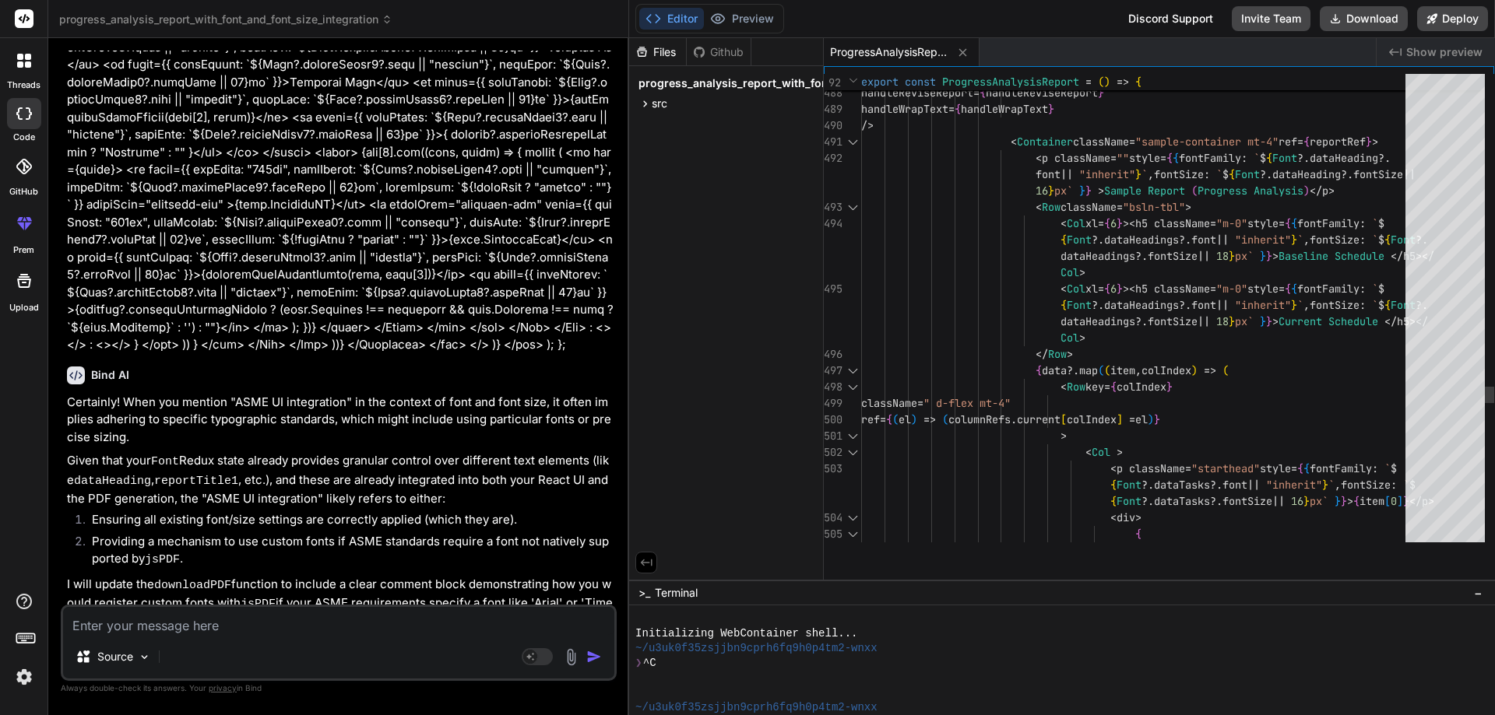
drag, startPoint x: 1207, startPoint y: 513, endPoint x: 1266, endPoint y: 746, distance: 240.3
click at [1266, 715] on html "threads code GitHub prem Upload progress_analysis_report_with_font_and_font_siz…" at bounding box center [747, 357] width 1495 height 715
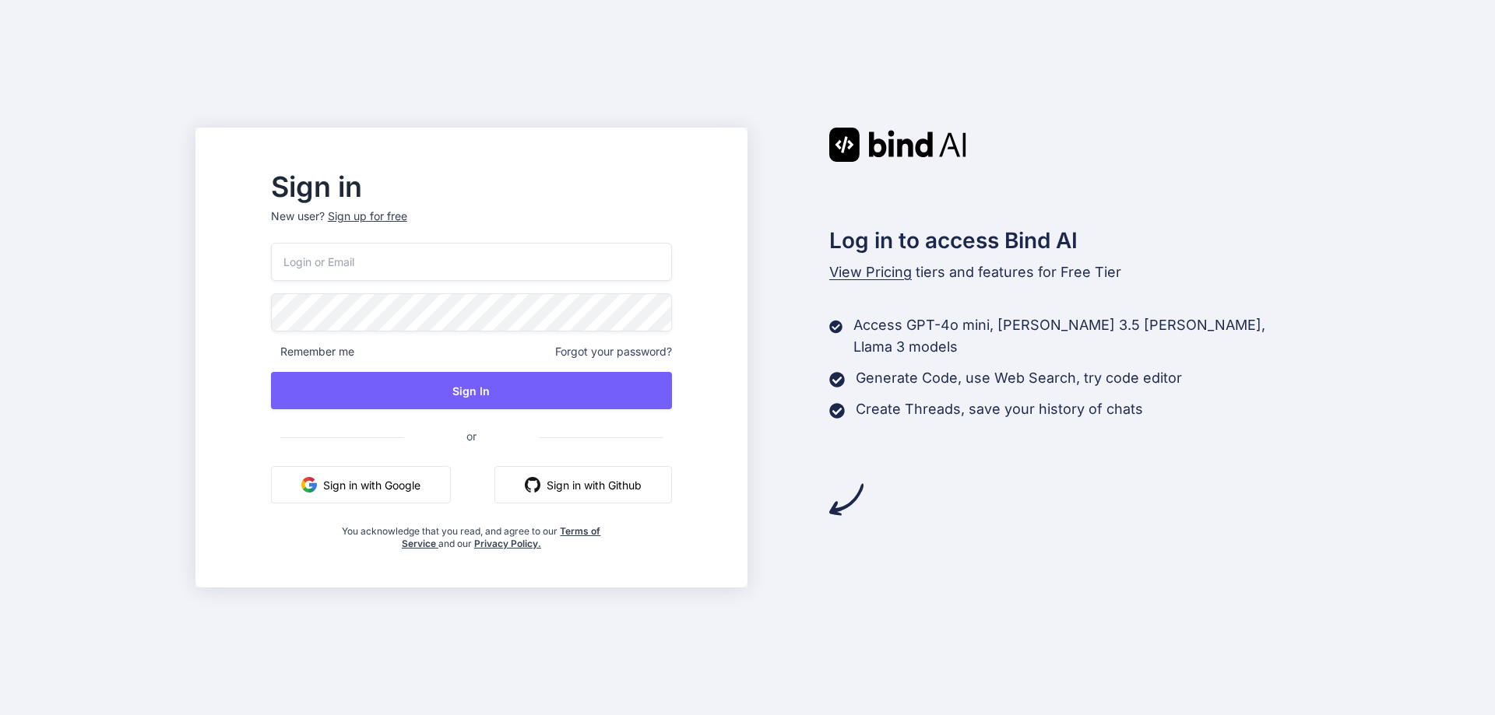
click at [451, 256] on input "email" at bounding box center [471, 262] width 401 height 38
type input "[EMAIL_ADDRESS][DOMAIN_NAME]"
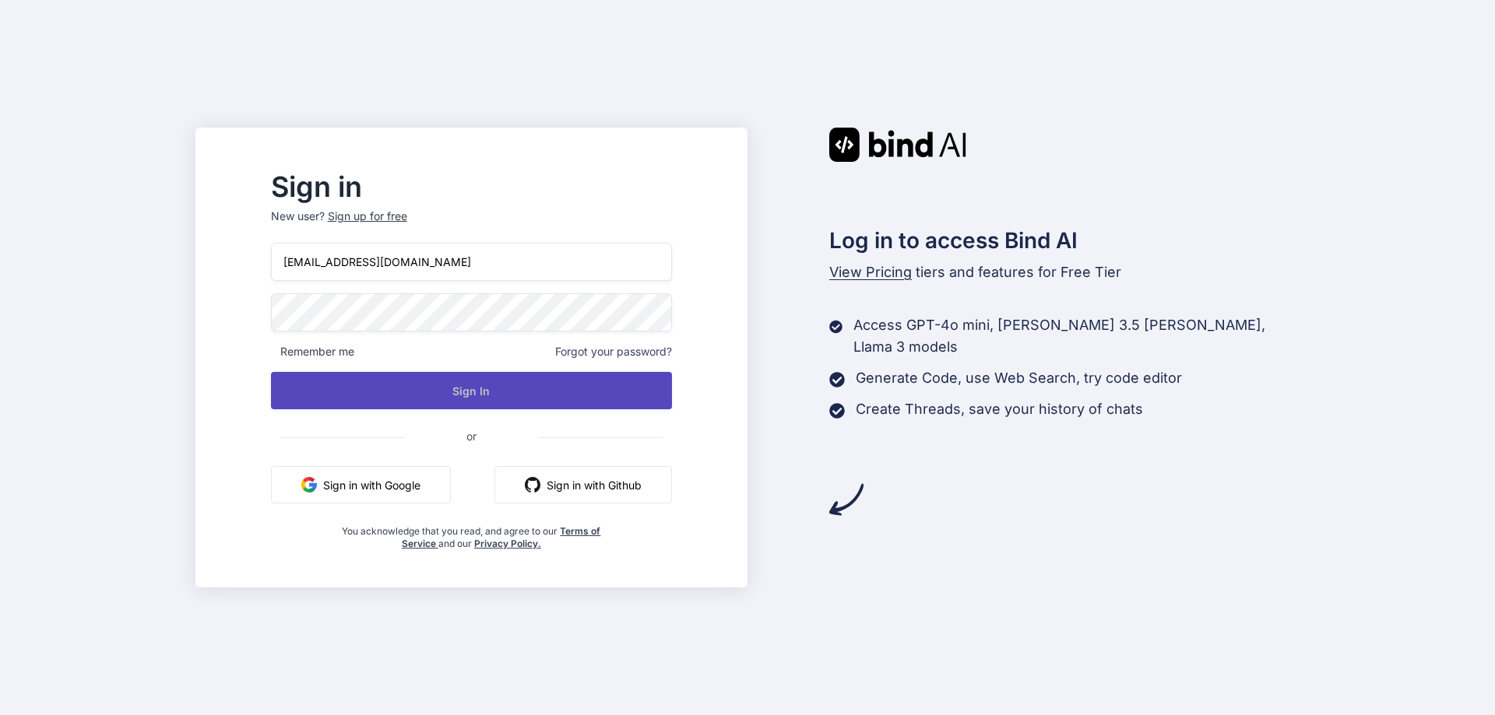
click at [500, 392] on button "Sign In" at bounding box center [471, 390] width 401 height 37
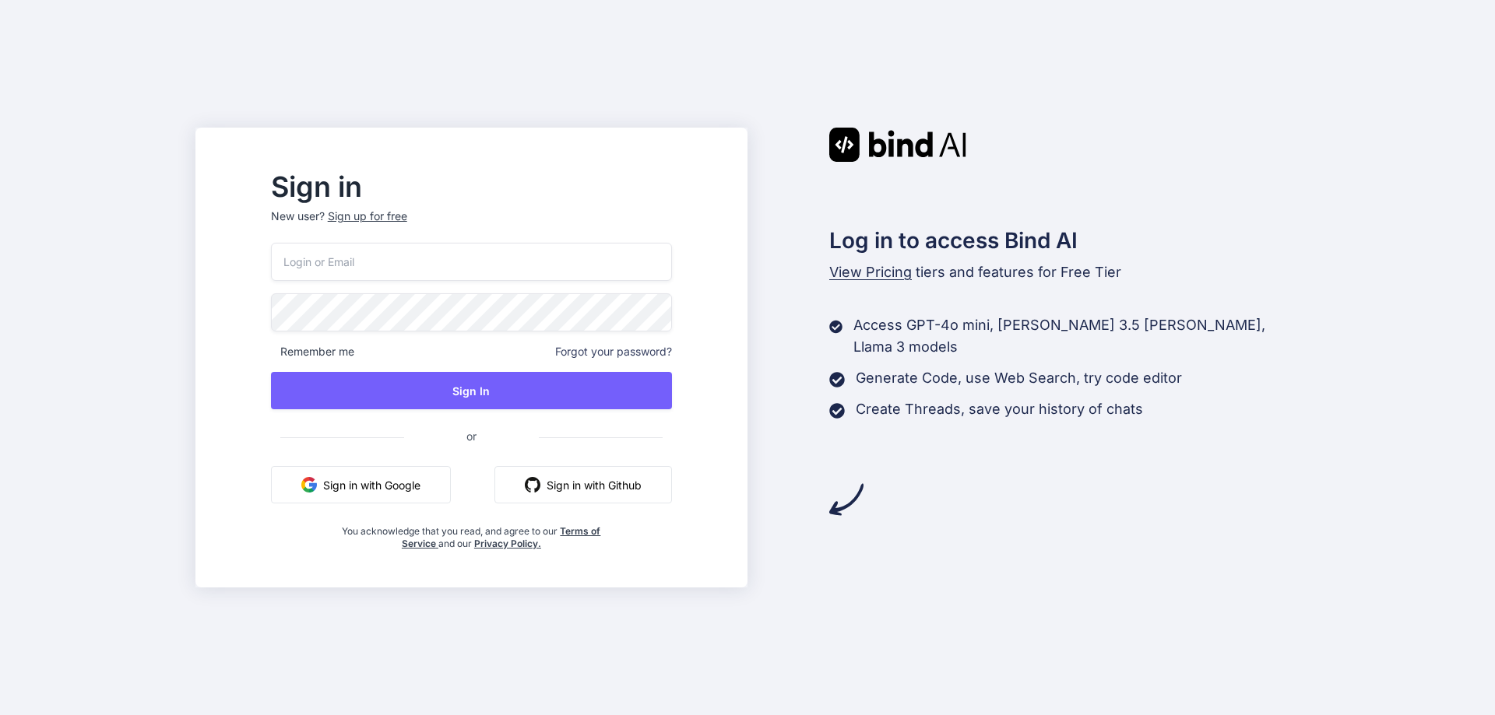
click at [441, 270] on input "email" at bounding box center [471, 262] width 401 height 38
type input "[EMAIL_ADDRESS][DOMAIN_NAME]"
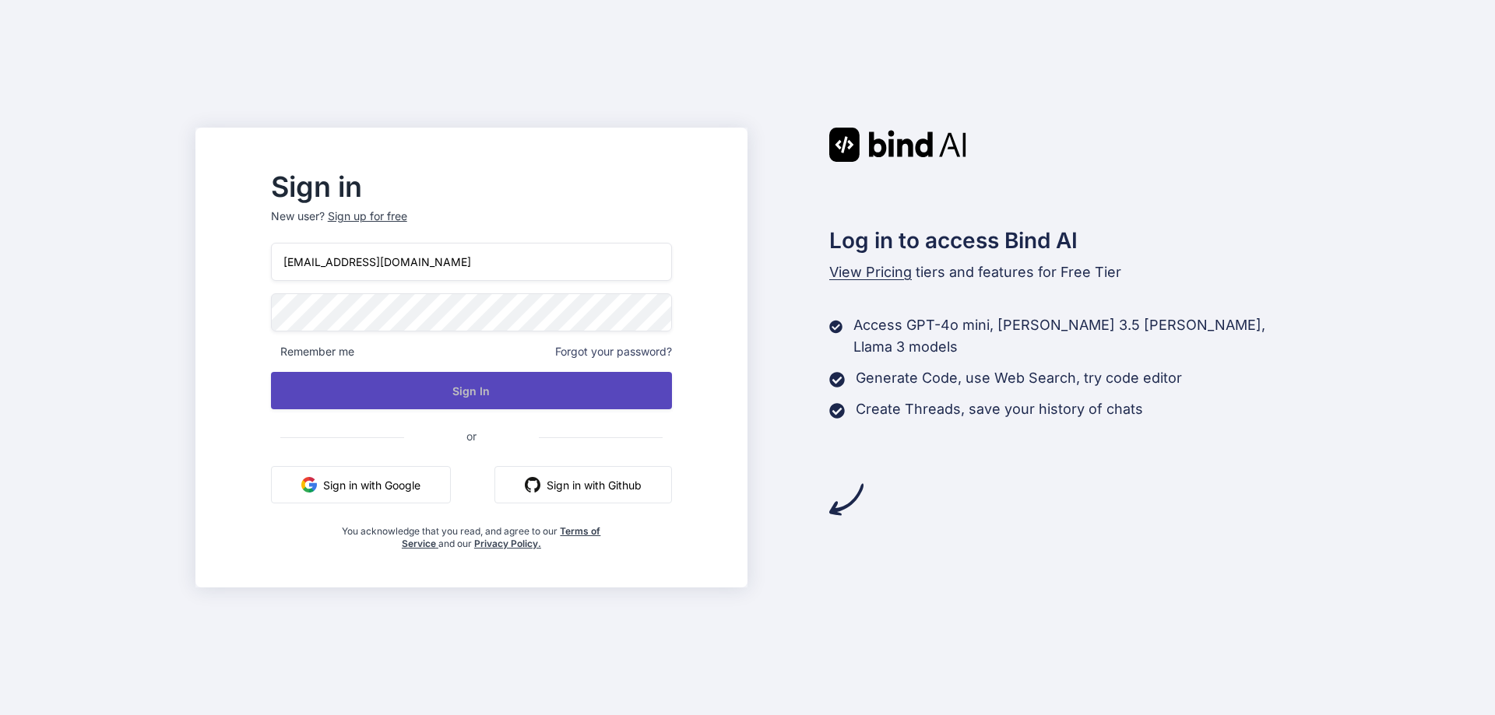
click at [502, 391] on button "Sign In" at bounding box center [471, 390] width 401 height 37
